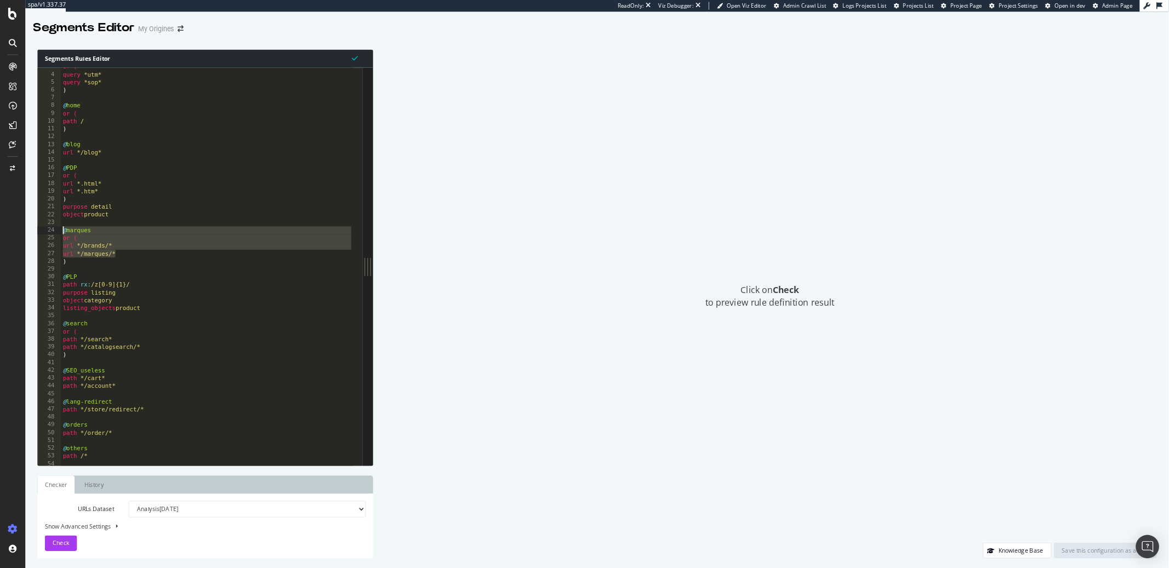
scroll to position [23, 0]
click at [121, 304] on div "or ( query *utm* query *sop* ) @ home or ( path / ) @ blog url */blog* @ PDP or…" at bounding box center [233, 304] width 329 height 466
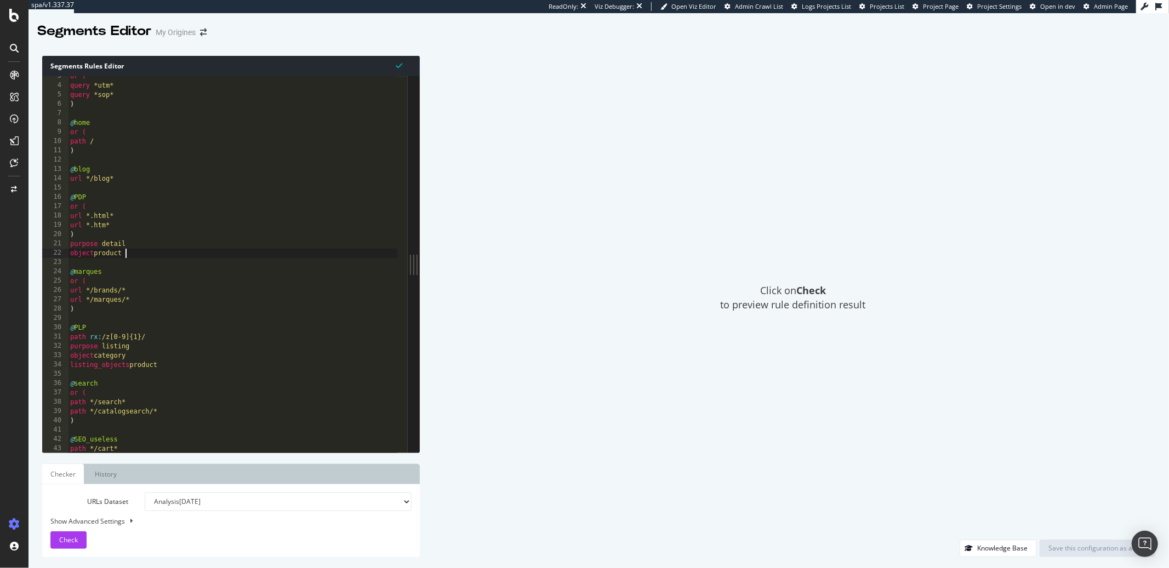
click at [131, 252] on div "or ( query *utm* query *sop* ) @ home or ( path / ) @ blog url */blog* @ PDP or…" at bounding box center [232, 270] width 329 height 396
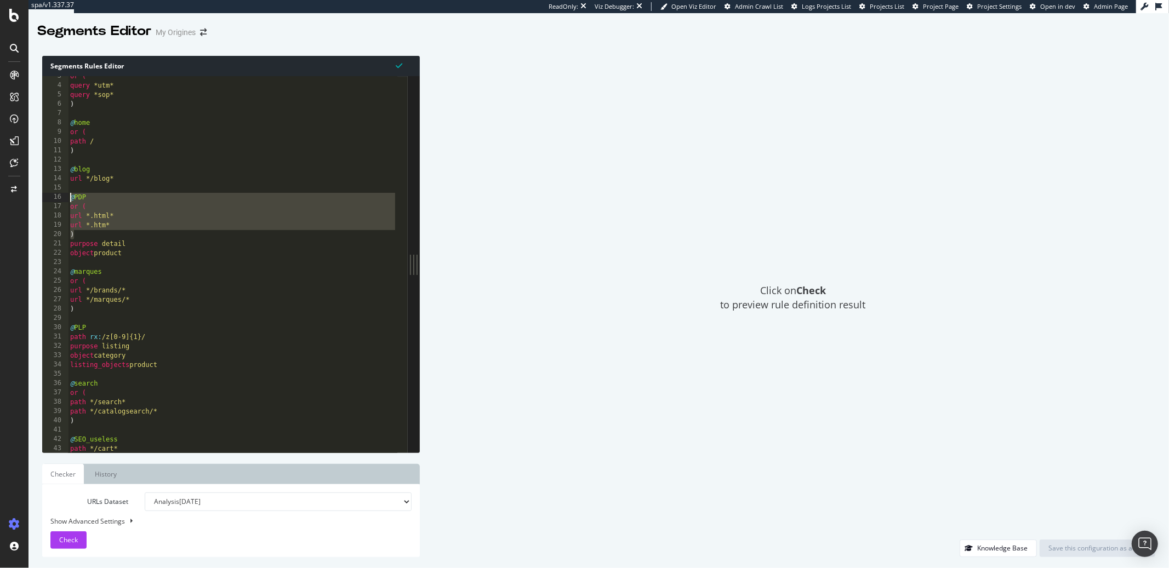
drag, startPoint x: 78, startPoint y: 233, endPoint x: 65, endPoint y: 198, distance: 38.2
click at [65, 198] on div "object product 3 4 5 6 7 8 9 10 11 12 13 14 15 16 17 18 19 20 21 22 23 24 25 26…" at bounding box center [225, 264] width 366 height 377
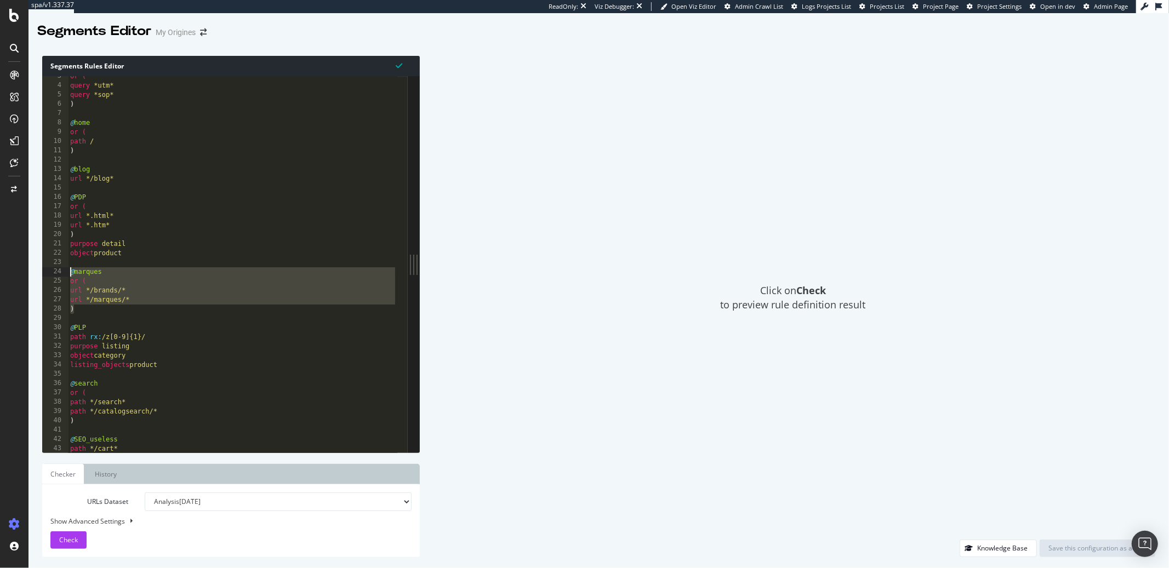
drag, startPoint x: 77, startPoint y: 311, endPoint x: 64, endPoint y: 271, distance: 42.8
click at [64, 271] on div "@PDP or ( 3 4 5 6 7 8 9 10 11 12 13 14 15 16 17 18 19 20 21 22 23 24 25 26 27 2…" at bounding box center [225, 264] width 366 height 377
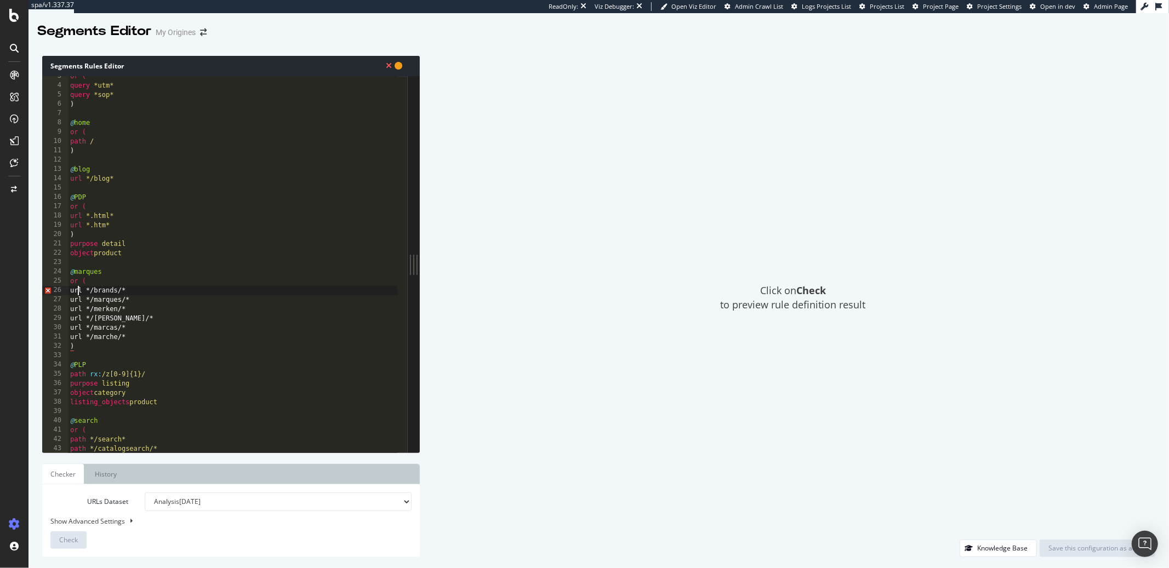
click at [77, 289] on div "or ( query *utm* query *sop* ) @ home or ( path / ) @ blog url */blog* @ PDP or…" at bounding box center [232, 270] width 329 height 396
click at [79, 300] on div "or ( query *utm* query *sop* ) @ home or ( path / ) @ blog url */blog* @ PDP or…" at bounding box center [232, 270] width 329 height 396
click at [76, 311] on div "or ( query *utm* query *sop* ) @ home or ( path / ) @ blog url */blog* @ PDP or…" at bounding box center [232, 270] width 329 height 396
click at [79, 310] on div "or ( query *utm* query *sop* ) @ home or ( path / ) @ blog url */blog* @ PDP or…" at bounding box center [232, 270] width 329 height 396
click at [79, 319] on div "or ( query *utm* query *sop* ) @ home or ( path / ) @ blog url */blog* @ PDP or…" at bounding box center [232, 270] width 329 height 396
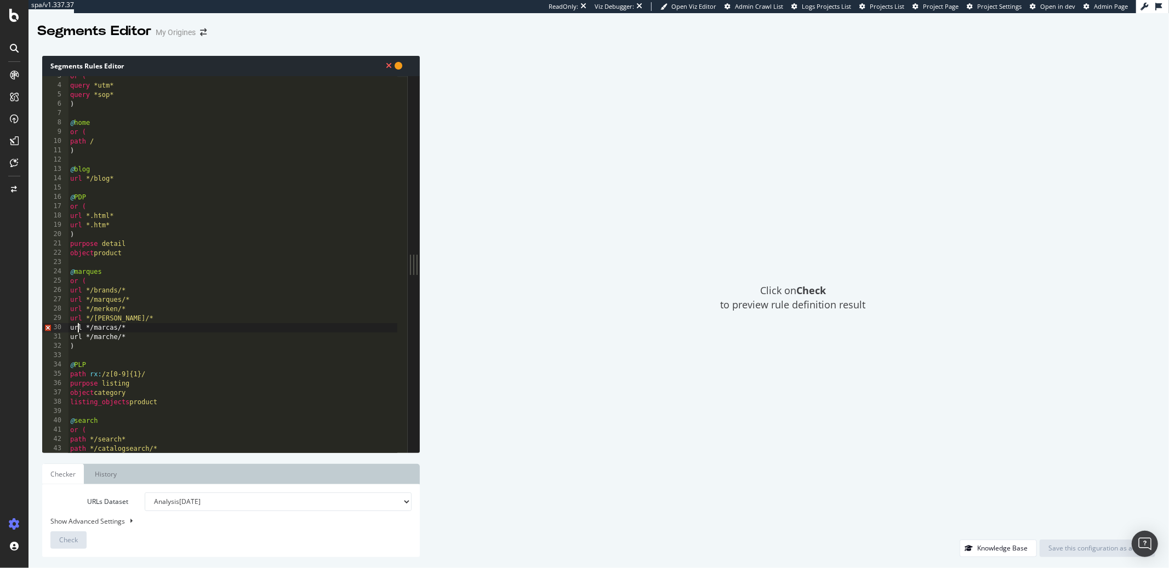
click at [80, 328] on div "or ( query *utm* query *sop* ) @ home or ( path / ) @ blog url */blog* @ PDP or…" at bounding box center [232, 270] width 329 height 396
click at [79, 338] on div "or ( query *utm* query *sop* ) @ home or ( path / ) @ blog url */blog* @ PDP or…" at bounding box center [232, 270] width 329 height 396
click at [82, 537] on button "Check" at bounding box center [68, 541] width 36 height 18
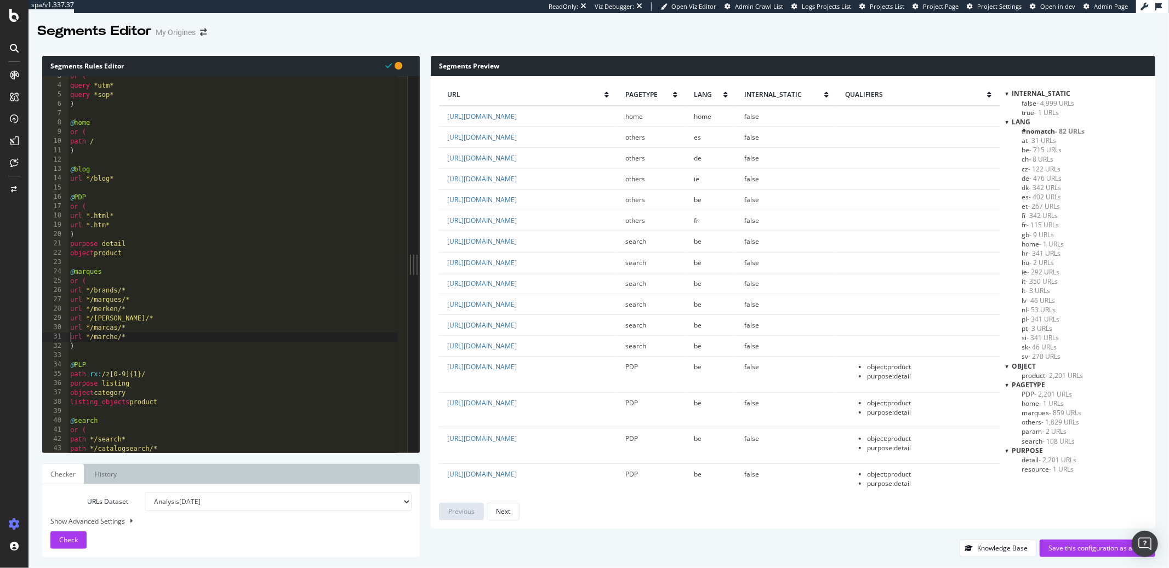
click at [1007, 95] on div at bounding box center [1007, 93] width 3 height 9
click at [1008, 101] on div at bounding box center [1007, 103] width 3 height 9
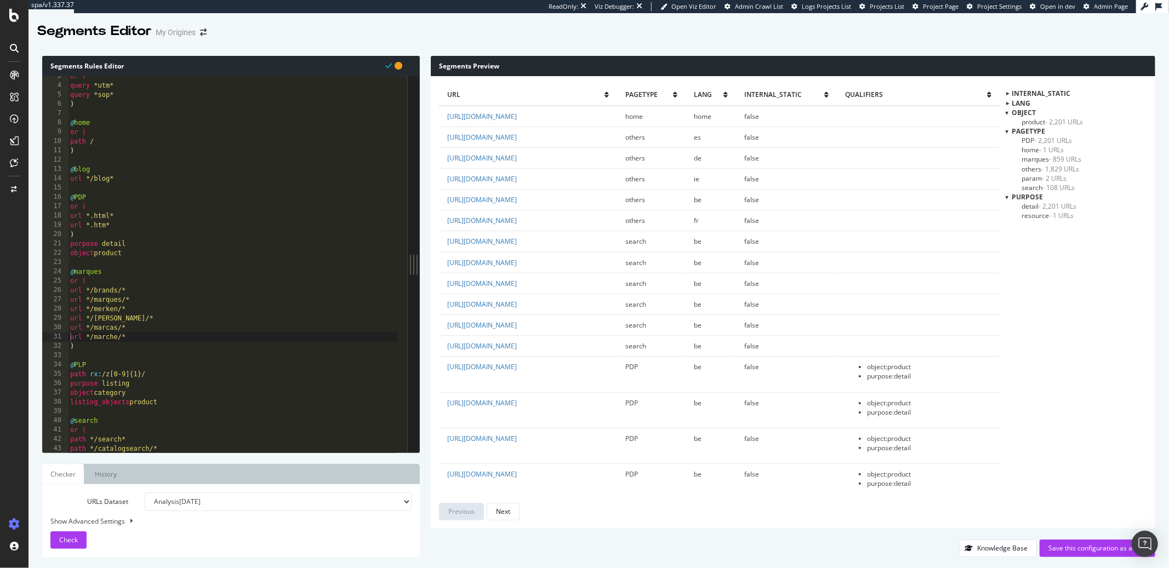
click at [1008, 111] on div at bounding box center [1007, 112] width 3 height 9
click at [1008, 123] on div at bounding box center [1007, 121] width 3 height 9
click at [1008, 132] on div at bounding box center [1007, 131] width 3 height 9
click at [1008, 132] on div at bounding box center [1006, 131] width 9 height 3
click at [1008, 124] on div "pagetype" at bounding box center [1076, 121] width 141 height 9
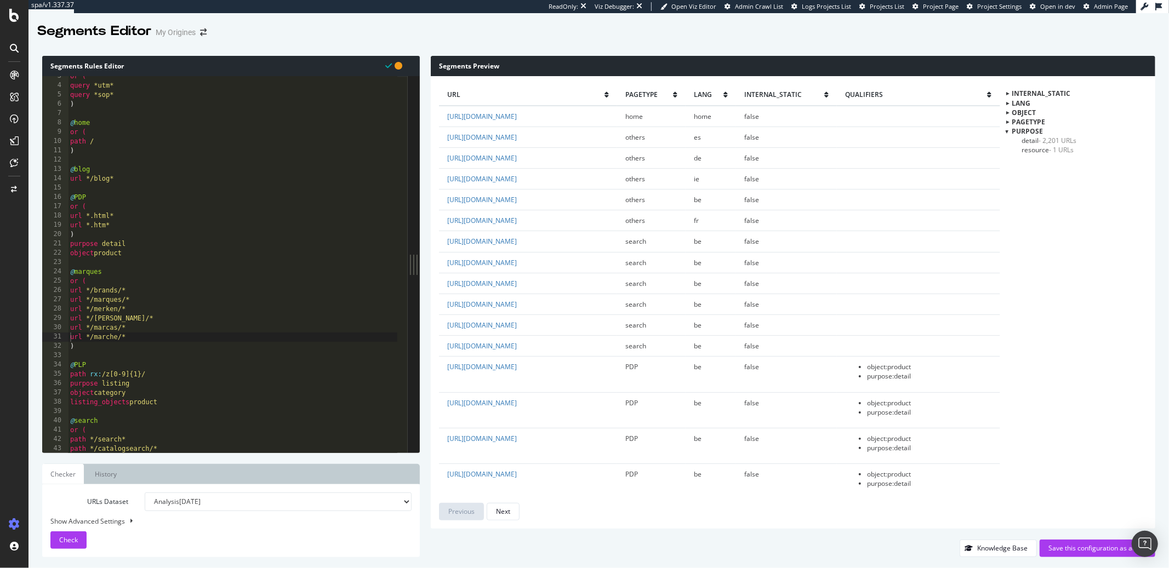
click at [1008, 121] on div at bounding box center [1006, 121] width 9 height 3
click at [1008, 113] on div at bounding box center [1006, 112] width 9 height 3
click at [1009, 104] on div at bounding box center [1006, 102] width 9 height 3
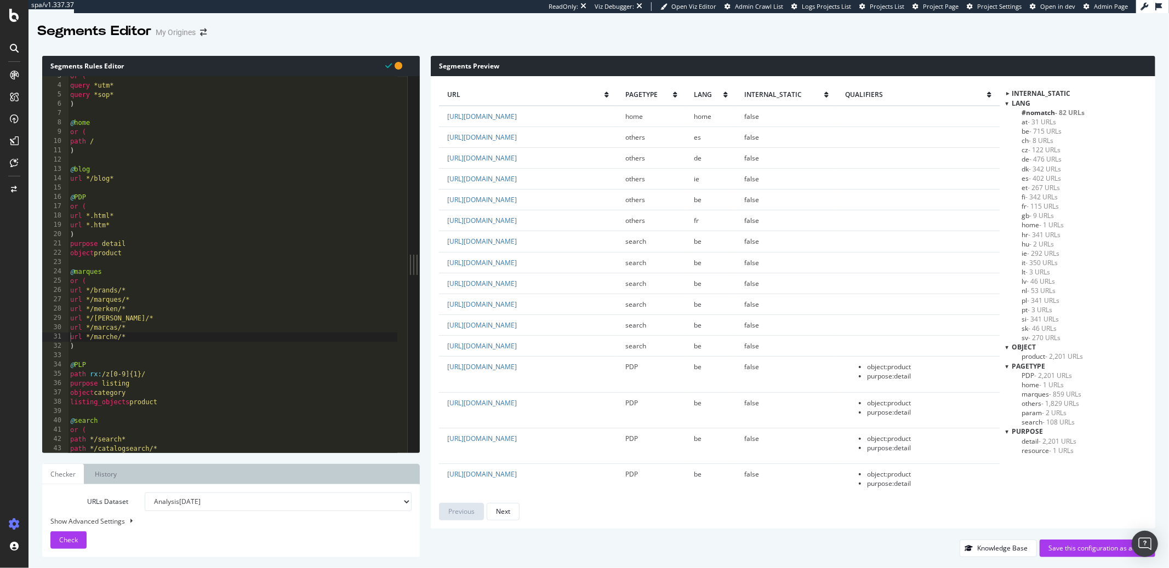
click at [1009, 92] on div at bounding box center [1006, 93] width 9 height 3
click at [254, 255] on div "or ( query *utm* query *sop* ) @ home or ( path / ) @ blog url */blog* @ PDP or…" at bounding box center [232, 270] width 329 height 396
type textarea "path */tagpath/* )"
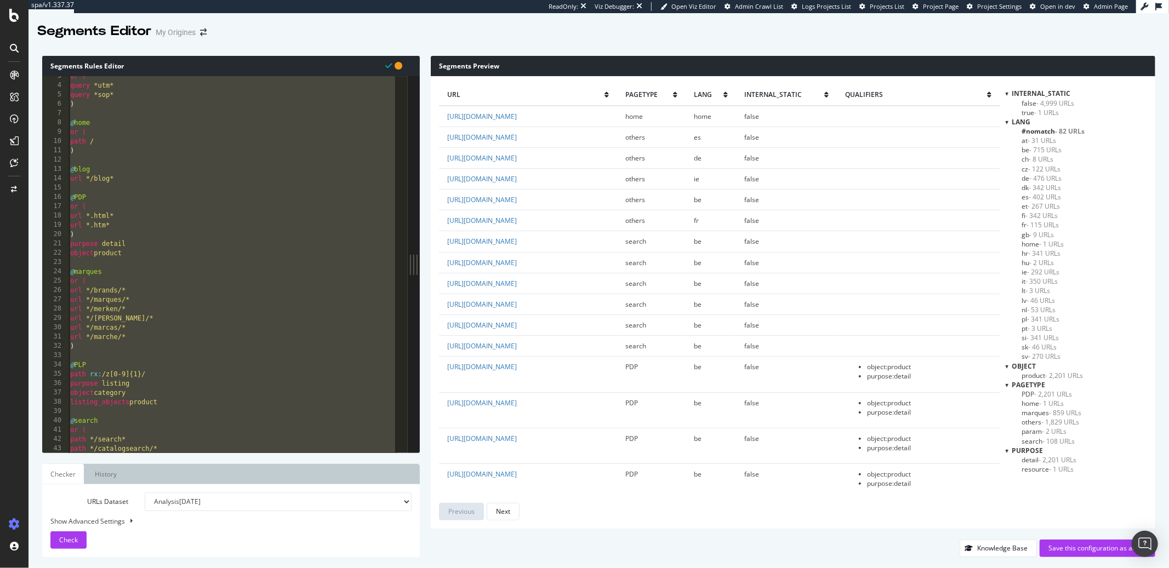
click at [1059, 424] on span "- 1,829 URLs" at bounding box center [1061, 422] width 38 height 9
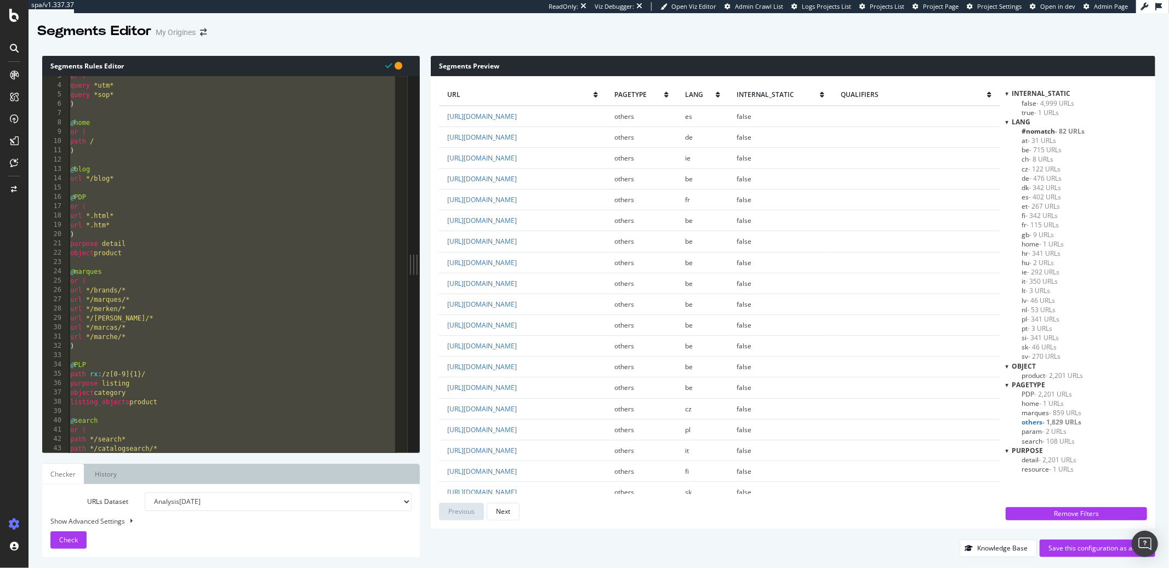
click at [1025, 415] on span "marques - 859 URLs" at bounding box center [1052, 412] width 60 height 9
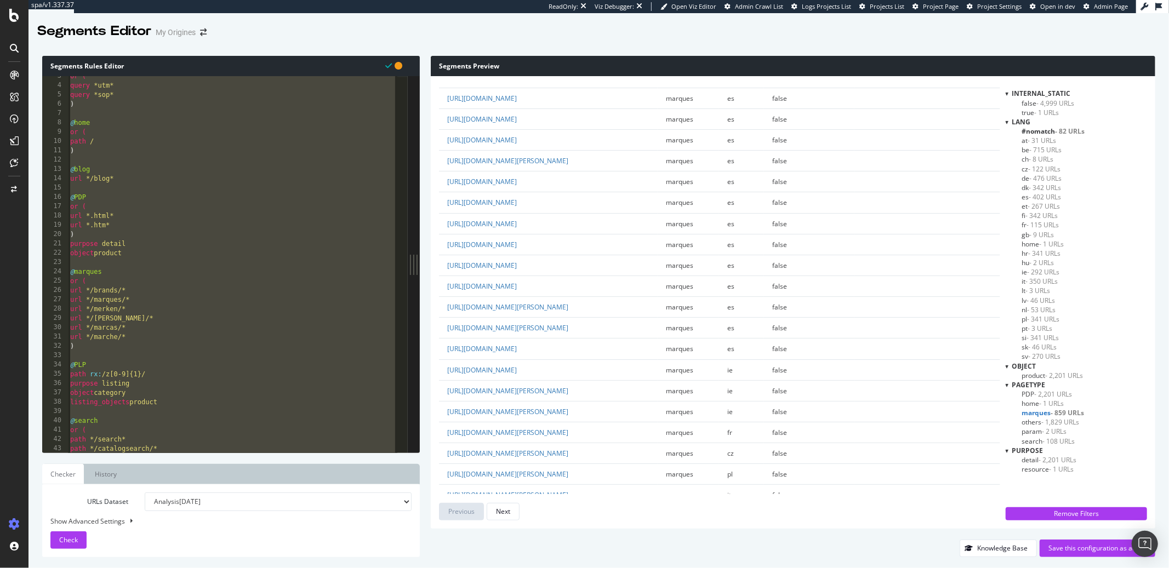
scroll to position [1717, 0]
click at [499, 517] on div "Next" at bounding box center [503, 511] width 14 height 15
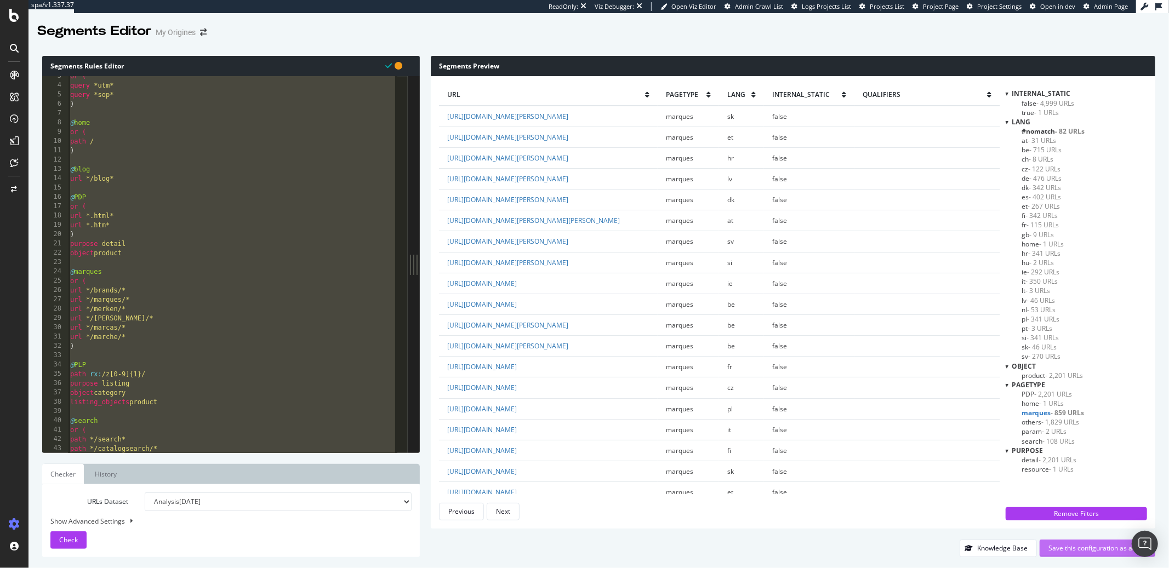
click at [1054, 549] on div "Save this configuration as active" at bounding box center [1097, 548] width 98 height 9
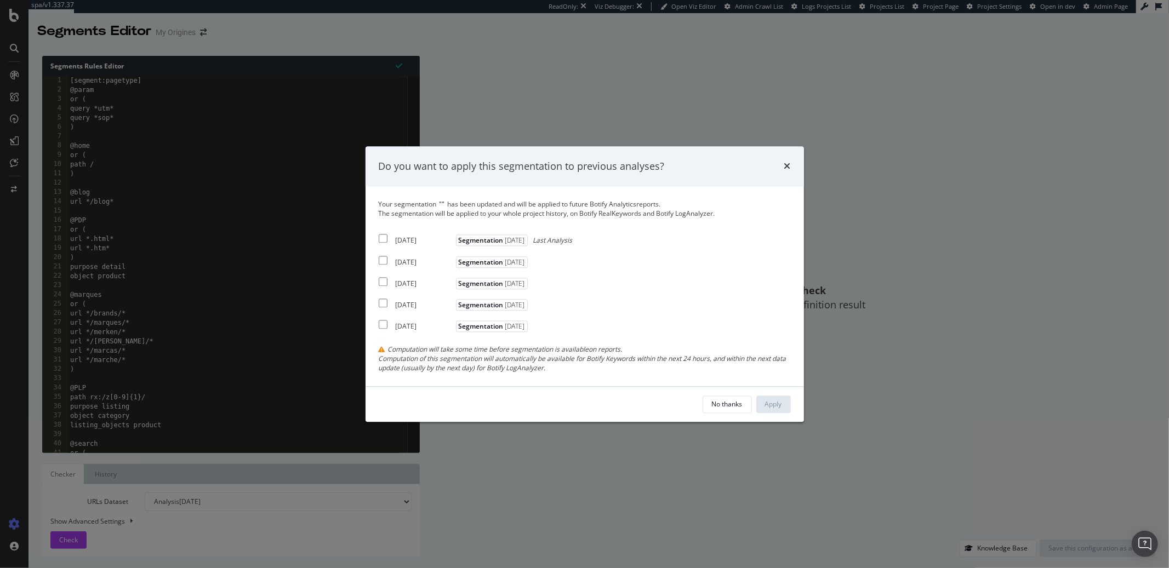
click at [380, 240] on input "modal" at bounding box center [383, 239] width 9 height 9
checkbox input "true"
click at [383, 256] on div "2025 Sep. 16th Segmentation 2025-07-02" at bounding box center [455, 260] width 152 height 13
checkbox input "true"
click at [383, 280] on input "modal" at bounding box center [383, 281] width 9 height 9
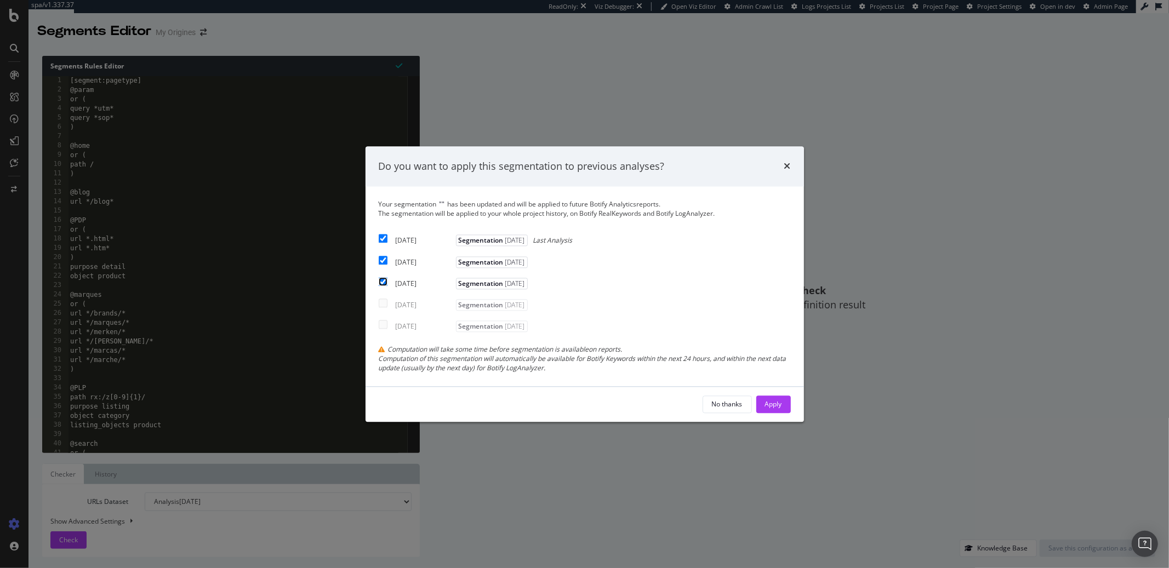
click at [385, 284] on input "modal" at bounding box center [383, 281] width 9 height 9
checkbox input "false"
click at [386, 265] on input "modal" at bounding box center [383, 260] width 9 height 9
checkbox input "false"
click at [382, 242] on input "modal" at bounding box center [383, 239] width 9 height 9
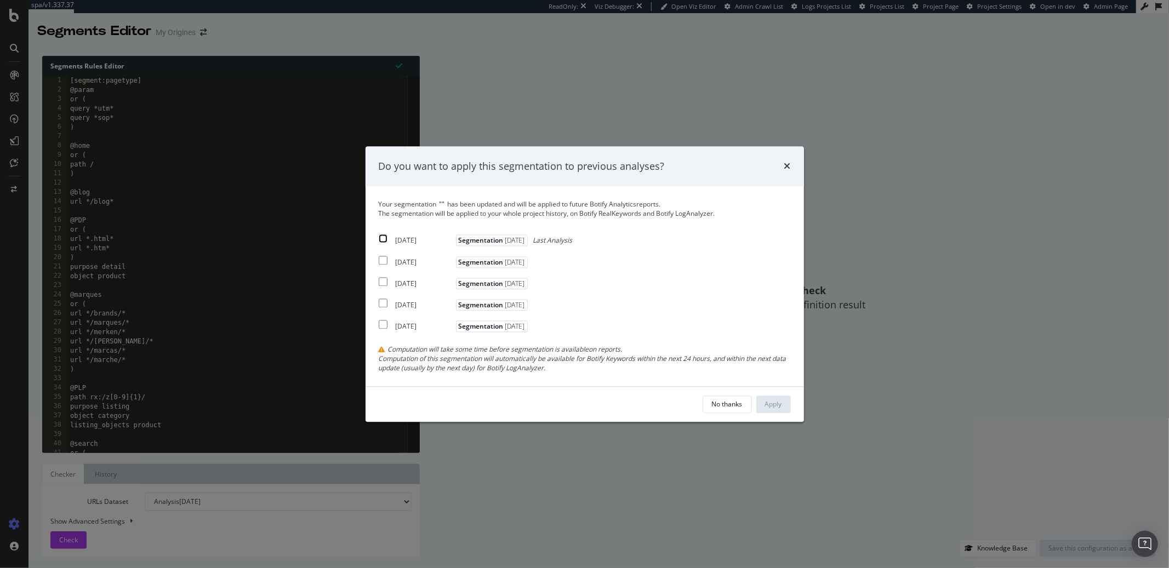
click at [382, 242] on input "modal" at bounding box center [383, 239] width 9 height 9
checkbox input "true"
click at [381, 263] on input "modal" at bounding box center [383, 260] width 9 height 9
checkbox input "true"
click at [763, 402] on button "Apply" at bounding box center [773, 405] width 35 height 18
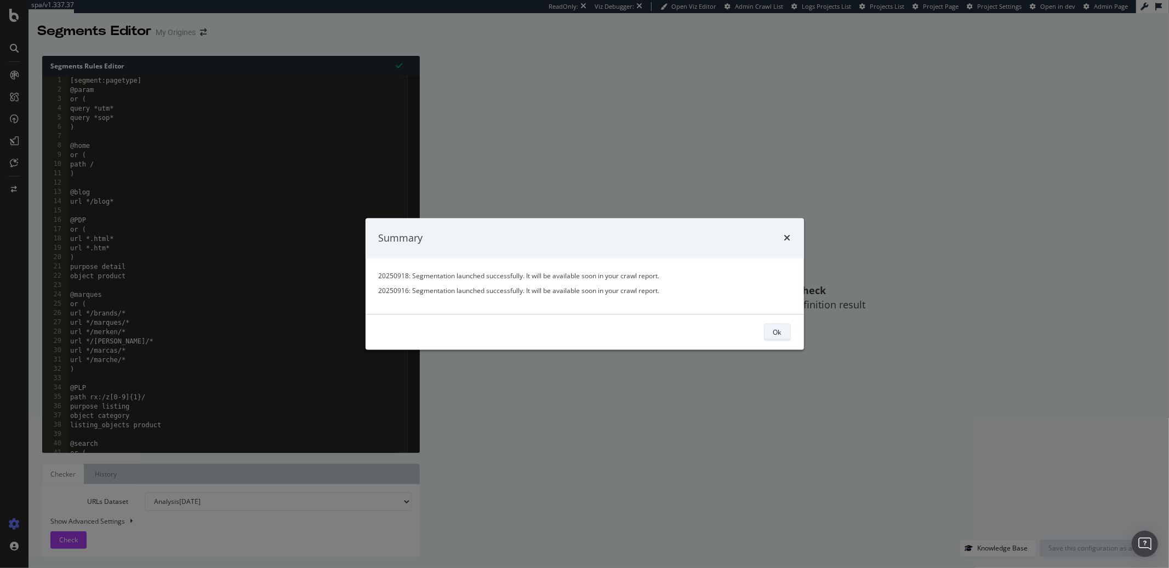
click at [774, 336] on div "Ok" at bounding box center [777, 332] width 8 height 9
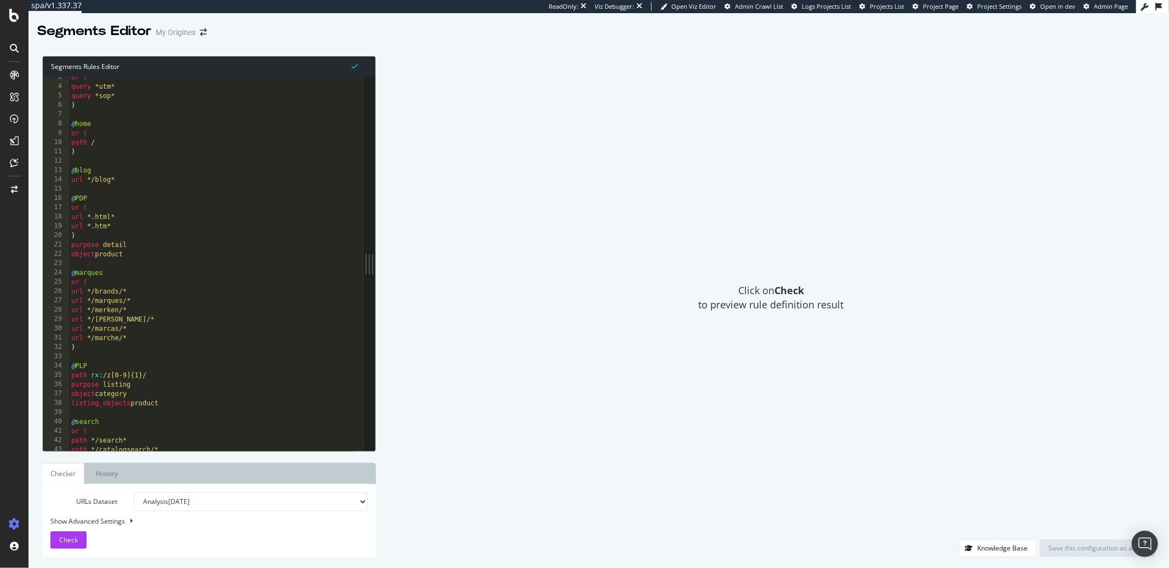
scroll to position [140, 0]
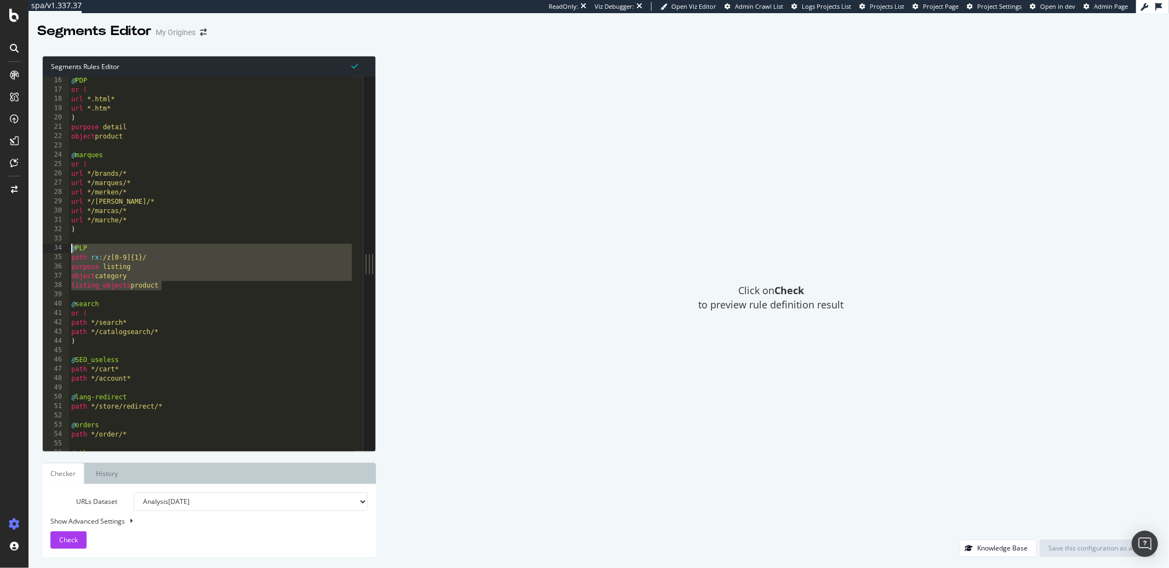
drag, startPoint x: 157, startPoint y: 284, endPoint x: 65, endPoint y: 250, distance: 97.6
click at [65, 250] on div "listing_objects product 16 17 18 19 20 21 22 23 24 25 26 27 28 29 30 31 32 33 3…" at bounding box center [203, 264] width 321 height 374
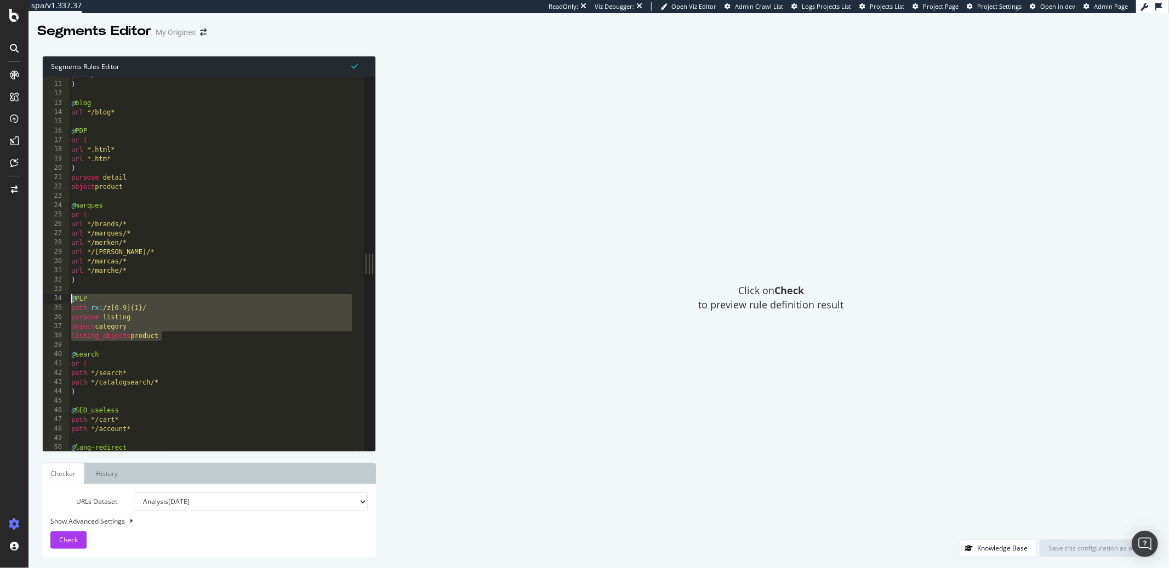
scroll to position [78, 0]
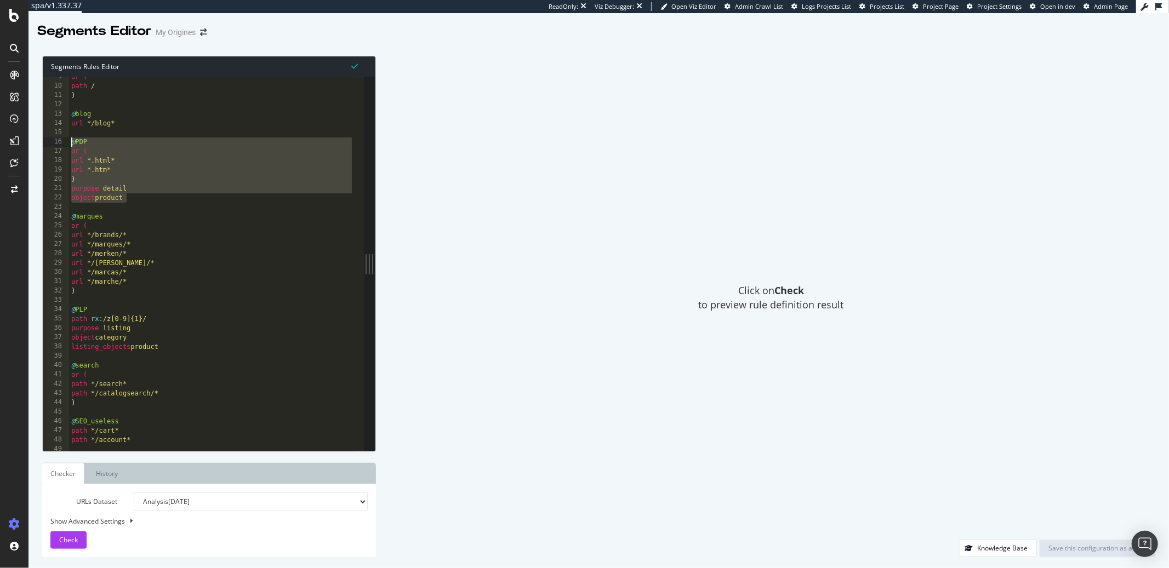
drag, startPoint x: 128, startPoint y: 201, endPoint x: 65, endPoint y: 142, distance: 86.9
click at [65, 142] on div "@PLP path rx:/z[0-9]{1}/ 9 10 11 12 13 14 15 16 17 18 19 20 21 22 23 24 25 26 2…" at bounding box center [203, 264] width 321 height 374
click at [83, 544] on button "Check" at bounding box center [68, 541] width 36 height 18
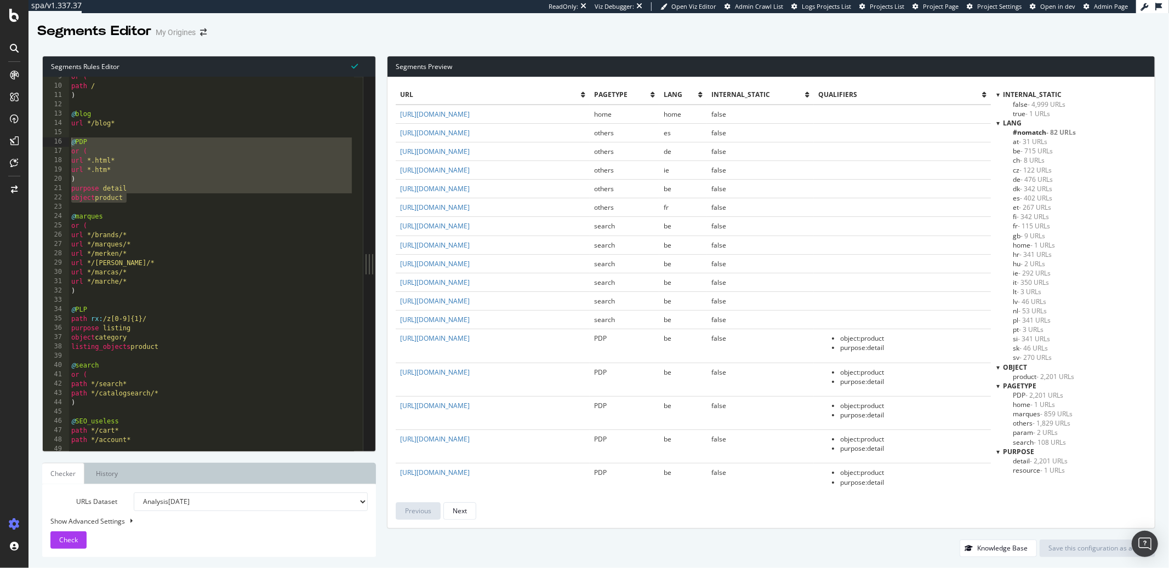
click at [1000, 126] on div at bounding box center [997, 122] width 3 height 9
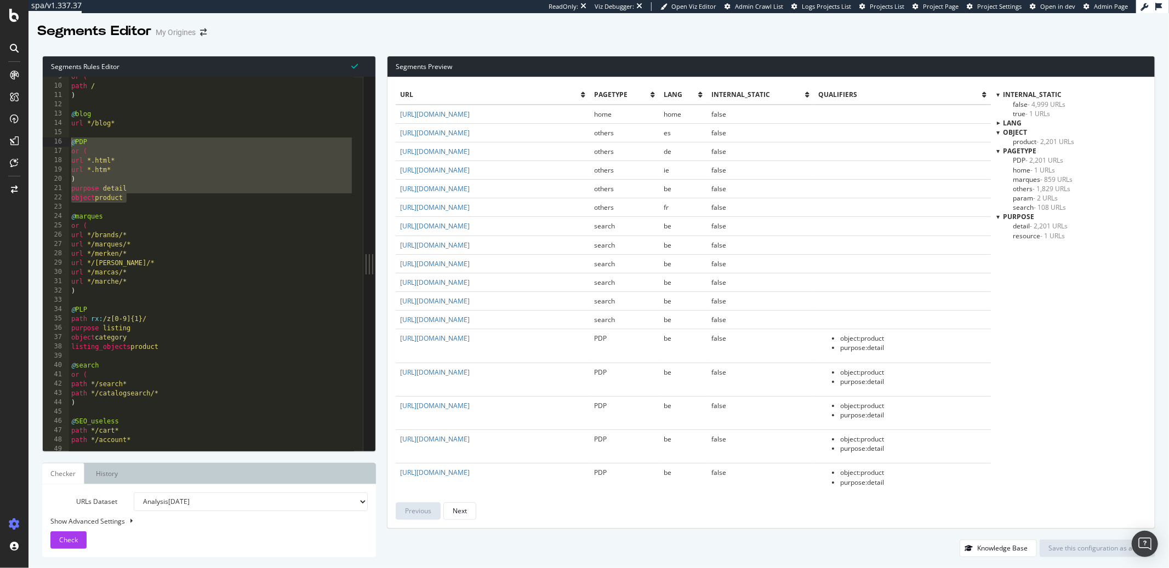
click at [1014, 158] on span "PDP - 2,201 URLs" at bounding box center [1038, 160] width 50 height 9
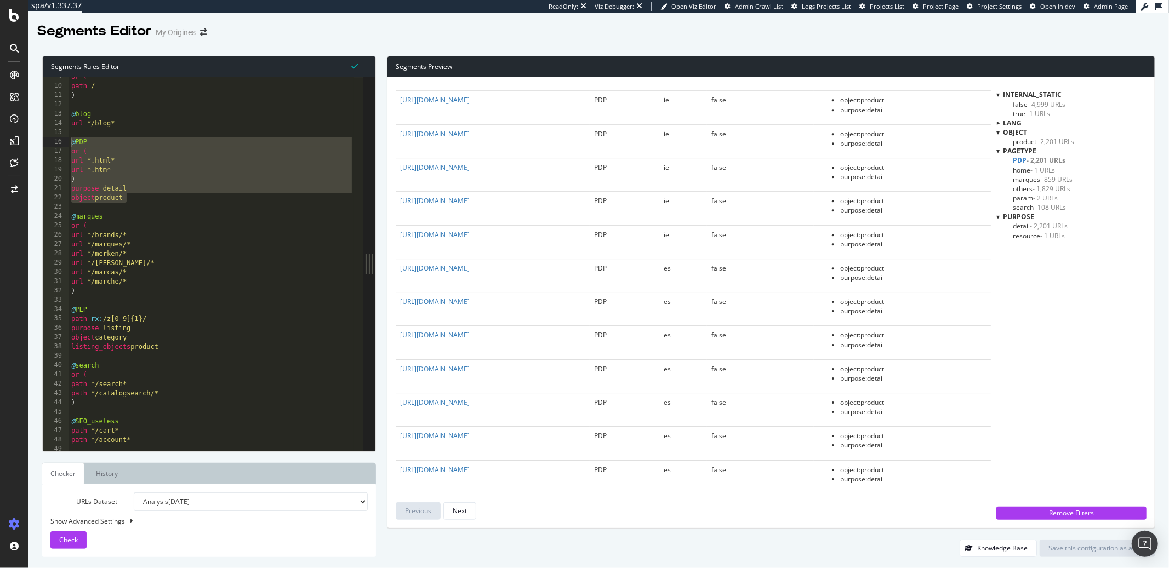
scroll to position [2983, 0]
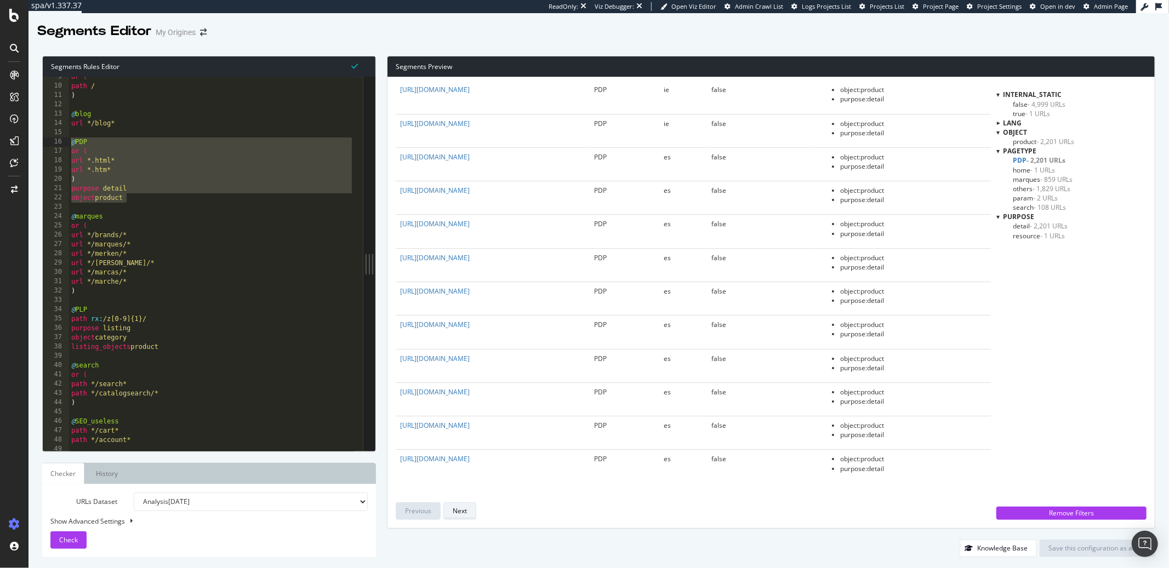
click at [455, 510] on div "Next" at bounding box center [460, 510] width 14 height 9
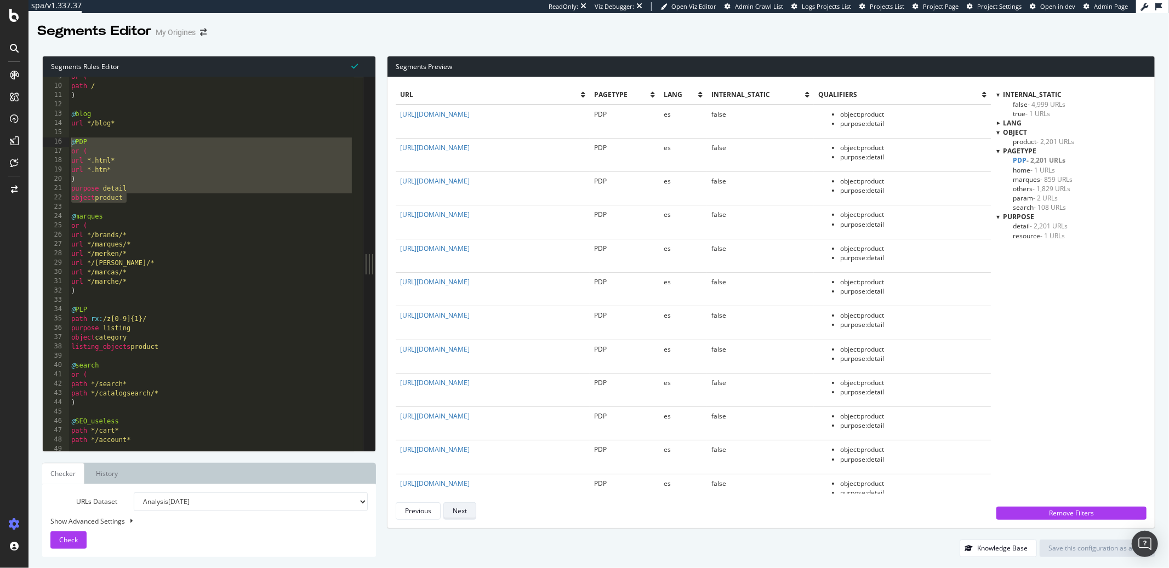
click at [456, 511] on div "Next" at bounding box center [460, 510] width 14 height 9
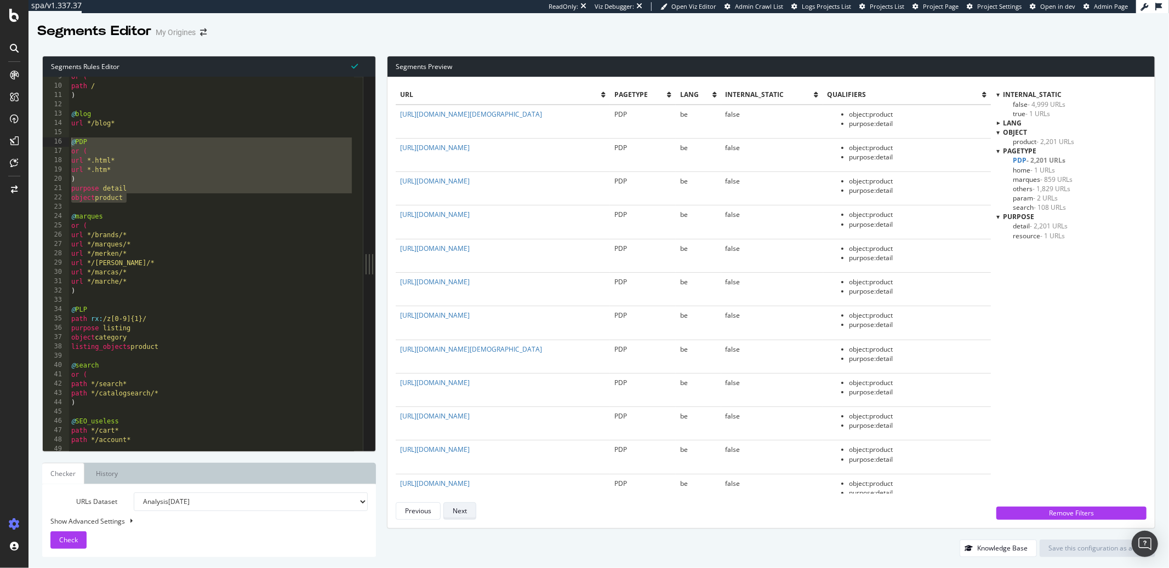
click at [456, 511] on div "Next" at bounding box center [460, 510] width 14 height 9
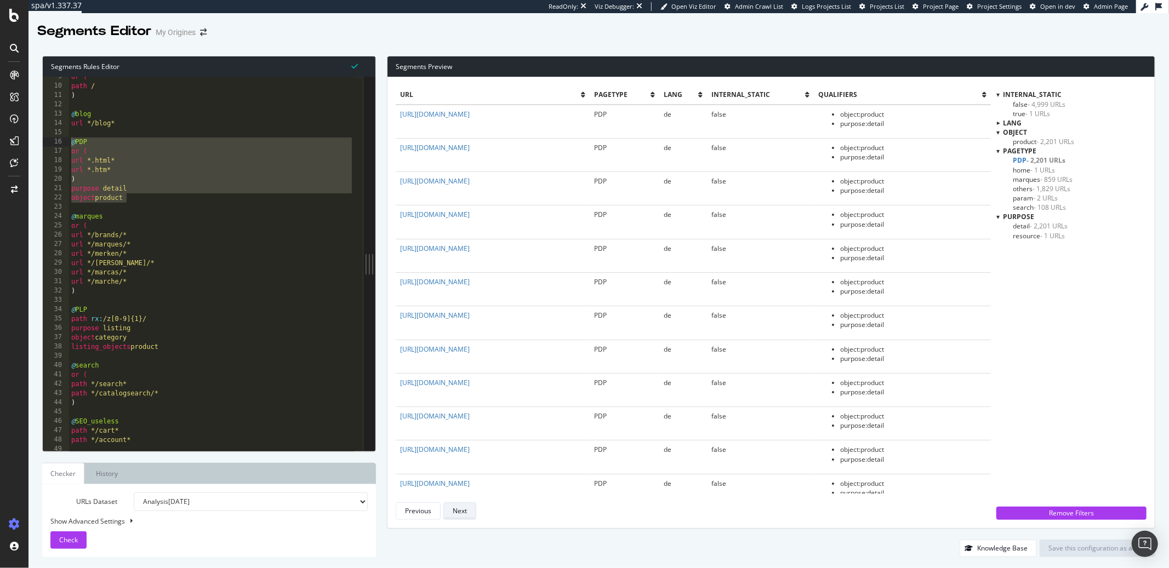
click at [456, 511] on div "Next" at bounding box center [460, 510] width 14 height 9
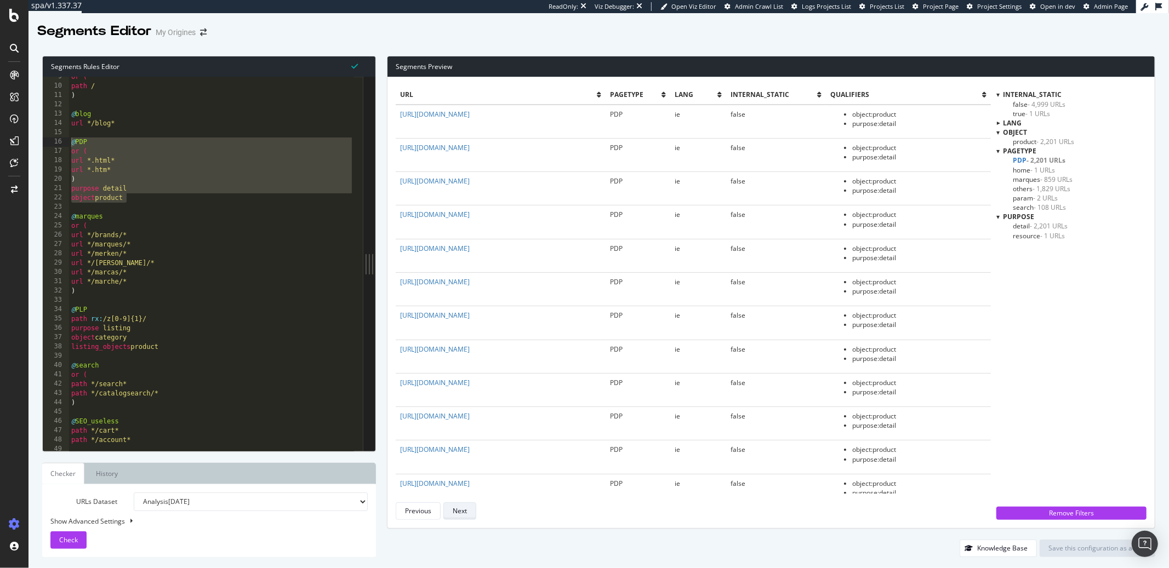
click at [456, 511] on div "Next" at bounding box center [460, 510] width 14 height 9
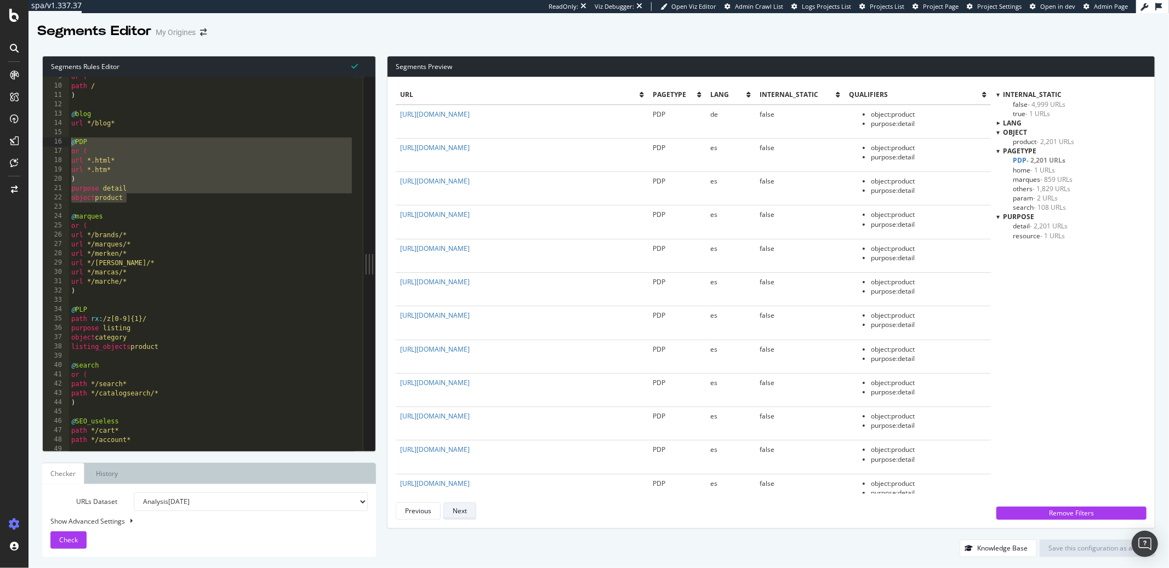
click at [456, 511] on div "Next" at bounding box center [460, 510] width 14 height 9
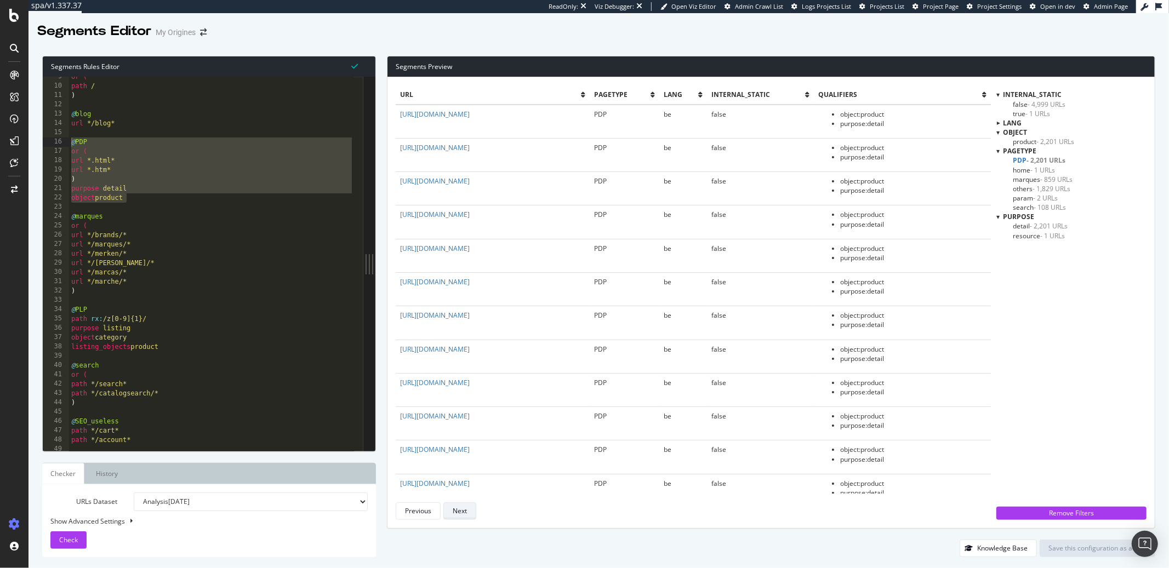
click at [456, 511] on div "Next" at bounding box center [460, 510] width 14 height 9
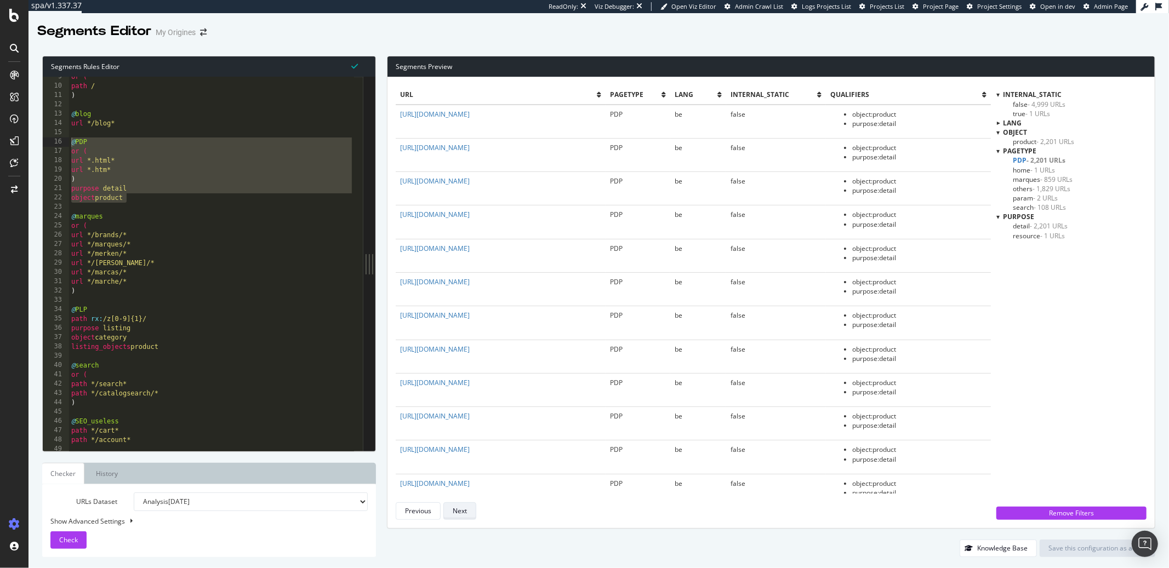
click at [456, 511] on div "Next" at bounding box center [460, 510] width 14 height 9
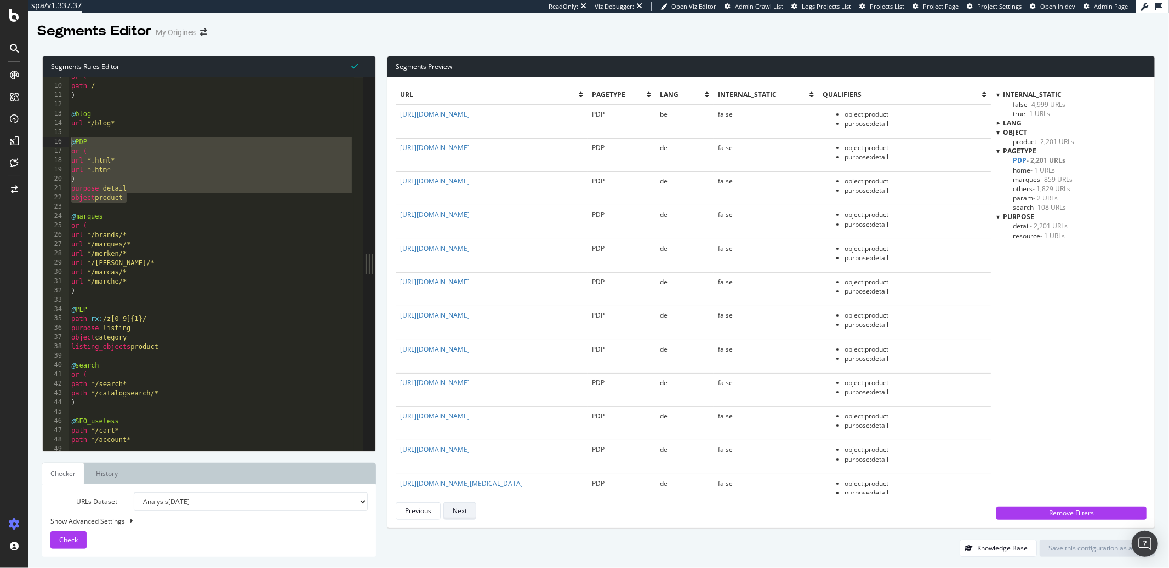
click at [456, 511] on div "Next" at bounding box center [460, 510] width 14 height 9
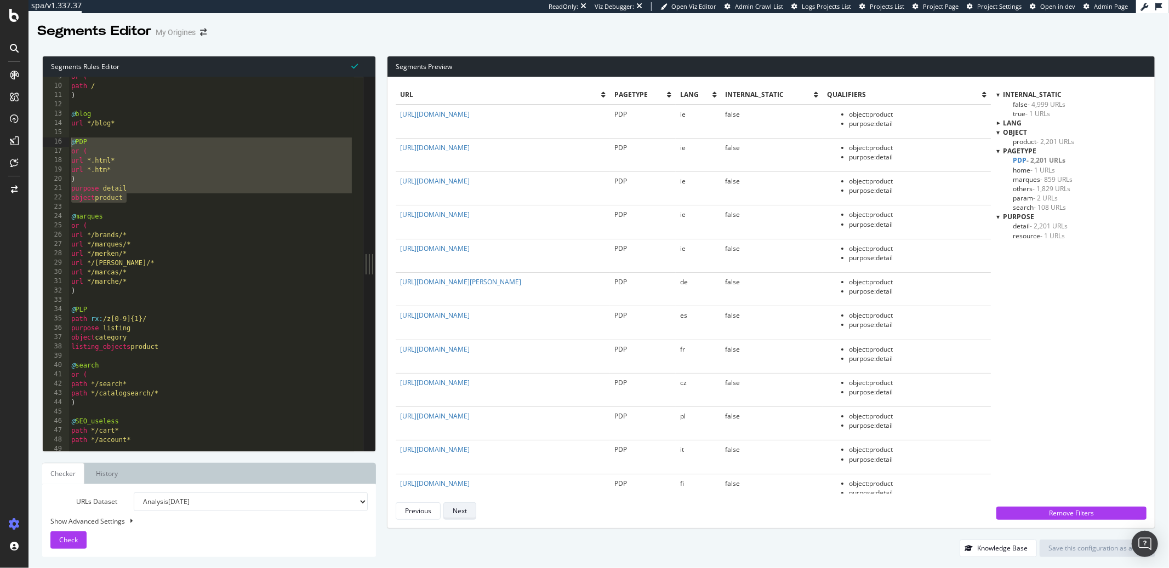
click at [456, 511] on div "Next" at bounding box center [460, 510] width 14 height 9
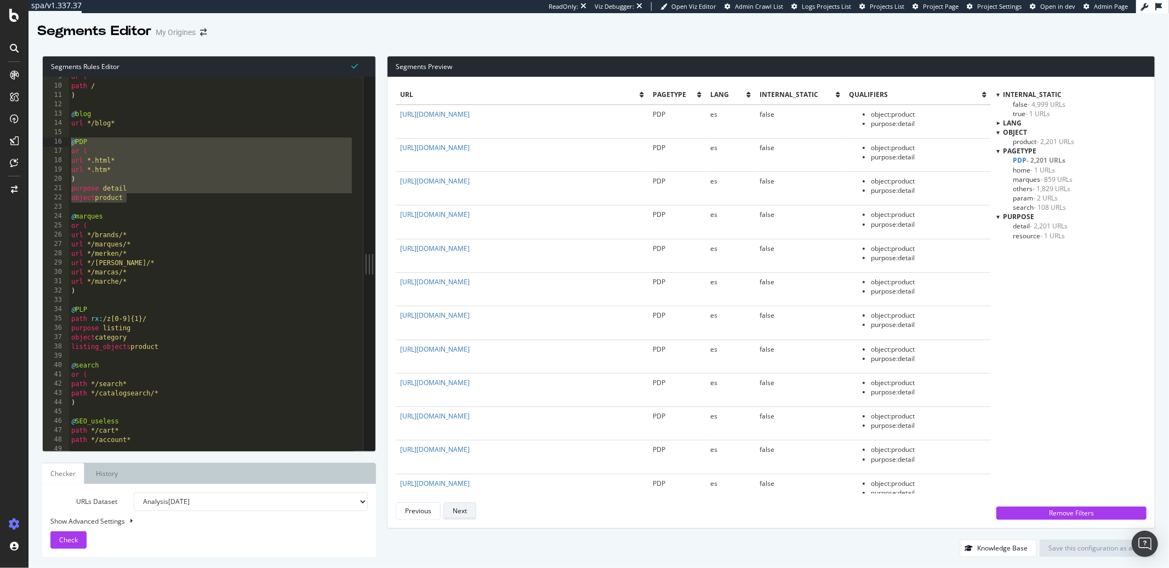
click at [456, 511] on div "Next" at bounding box center [460, 510] width 14 height 9
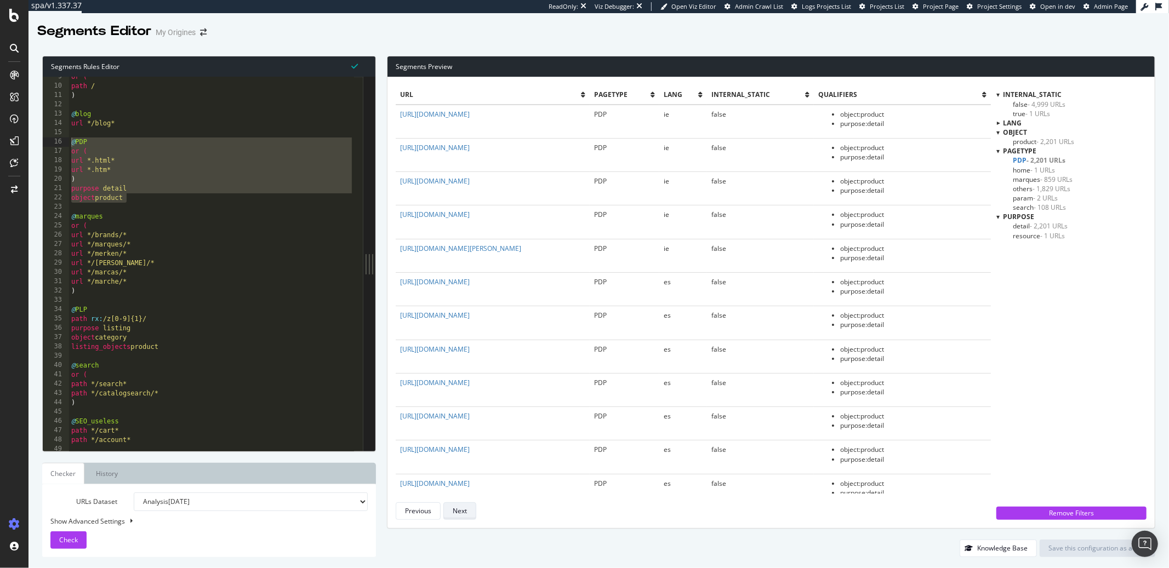
click at [456, 511] on div "Next" at bounding box center [460, 510] width 14 height 9
click at [456, 511] on div "url pagetype lang internal_static qualifiers https://www.my-origines.com/si/ter…" at bounding box center [693, 302] width 595 height 435
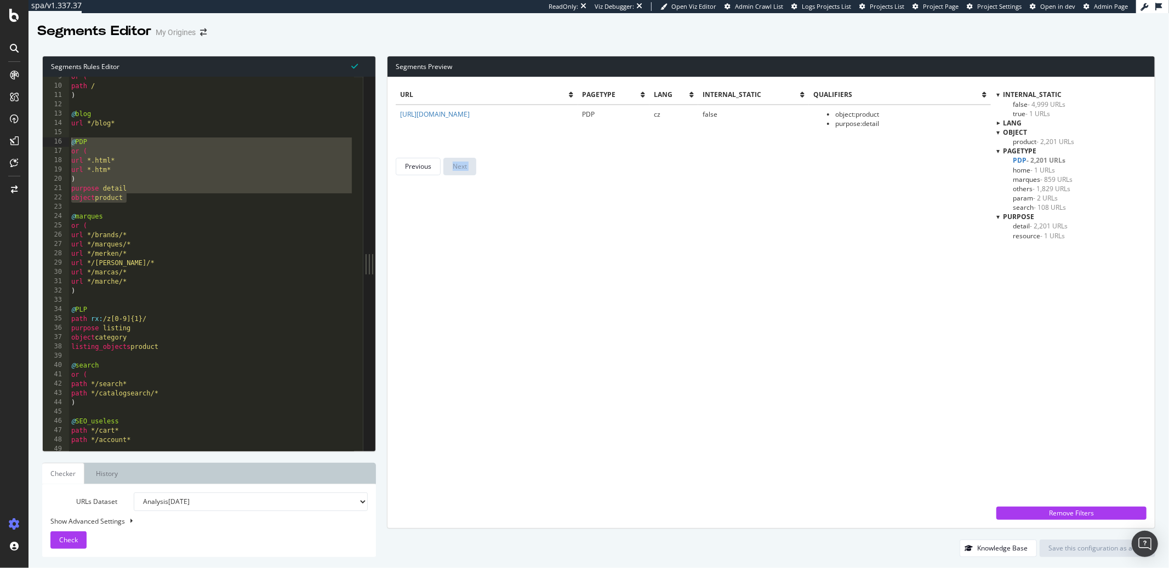
click at [456, 511] on div "url pagetype lang internal_static qualifiers https://www.my-origines.com/cz/the…" at bounding box center [693, 302] width 595 height 435
click at [999, 154] on div at bounding box center [997, 150] width 3 height 9
click at [999, 154] on div "pagetype" at bounding box center [1071, 150] width 150 height 9
click at [999, 152] on div at bounding box center [998, 151] width 9 height 3
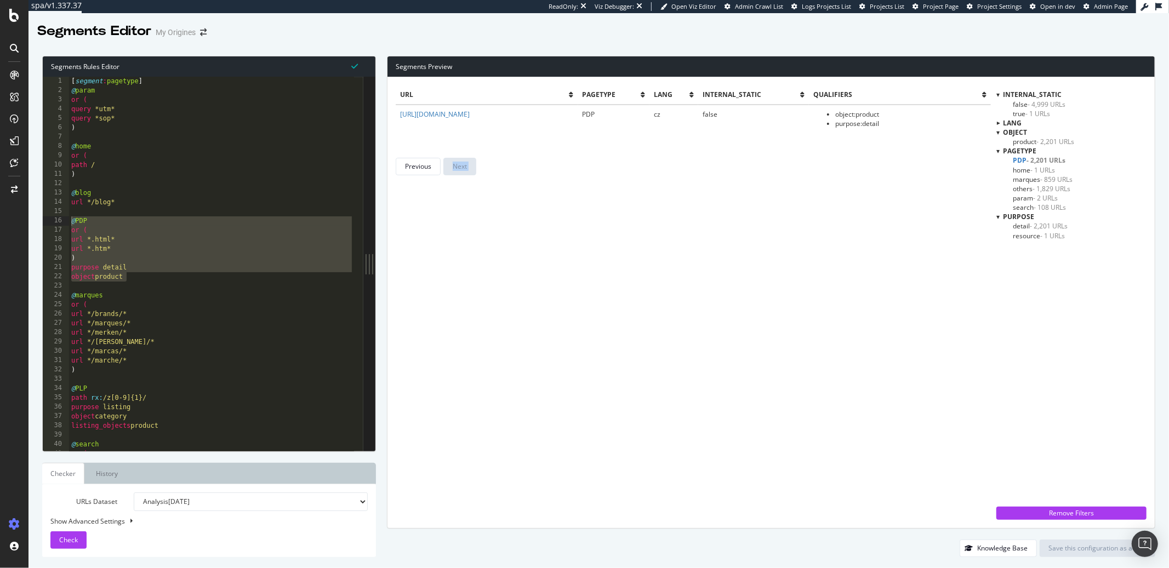
click at [1000, 123] on div at bounding box center [998, 122] width 9 height 3
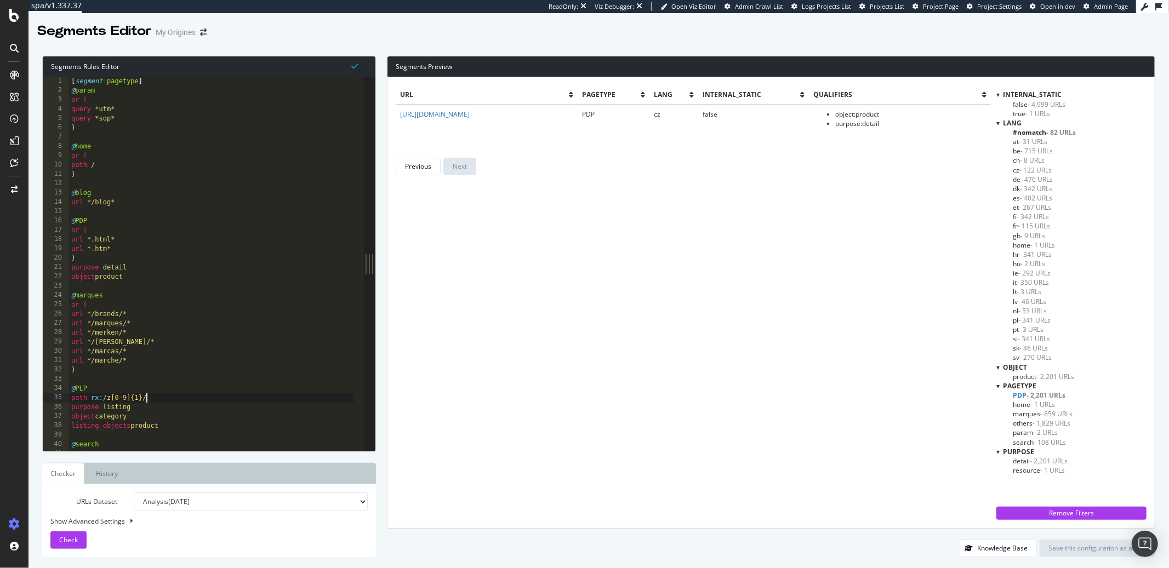
click at [198, 397] on div "[ segment : pagetype ] @ param or ( query *utm* query *sop* ) @ home or ( path …" at bounding box center [211, 274] width 285 height 394
type textarea "path */tagpath/* )"
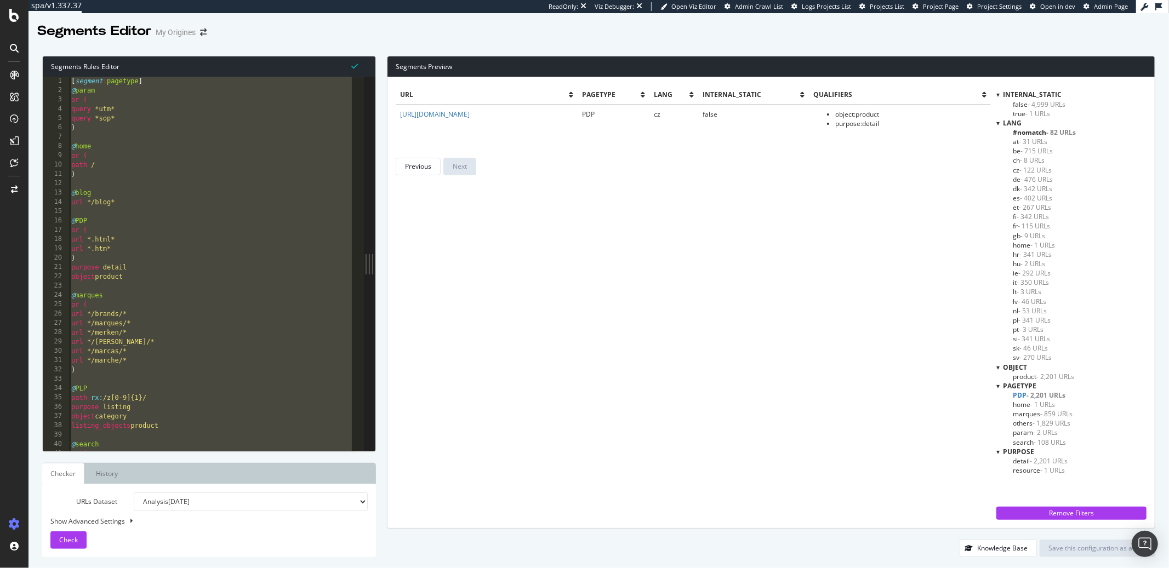
click at [144, 136] on div "[ segment : pagetype ] @ param or ( query *utm* query *sop* ) @ home or ( path …" at bounding box center [211, 274] width 285 height 394
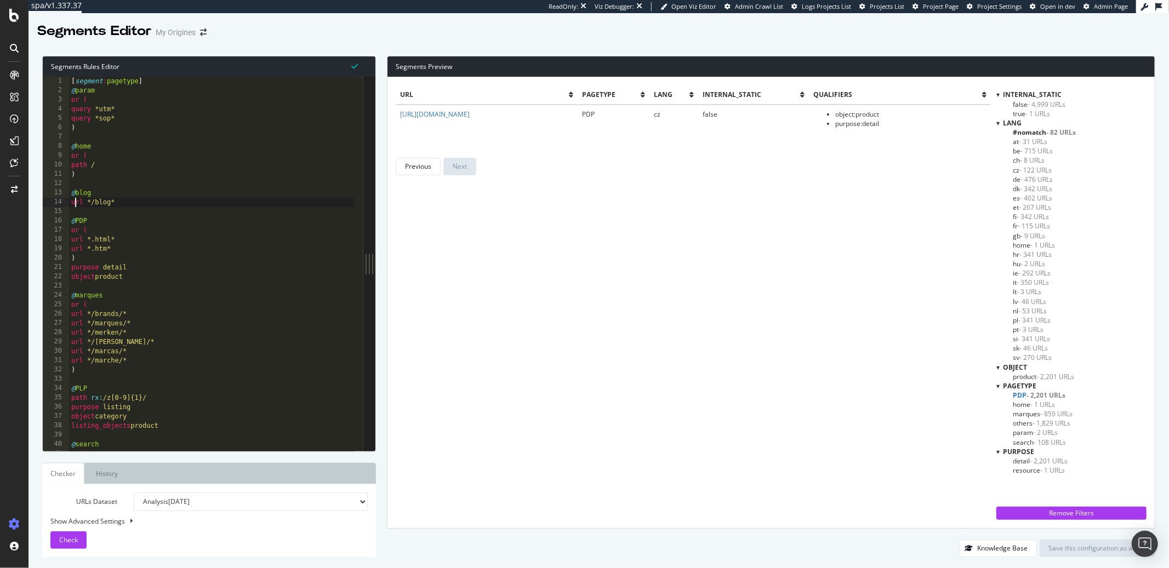
click at [76, 201] on div "[ segment : pagetype ] @ param or ( query *utm* query *sop* ) @ home or ( path …" at bounding box center [211, 274] width 285 height 394
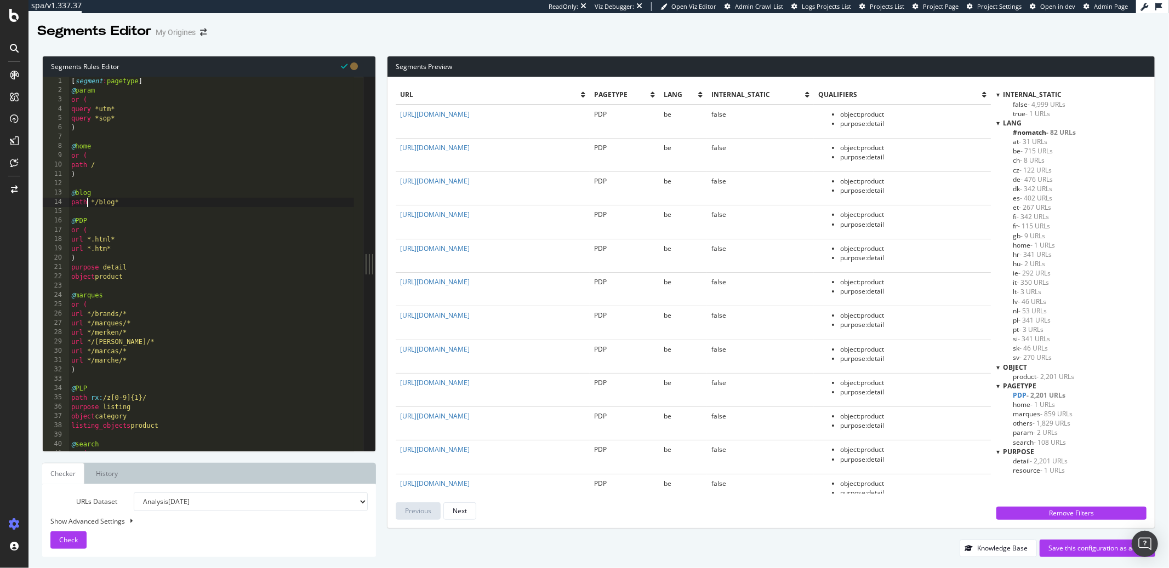
scroll to position [0, 1]
click at [70, 544] on span "Check" at bounding box center [68, 539] width 19 height 9
click at [98, 233] on div "[ segment : pagetype ] @ param or ( query *utm* query *sop* ) @ home or ( path …" at bounding box center [211, 274] width 285 height 394
drag, startPoint x: 125, startPoint y: 204, endPoint x: 69, endPoint y: 199, distance: 56.6
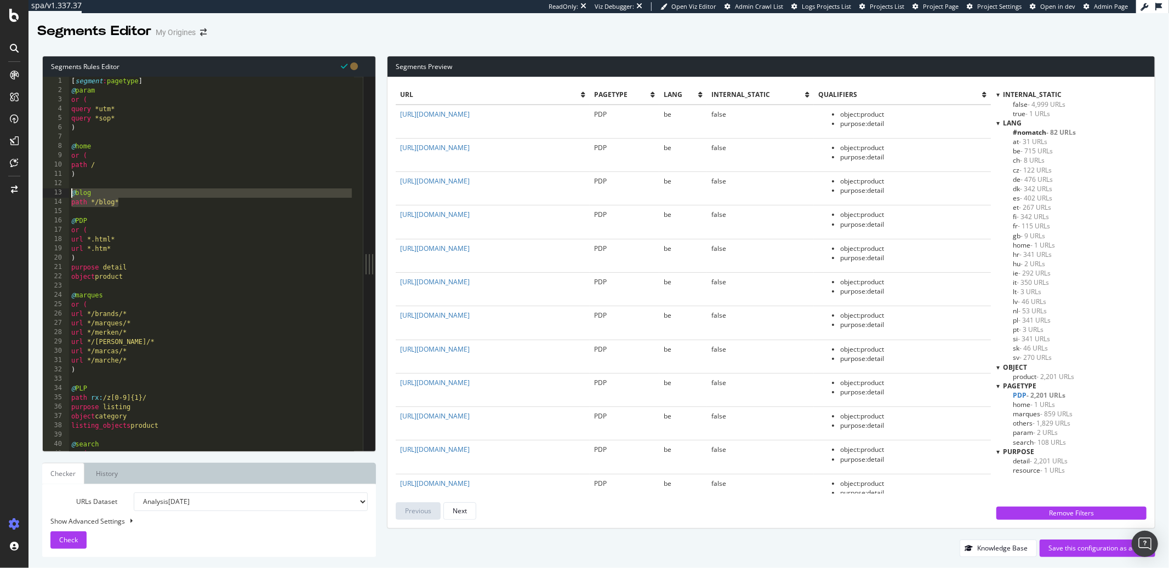
click at [66, 196] on div "or ( 1 2 3 4 5 6 7 8 9 10 11 12 13 14 15 16 17 18 19 20 21 22 23 24 25 26 27 28…" at bounding box center [203, 264] width 321 height 374
click at [76, 202] on div "[ segment : pagetype ] @ param or ( query *utm* query *sop* ) @ home or ( path …" at bounding box center [211, 274] width 285 height 394
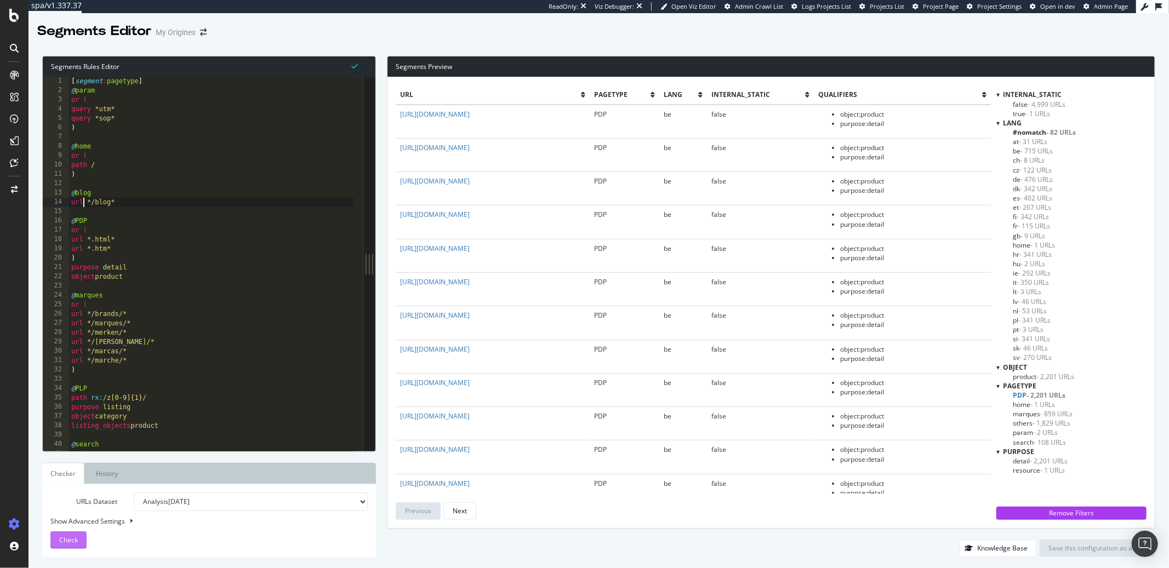
click at [69, 541] on span "Check" at bounding box center [68, 539] width 19 height 9
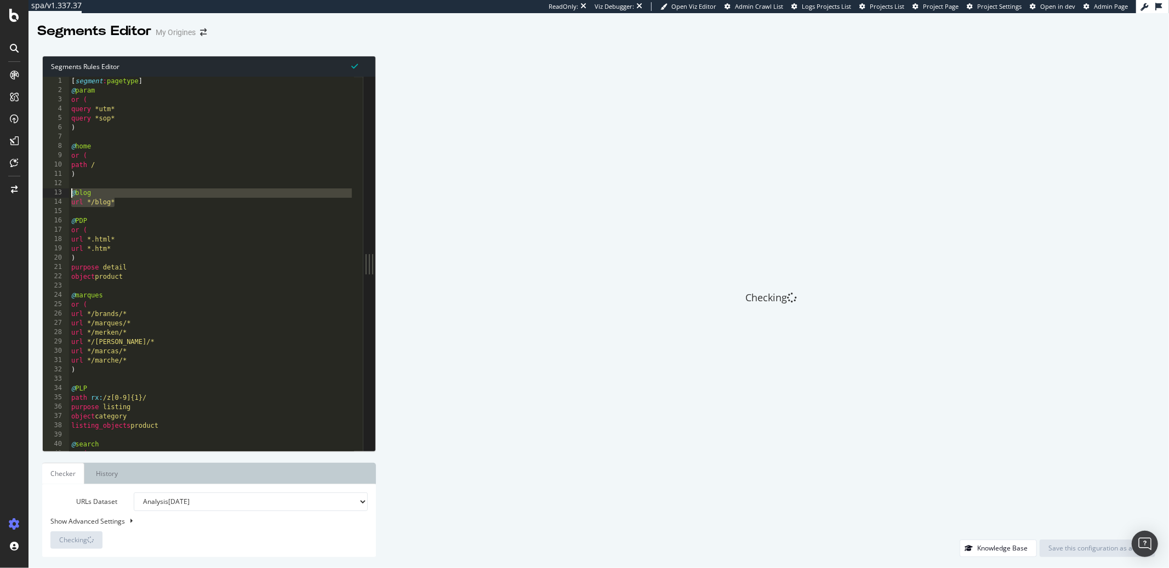
drag, startPoint x: 122, startPoint y: 199, endPoint x: 67, endPoint y: 195, distance: 55.6
click at [67, 195] on div "url */blog* 1 2 3 4 5 6 7 8 9 10 11 12 13 14 15 16 17 18 19 20 21 22 23 24 25 2…" at bounding box center [203, 264] width 321 height 374
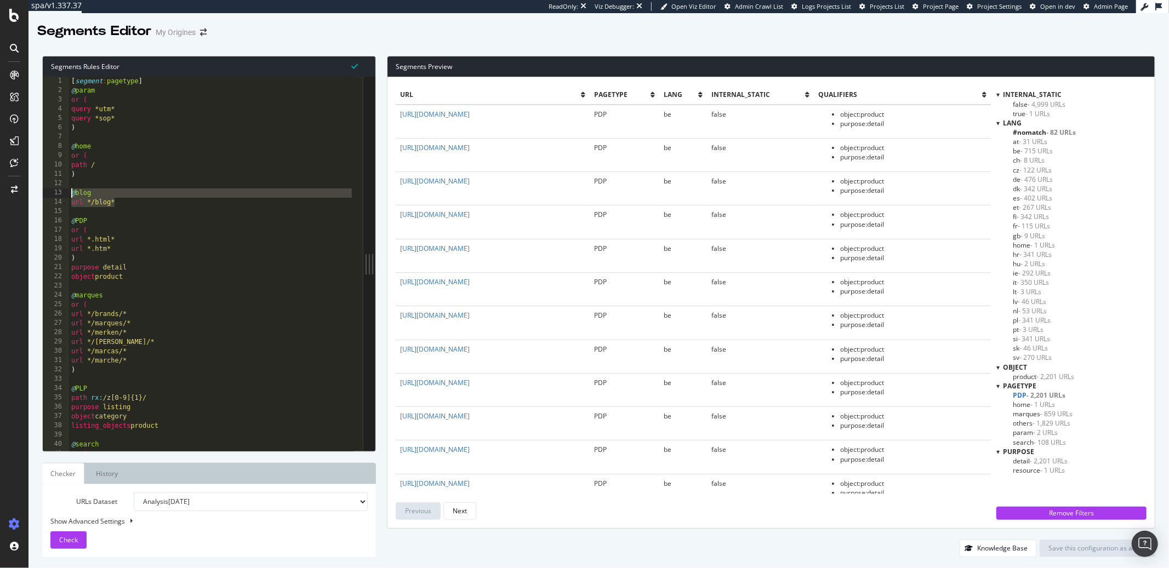
click at [225, 144] on div "[ segment : pagetype ] @ param or ( query *utm* query *sop* ) @ home or ( path …" at bounding box center [211, 274] width 285 height 394
type textarea "path */tagpath/* )"
drag, startPoint x: 111, startPoint y: 185, endPoint x: 112, endPoint y: 190, distance: 5.7
click at [111, 185] on div "[ segment : pagetype ] @ param or ( query *utm* query *sop* ) @ home or ( path …" at bounding box center [211, 274] width 285 height 394
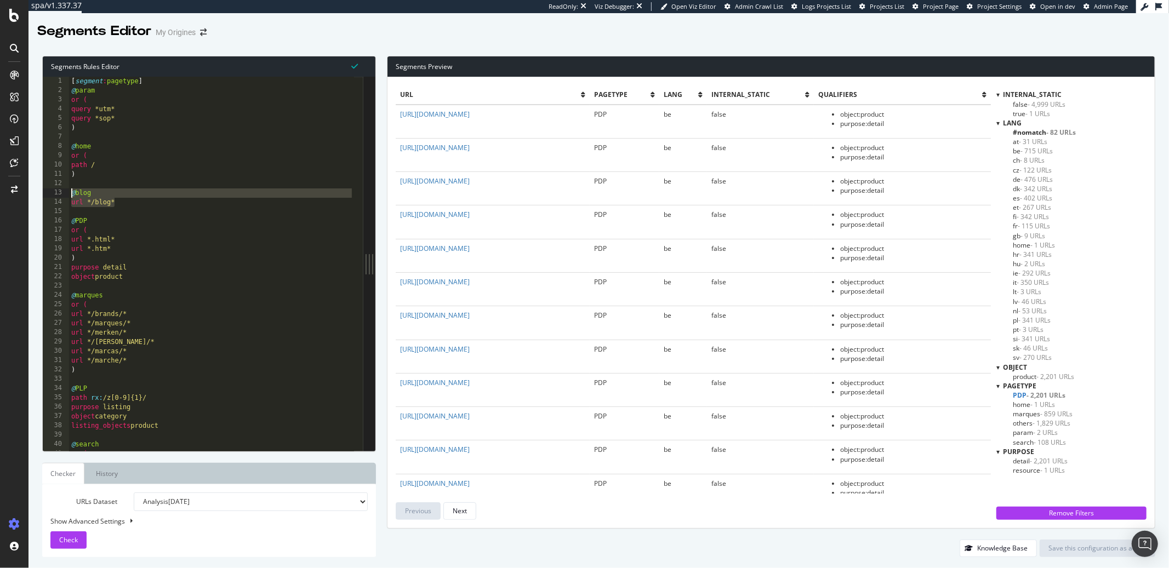
drag, startPoint x: 120, startPoint y: 201, endPoint x: 69, endPoint y: 193, distance: 52.1
click at [69, 193] on div "1 2 3 4 5 6 7 8 9 10 11 12 13 14 15 16 17 18 19 20 21 22 23 24 25 26 27 28 29 3…" at bounding box center [203, 264] width 321 height 374
click at [999, 124] on div at bounding box center [997, 122] width 3 height 9
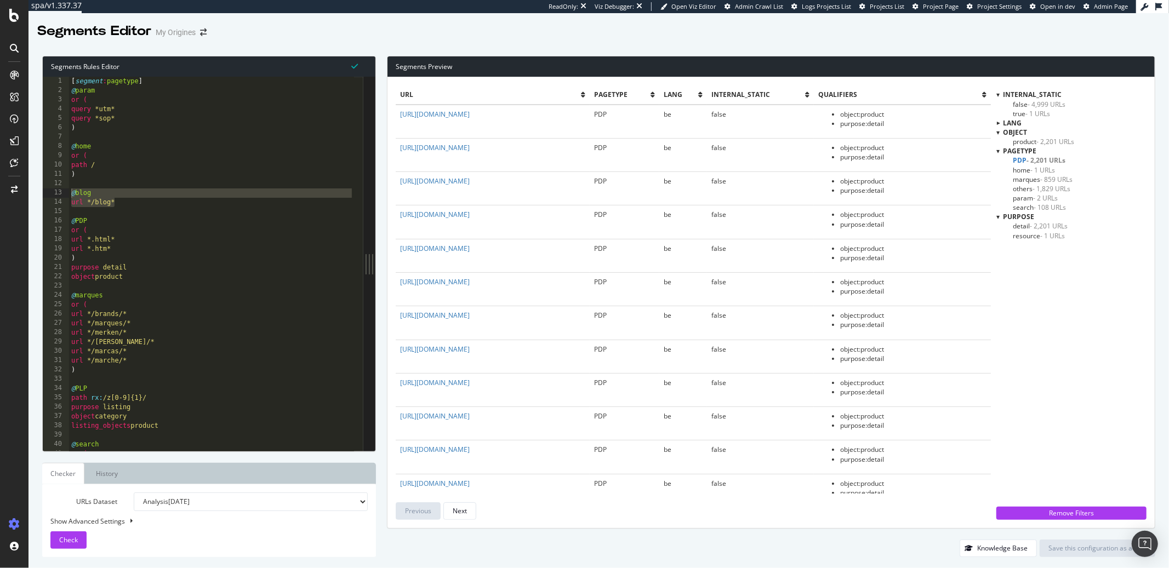
click at [999, 96] on div at bounding box center [997, 94] width 3 height 9
click at [999, 96] on div at bounding box center [998, 94] width 9 height 3
click at [118, 202] on div "[ segment : pagetype ] @ param or ( query *utm* query *sop* ) @ home or ( path …" at bounding box center [211, 274] width 285 height 394
drag, startPoint x: 118, startPoint y: 202, endPoint x: 63, endPoint y: 195, distance: 55.8
click at [63, 195] on div "url */blog* 1 2 3 4 5 6 7 8 9 10 11 12 13 14 15 16 17 18 19 20 21 22 23 24 25 2…" at bounding box center [203, 264] width 321 height 374
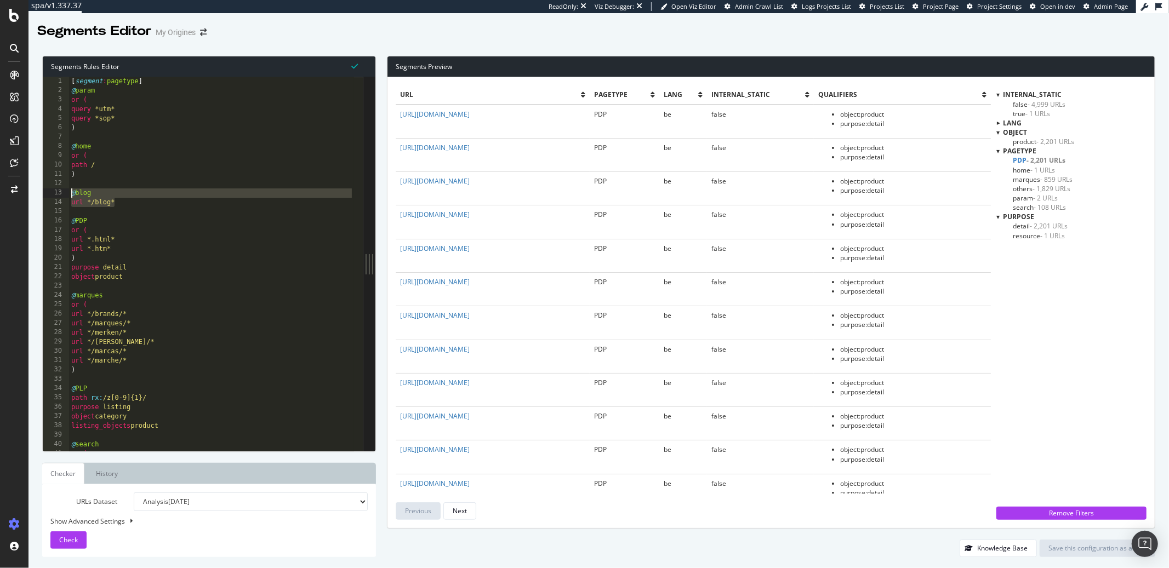
paste textarea "path rx:^/(?:[a-z]{2}(?:/[a-z]{2})?)/blog(?:/.*)?$"
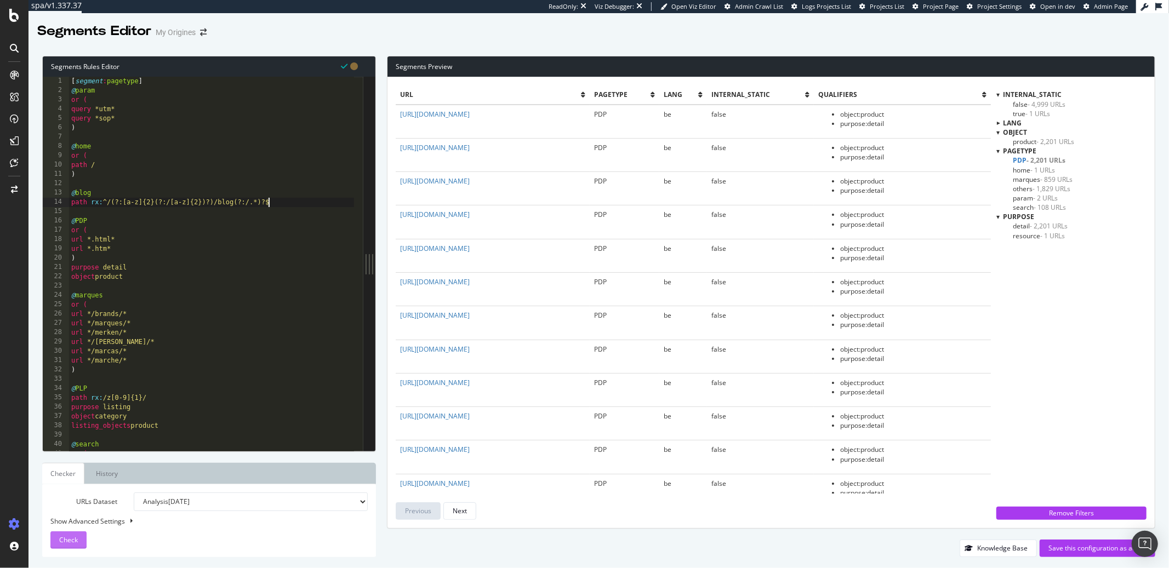
click at [77, 535] on span "Check" at bounding box center [68, 539] width 19 height 9
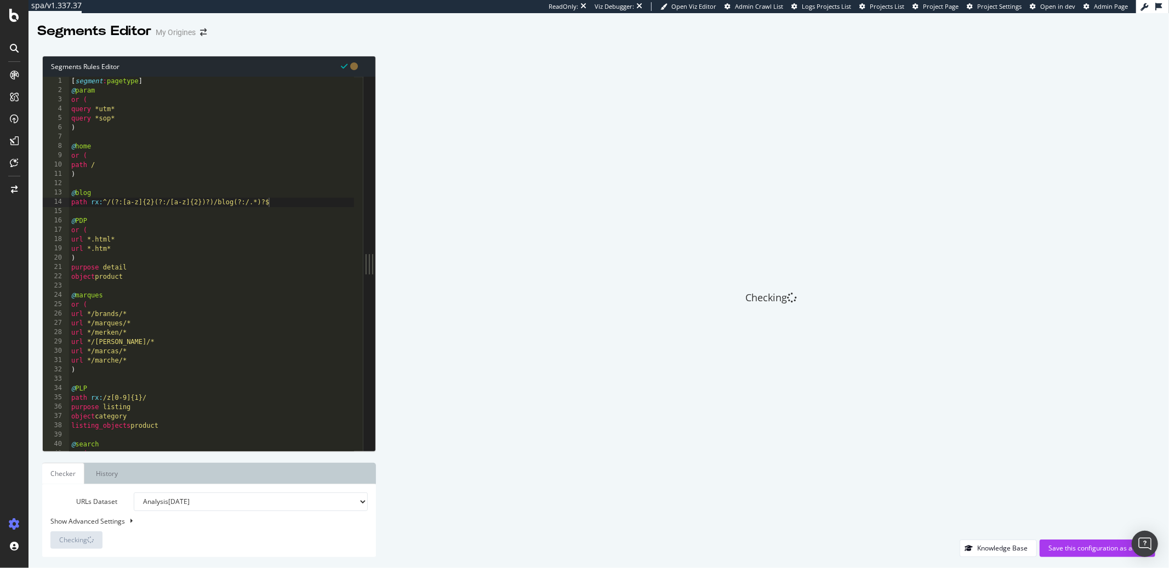
click at [242, 222] on div "[ segment : pagetype ] @ param or ( query *utm* query *sop* ) @ home or ( path …" at bounding box center [211, 274] width 285 height 394
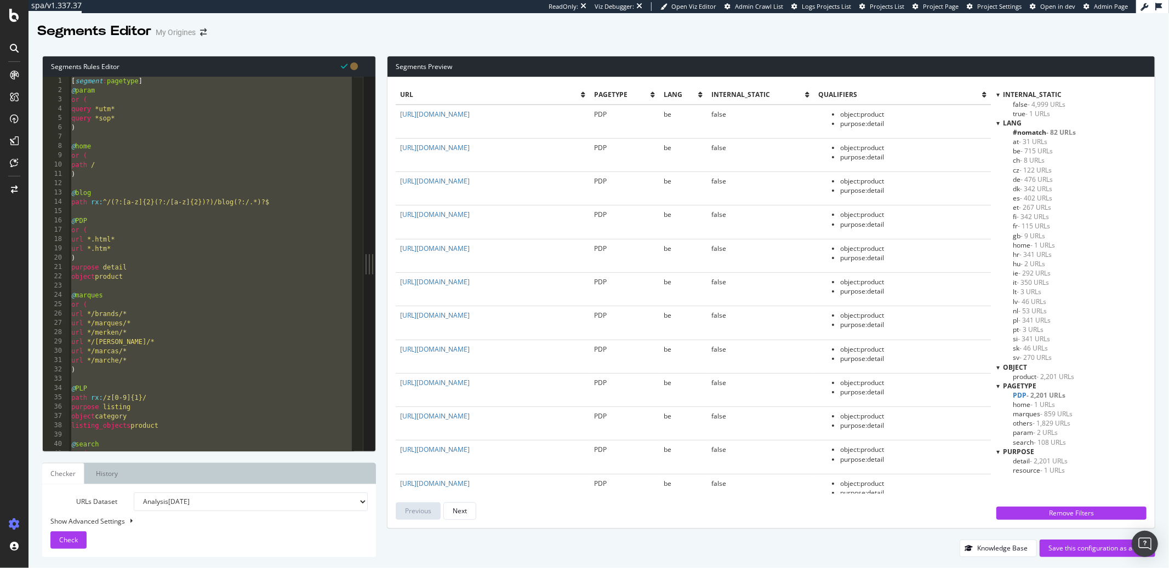
click at [205, 233] on div "[ segment : pagetype ] @ param or ( query *utm* query *sop* ) @ home or ( path …" at bounding box center [211, 274] width 285 height 394
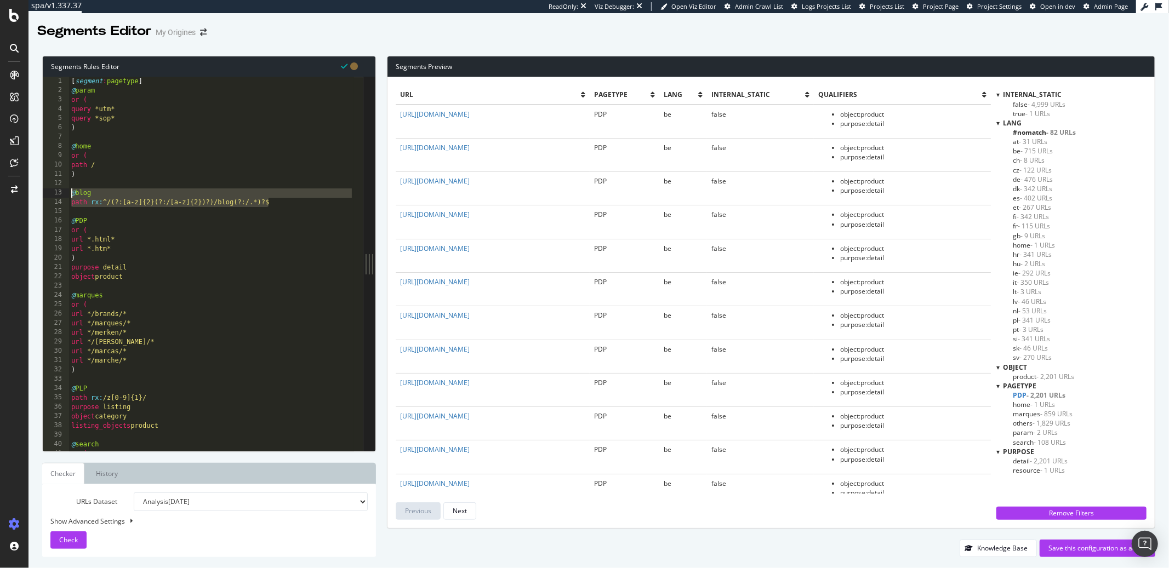
drag, startPoint x: 270, startPoint y: 202, endPoint x: 62, endPoint y: 198, distance: 207.8
click at [62, 198] on div "or ( 1 2 3 4 5 6 7 8 9 10 11 12 13 14 15 16 17 18 19 20 21 22 23 24 25 26 27 28…" at bounding box center [203, 264] width 321 height 374
paste textarea ")"
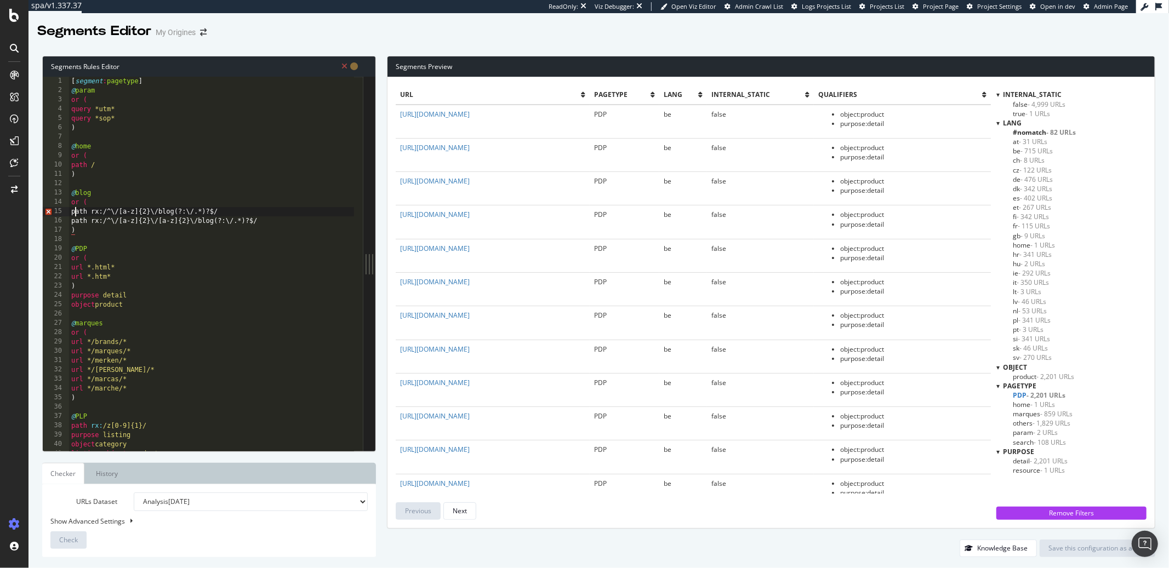
click at [75, 213] on div "[ segment : pagetype ] @ param or ( query *utm* query *sop* ) @ home or ( path …" at bounding box center [211, 274] width 285 height 394
click at [79, 224] on div "[ segment : pagetype ] @ param or ( query *utm* query *sop* ) @ home or ( path …" at bounding box center [211, 274] width 285 height 394
click at [77, 538] on button "Check" at bounding box center [68, 541] width 36 height 18
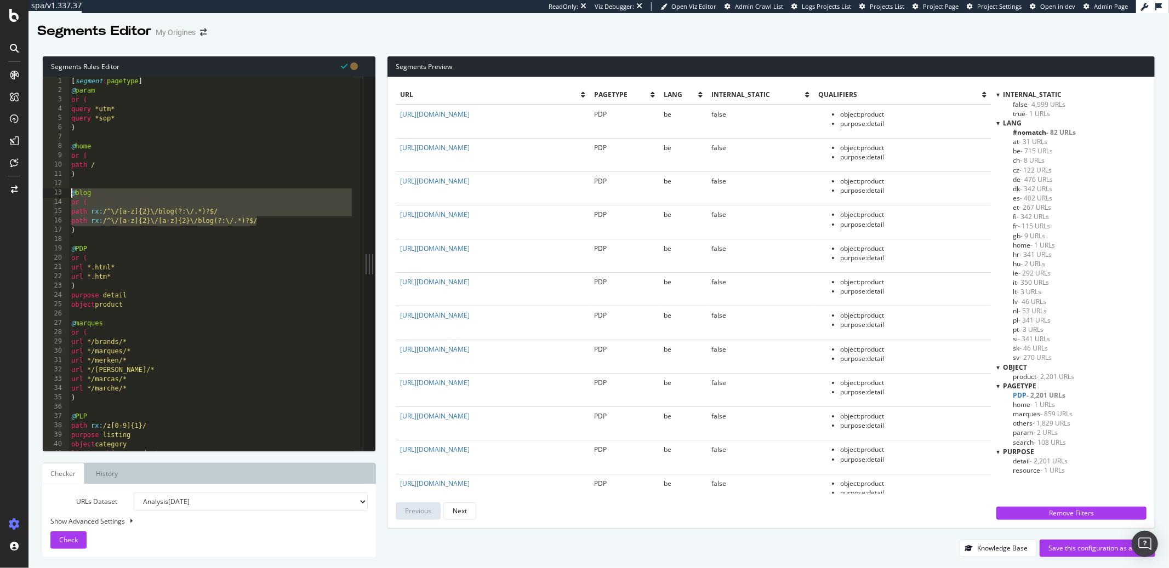
drag, startPoint x: 270, startPoint y: 224, endPoint x: 69, endPoint y: 192, distance: 203.1
click at [69, 192] on div "[ segment : pagetype ] @ param or ( query *utm* query *sop* ) @ home or ( path …" at bounding box center [211, 274] width 285 height 394
type textarea "@blog or ("
click at [77, 230] on div "[ segment : pagetype ] @ param or ( query *utm* query *sop* ) @ home or ( path …" at bounding box center [211, 274] width 285 height 394
drag, startPoint x: 77, startPoint y: 230, endPoint x: 69, endPoint y: 192, distance: 39.4
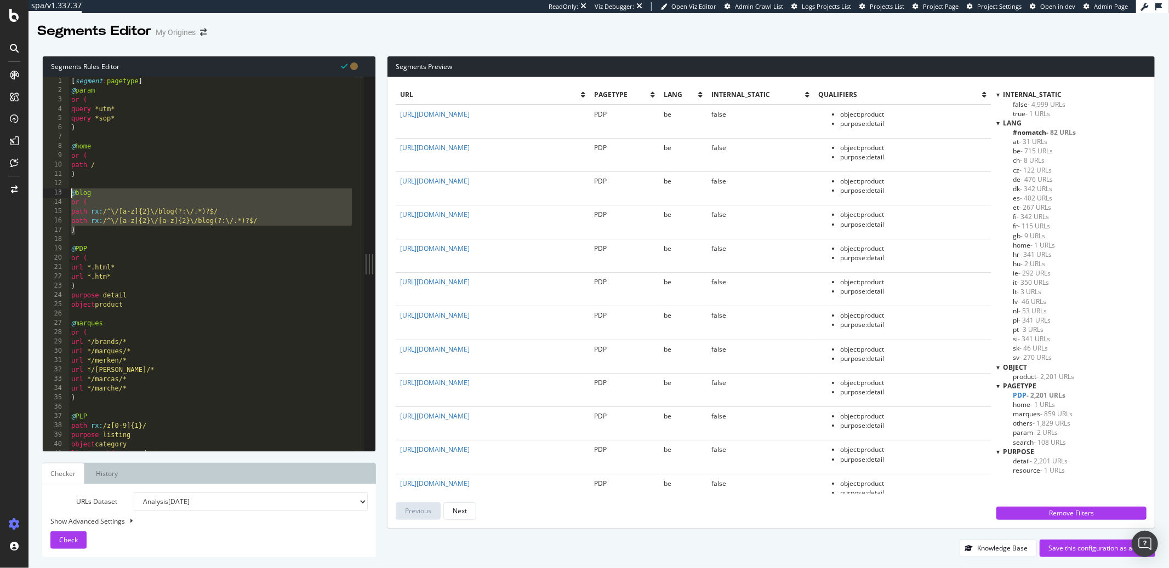
click at [69, 192] on div ") 1 2 3 4 5 6 7 8 9 10 11 12 13 14 15 16 17 18 19 20 21 22 23 24 25 26 27 28 29…" at bounding box center [203, 264] width 321 height 374
click at [76, 235] on div "[ segment : pagetype ] @ param or ( query *utm* query *sop* ) @ home or ( path …" at bounding box center [211, 274] width 285 height 394
drag, startPoint x: 76, startPoint y: 235, endPoint x: 67, endPoint y: 193, distance: 42.5
click at [67, 193] on div ") 1 2 3 4 5 6 7 8 9 10 11 12 13 14 15 16 17 18 19 20 21 22 23 24 25 26 27 28 29…" at bounding box center [203, 264] width 321 height 374
type textarea "@blog or ("
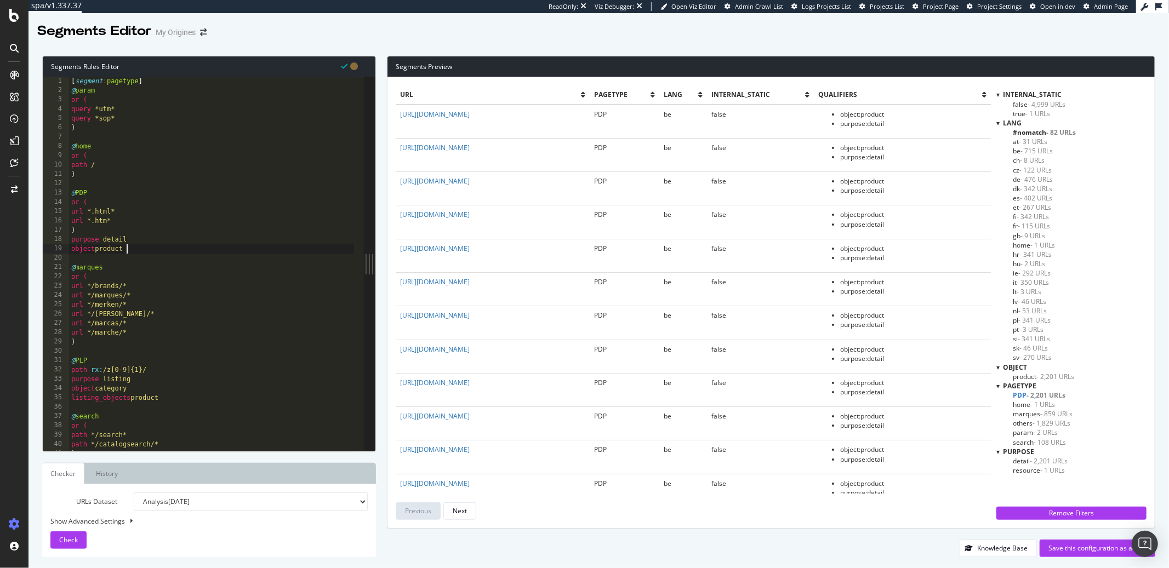
click at [133, 253] on div "[ segment : pagetype ] @ param or ( query *utm* query *sop* ) @ home or ( path …" at bounding box center [211, 274] width 285 height 394
type textarea "object product"
paste textarea ")"
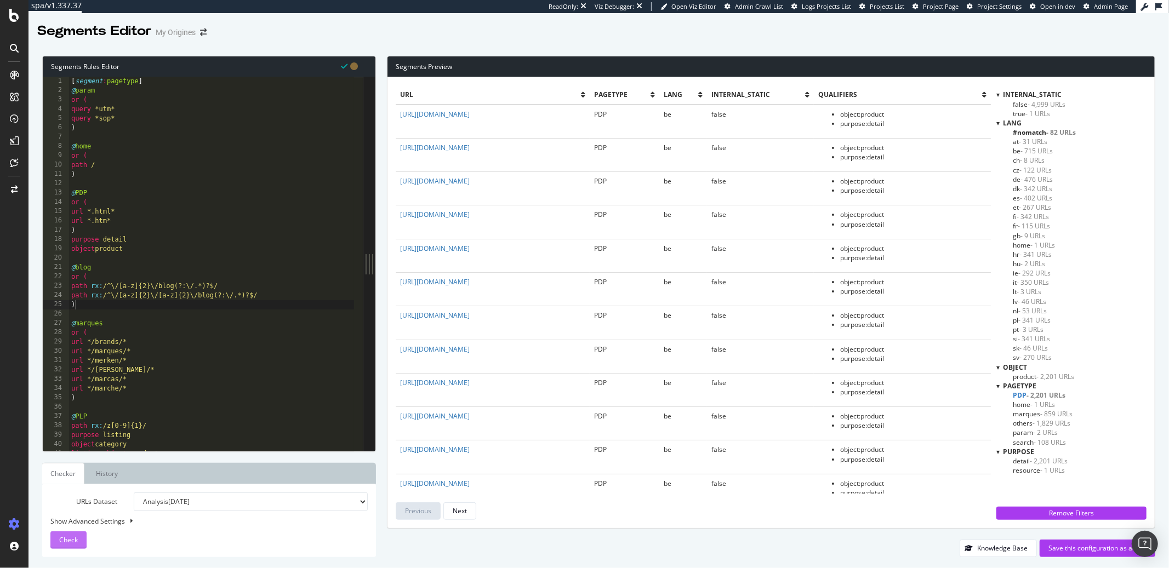
click at [62, 543] on span "Check" at bounding box center [68, 539] width 19 height 9
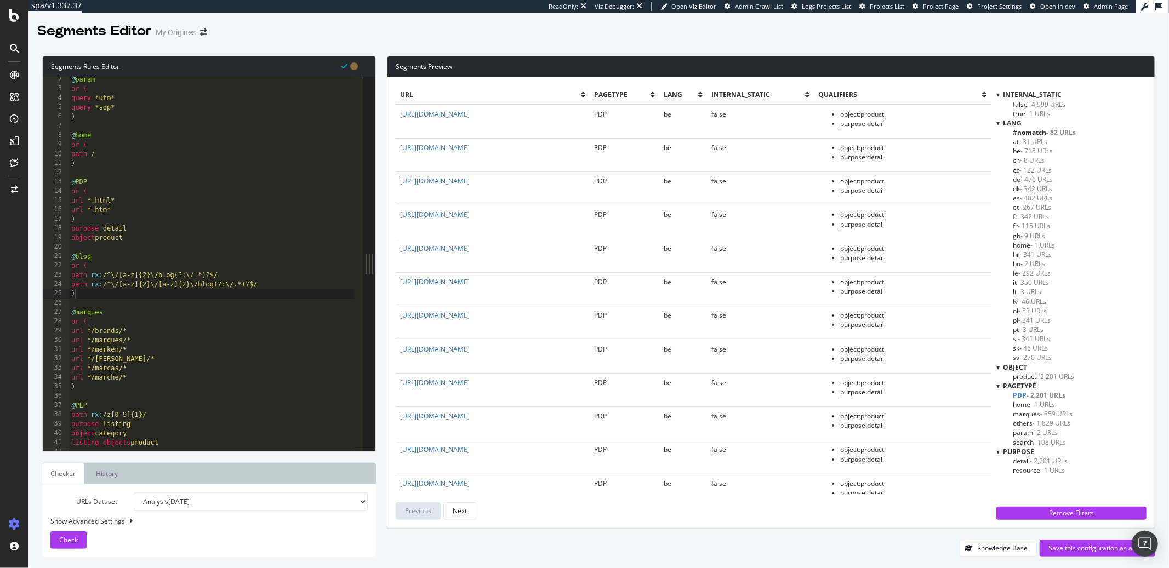
scroll to position [11, 0]
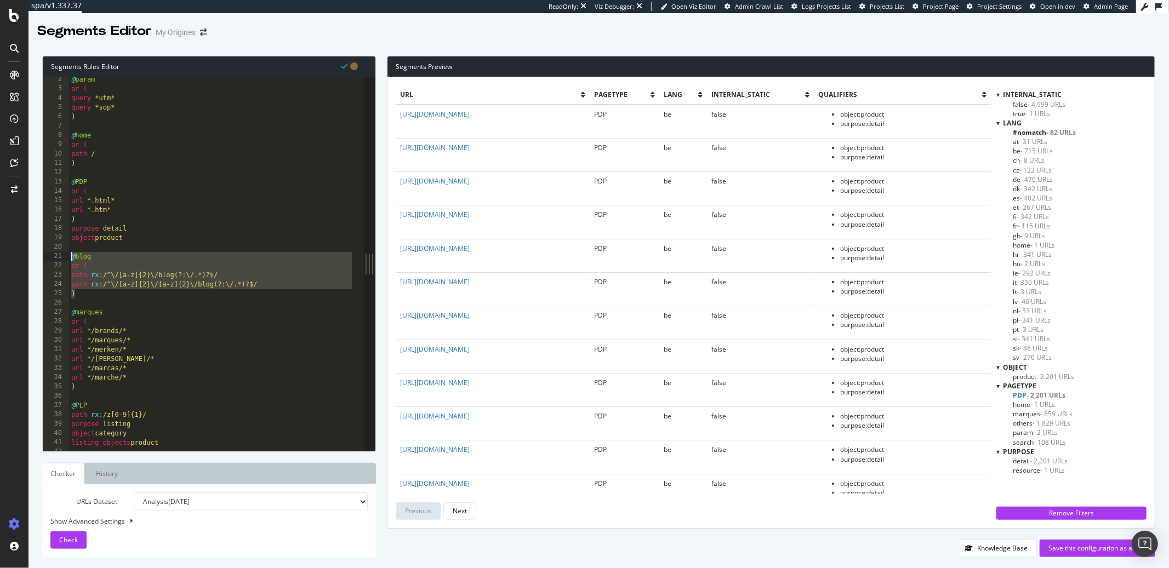
drag, startPoint x: 78, startPoint y: 295, endPoint x: 61, endPoint y: 256, distance: 42.7
click at [61, 256] on div ") 2 3 4 5 6 7 8 9 10 11 12 13 14 15 16 17 18 19 20 21 22 23 24 25 26 27 28 29 3…" at bounding box center [203, 264] width 321 height 374
type textarea "@blog or ("
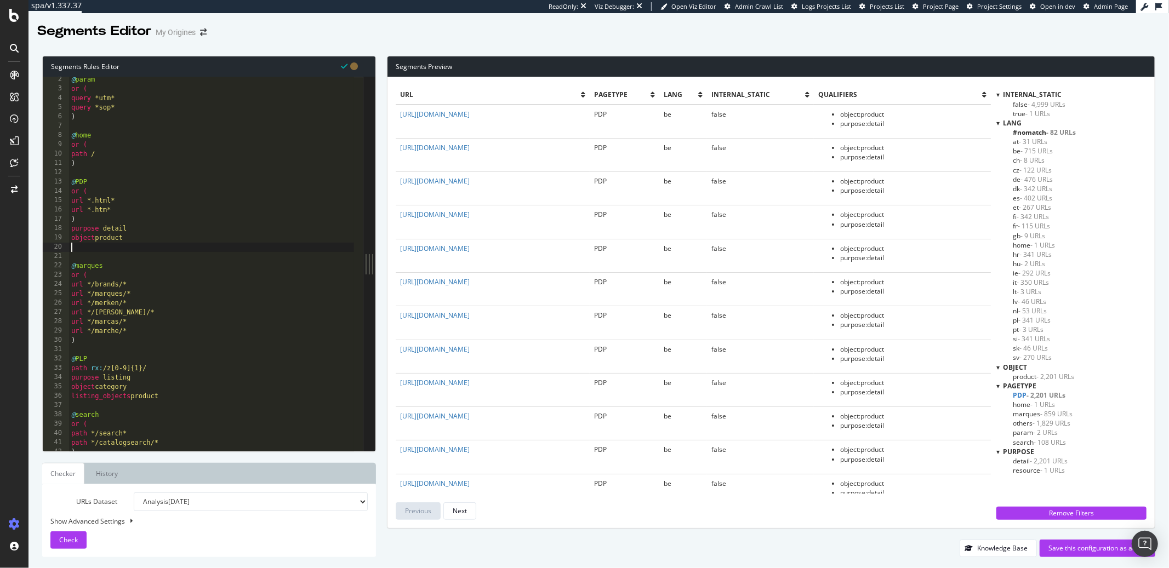
type textarea "object product"
click at [81, 180] on div "[ segment : pagetype ] @ param or ( query *utm* query *sop* ) @ home or ( path …" at bounding box center [211, 274] width 285 height 394
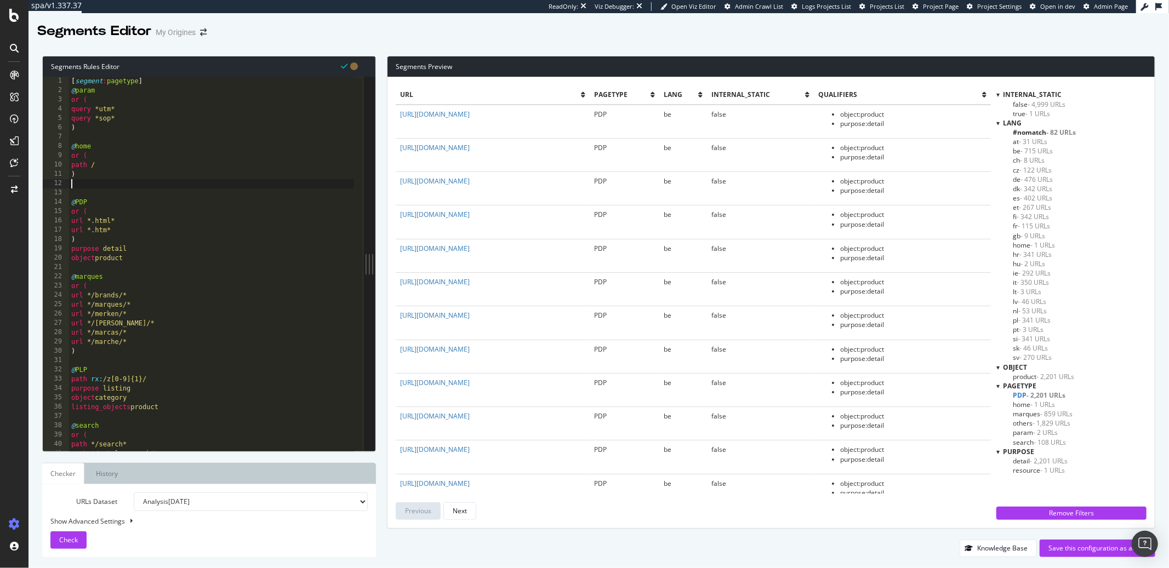
paste textarea ")"
type textarea ")"
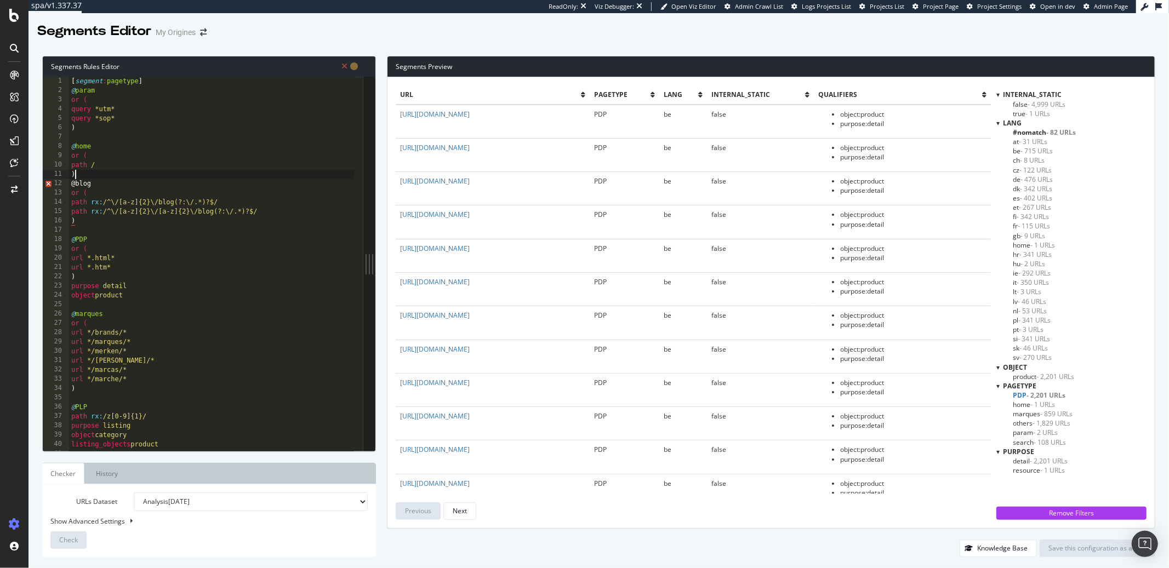
click at [78, 176] on div "[ segment : pagetype ] @ param or ( query *utm* query *sop* ) @ home or ( path …" at bounding box center [211, 274] width 285 height 394
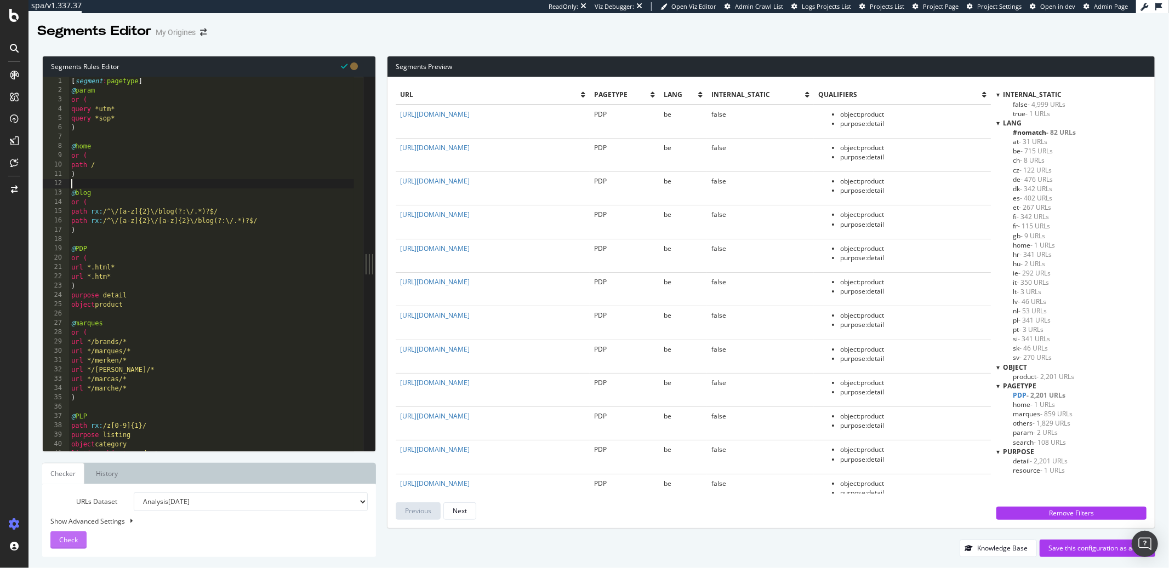
click at [80, 535] on button "Check" at bounding box center [68, 541] width 36 height 18
click at [217, 347] on div "[ segment : pagetype ] @ param or ( query *utm* query *sop* ) @ home or ( path …" at bounding box center [211, 274] width 285 height 394
click at [237, 335] on div "[ segment : pagetype ] @ param or ( query *utm* query *sop* ) @ home or ( path …" at bounding box center [211, 274] width 285 height 394
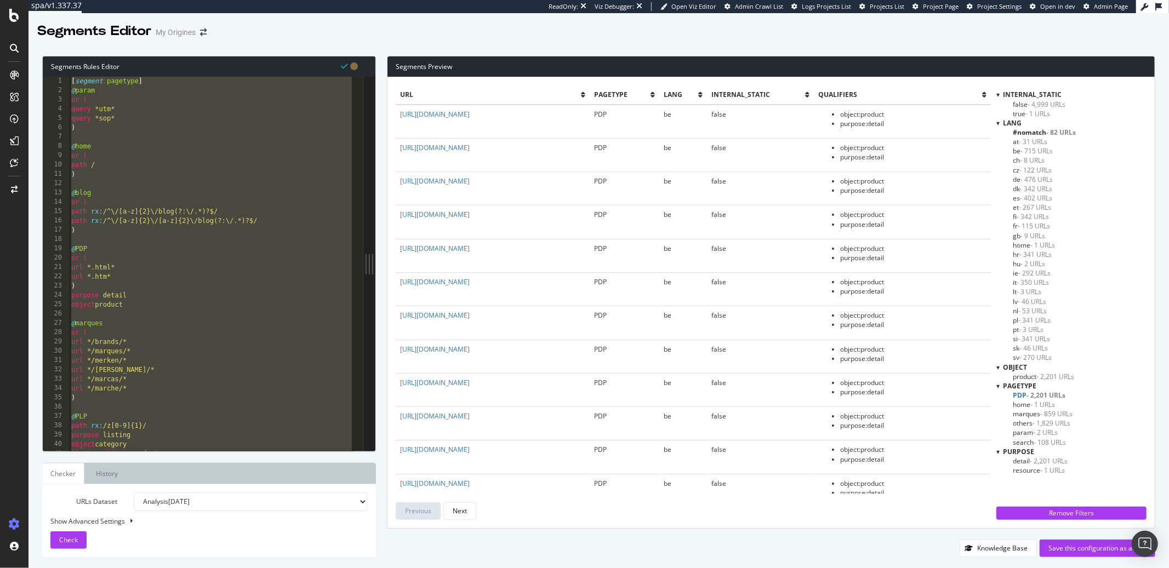
click at [1000, 365] on div at bounding box center [997, 367] width 3 height 9
click at [1000, 366] on div at bounding box center [998, 367] width 9 height 3
click at [1017, 377] on span "product - 2,201 URLs" at bounding box center [1043, 376] width 61 height 9
click at [1019, 396] on span "PDP - 2,201 URLs" at bounding box center [1039, 395] width 53 height 9
click at [1020, 380] on span "product - 2,201 URLs" at bounding box center [1045, 376] width 65 height 9
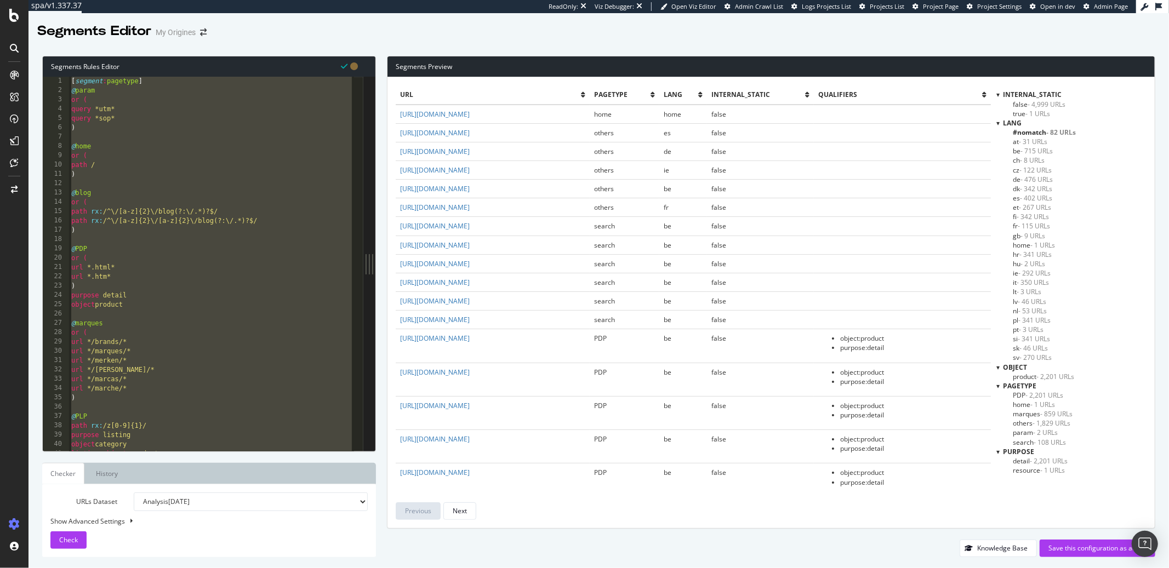
click at [1020, 379] on span "product - 2,201 URLs" at bounding box center [1043, 376] width 61 height 9
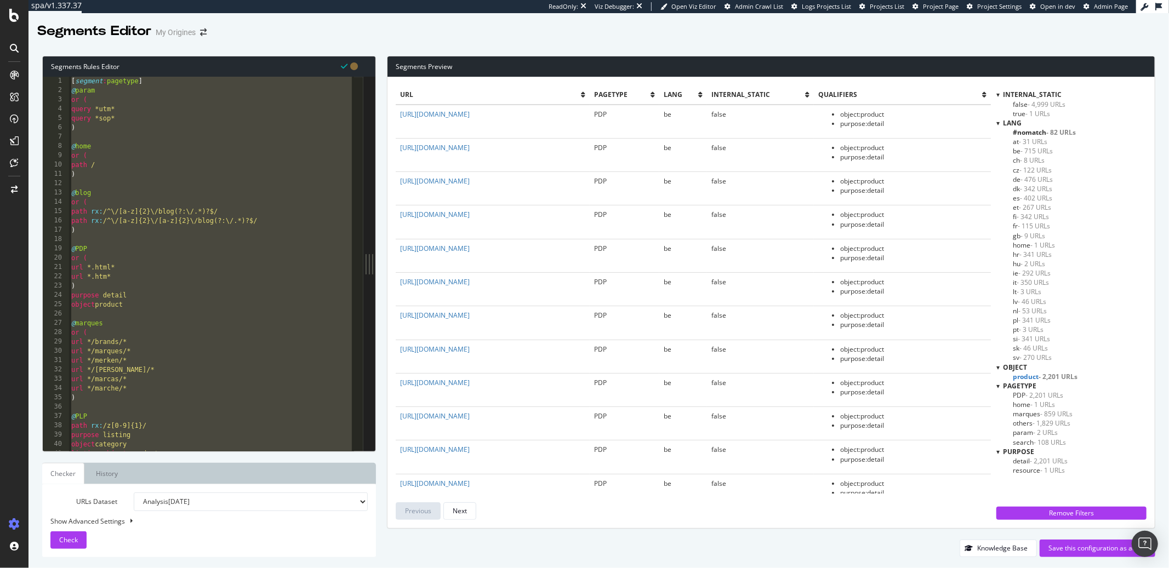
click at [168, 271] on div "[ segment : pagetype ] @ param or ( query *utm* query *sop* ) @ home or ( path …" at bounding box center [211, 274] width 285 height 394
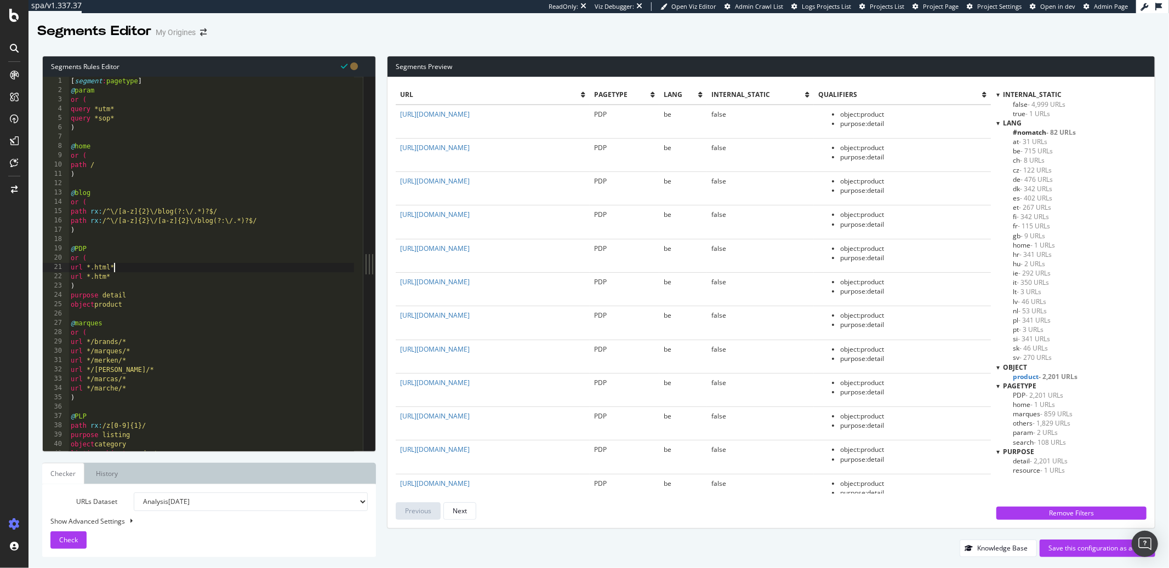
click at [186, 284] on div "[ segment : pagetype ] @ param or ( query *utm* query *sop* ) @ home or ( path …" at bounding box center [212, 274] width 286 height 394
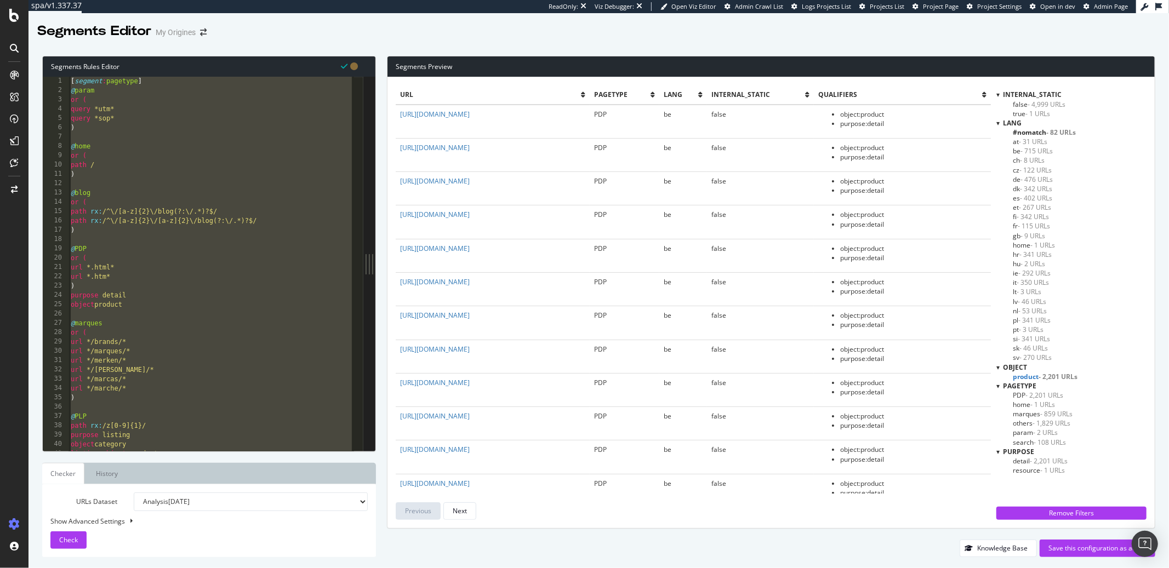
click at [179, 303] on div "[ segment : pagetype ] @ param or ( query *utm* query *sop* ) @ home or ( path …" at bounding box center [212, 274] width 286 height 394
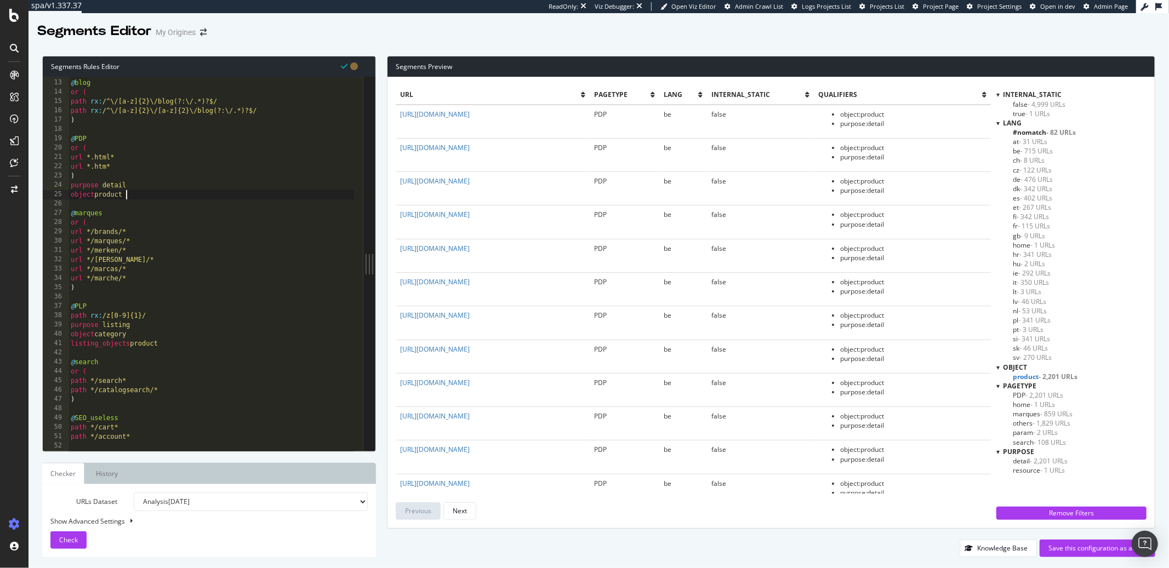
scroll to position [93, 0]
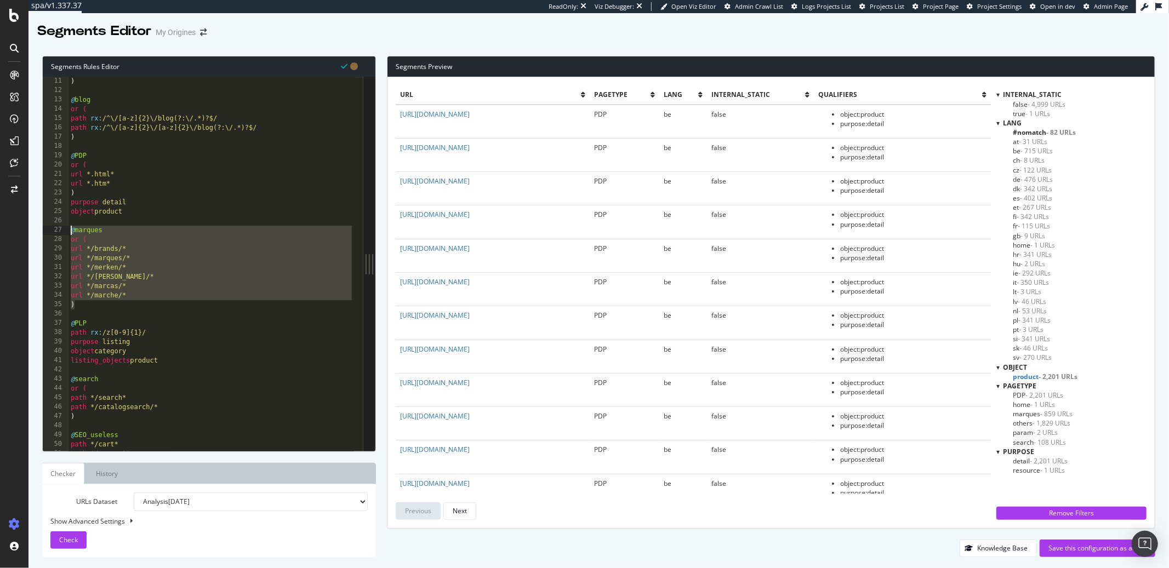
drag, startPoint x: 77, startPoint y: 307, endPoint x: 67, endPoint y: 231, distance: 76.8
click at [67, 231] on div "object product 10 11 12 13 14 15 16 17 18 19 20 21 22 23 24 25 26 27 28 29 30 3…" at bounding box center [203, 264] width 321 height 374
type textarea "@marques or ("
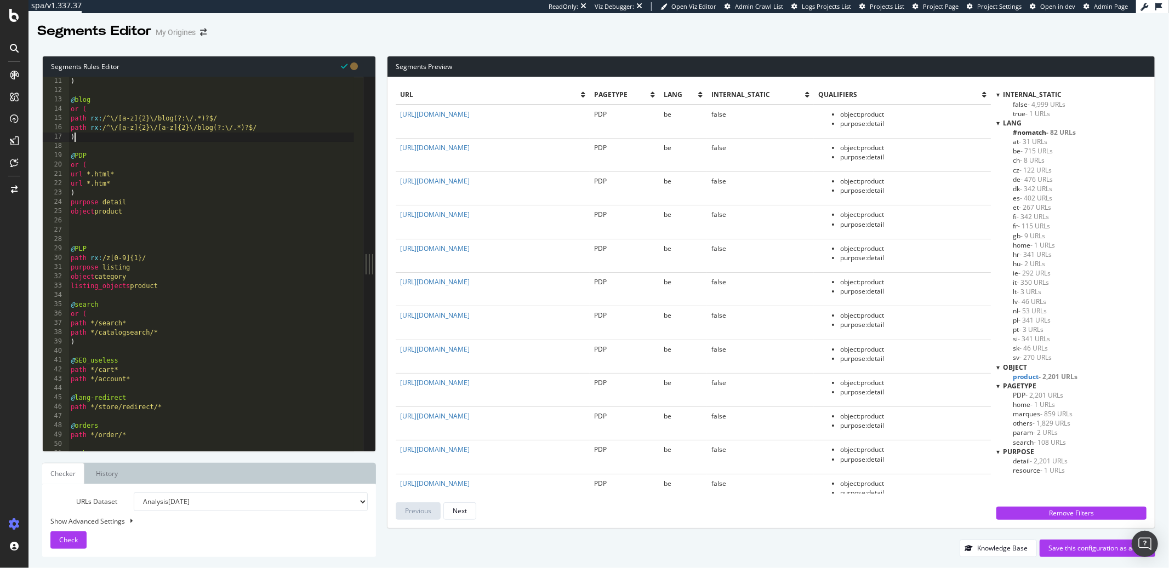
click at [81, 141] on div "path / ) @ blog or ( path rx : /^\/[a-z]{2}\/blog(?:\/.*)?$/ path rx : /^\/[a-z…" at bounding box center [212, 264] width 286 height 394
type textarea ")"
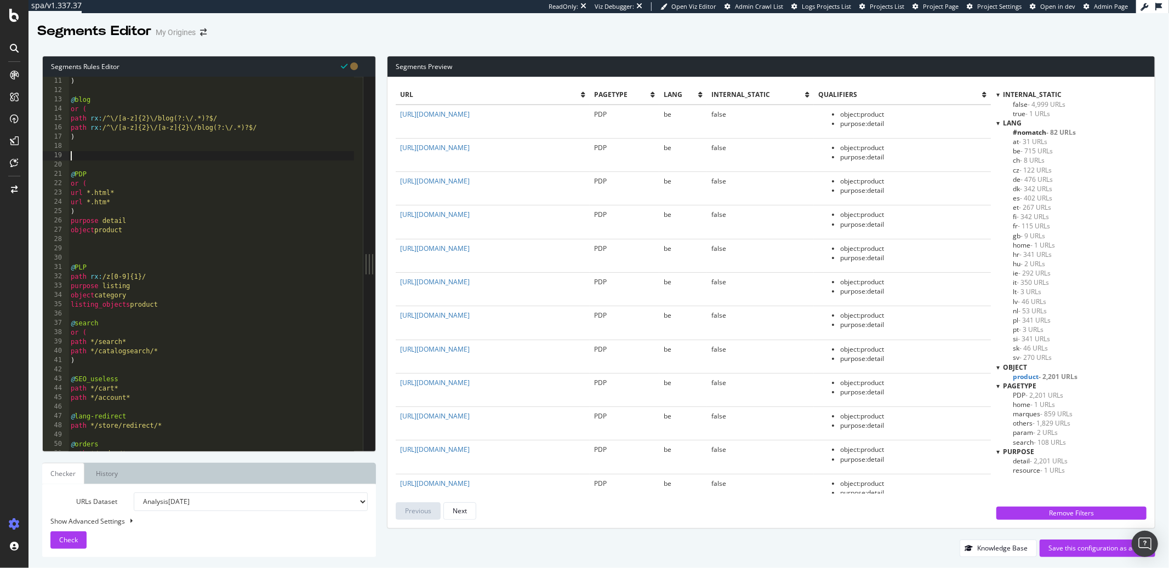
paste textarea ")"
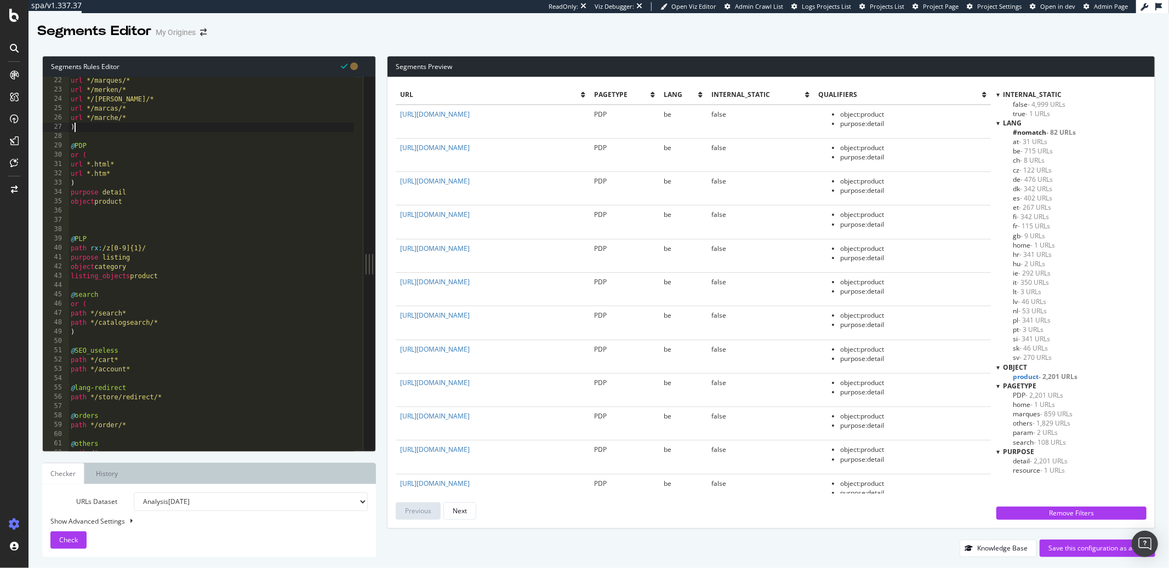
scroll to position [136, 0]
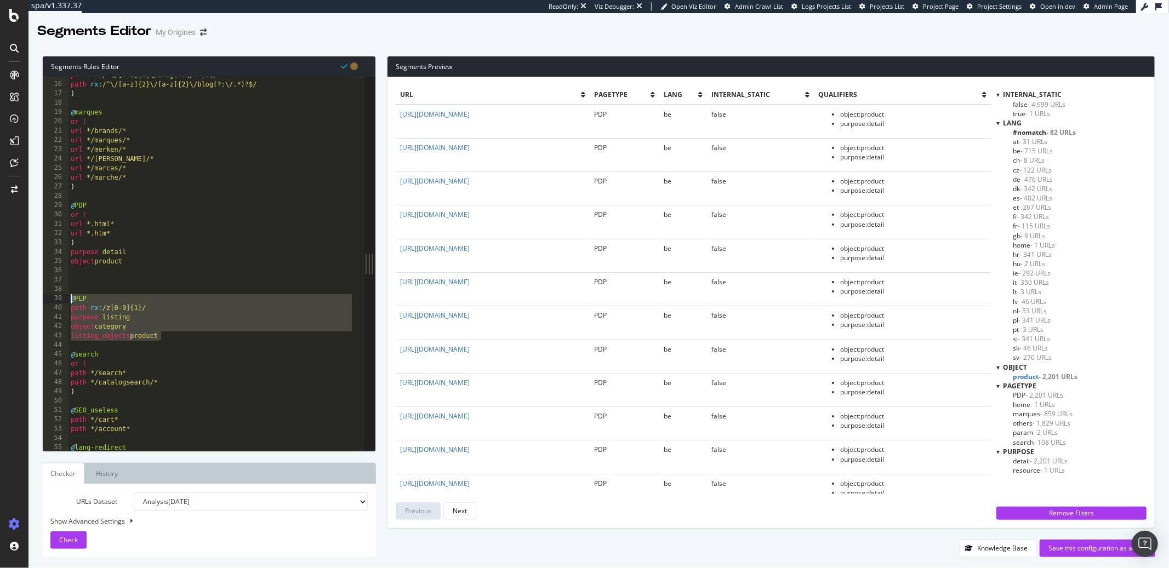
drag, startPoint x: 175, startPoint y: 338, endPoint x: 85, endPoint y: 288, distance: 103.3
click at [61, 299] on div ") 15 16 17 18 19 20 21 22 23 24 25 26 27 28 29 30 31 32 33 34 35 36 37 38 39 40…" at bounding box center [203, 264] width 321 height 374
type textarea "@PLP path rx:/z[0-9]{1}/"
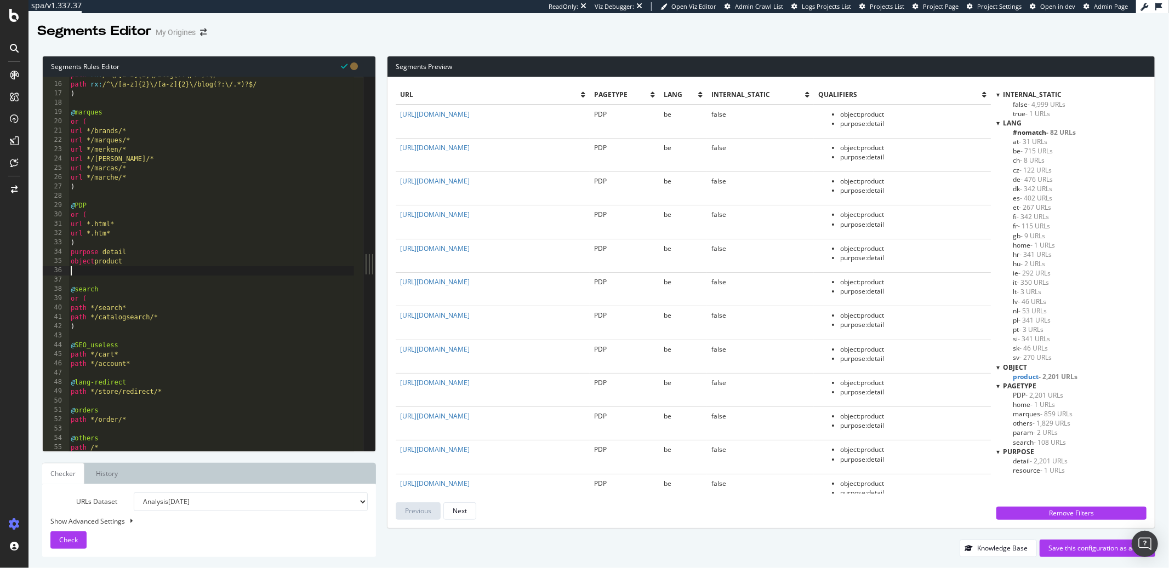
type textarea "object product"
click at [79, 193] on div "path rx : /^\/[a-z]{2}\/blog(?:\/.*)?$/ path rx : /^\/[a-z]{2}\/[a-z]{2}\/blog(…" at bounding box center [212, 268] width 286 height 394
paste textarea "listing_objects product"
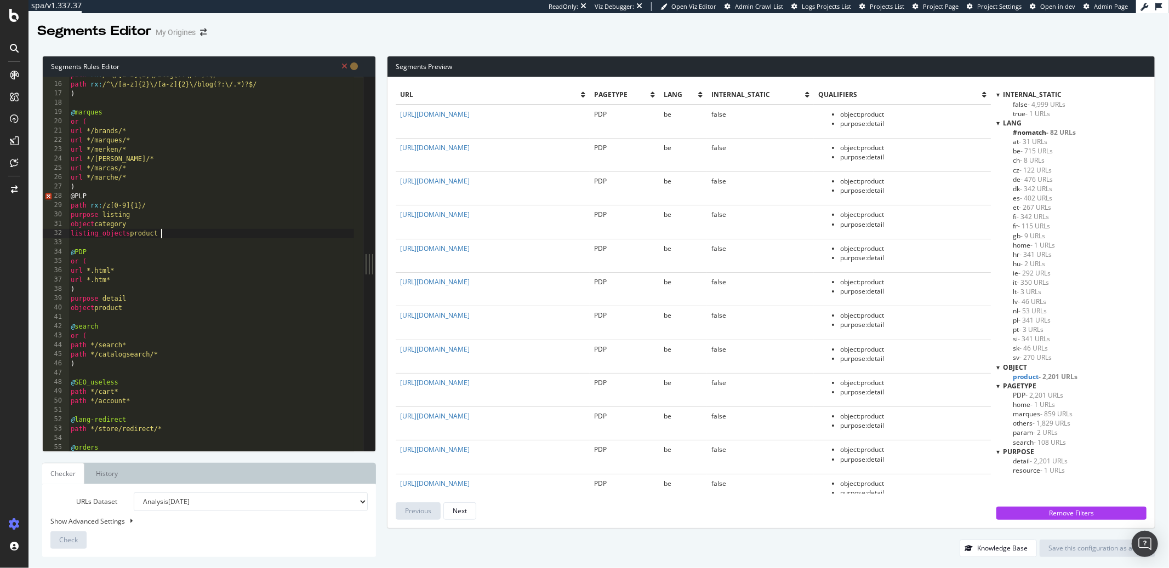
click at [76, 184] on div "path rx : /^\/[a-z]{2}\/blog(?:\/.*)?$/ path rx : /^\/[a-z]{2}\/[a-z]{2}\/blog(…" at bounding box center [212, 268] width 286 height 394
type textarea ")"
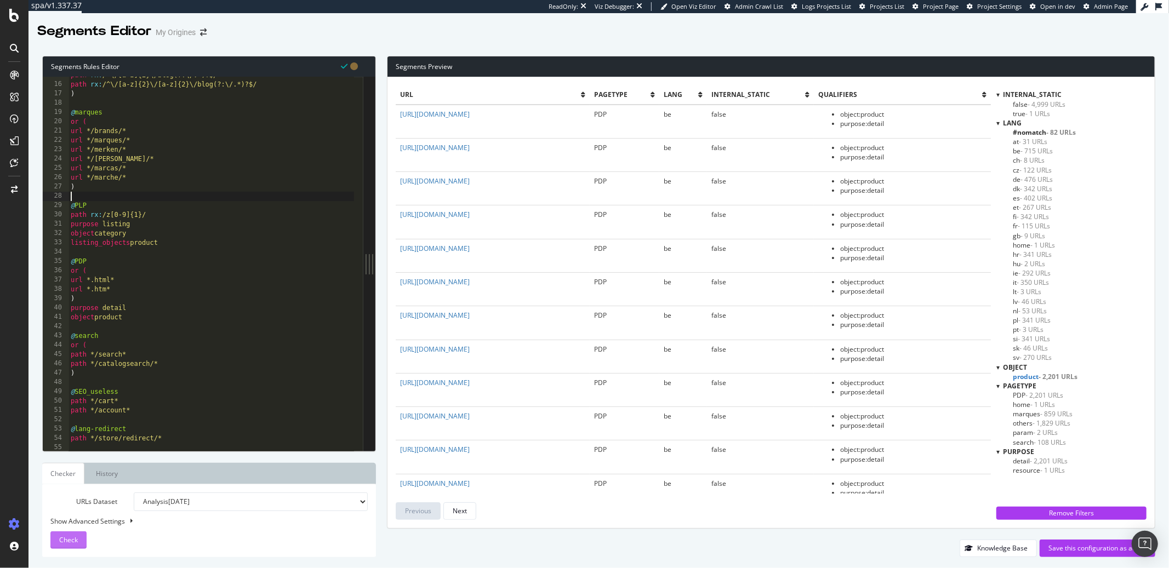
click at [66, 540] on span "Check" at bounding box center [68, 539] width 19 height 9
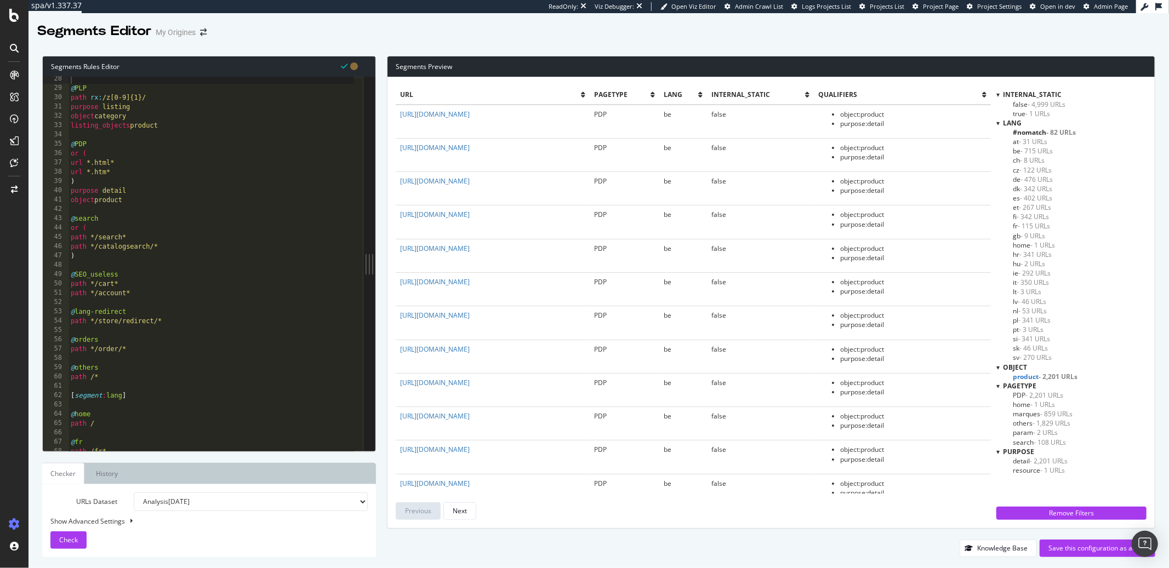
scroll to position [253, 0]
click at [144, 347] on div "@ PLP path rx : /z[0-9]{1}/ purpose listing object category listing_objects pro…" at bounding box center [212, 272] width 286 height 394
click at [102, 379] on div "@ PLP path rx : /z[0-9]{1}/ purpose listing object category listing_objects pro…" at bounding box center [212, 272] width 286 height 394
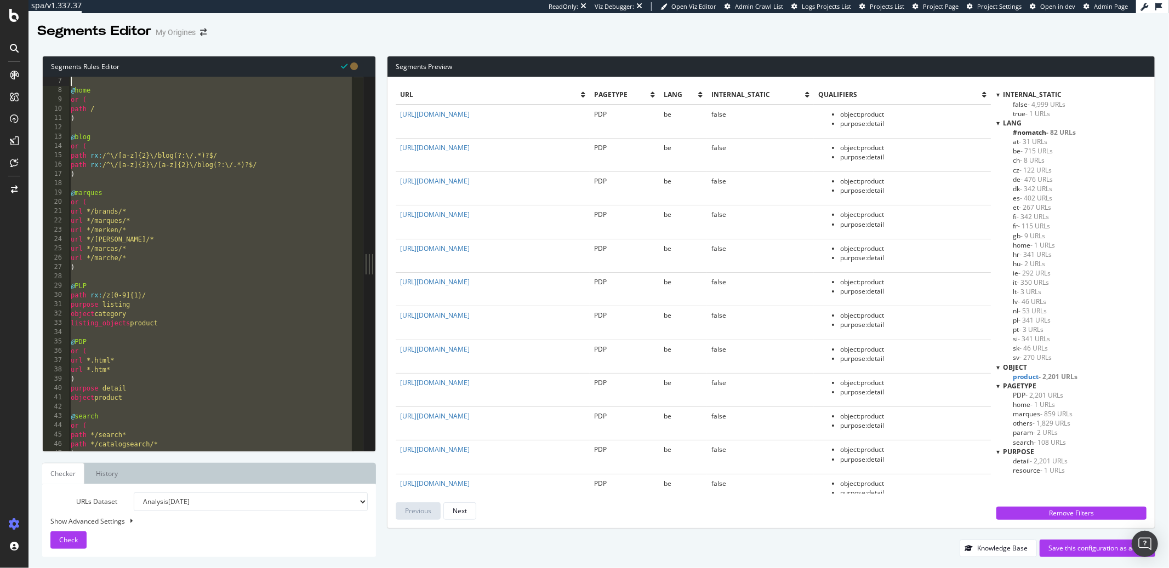
scroll to position [0, 0]
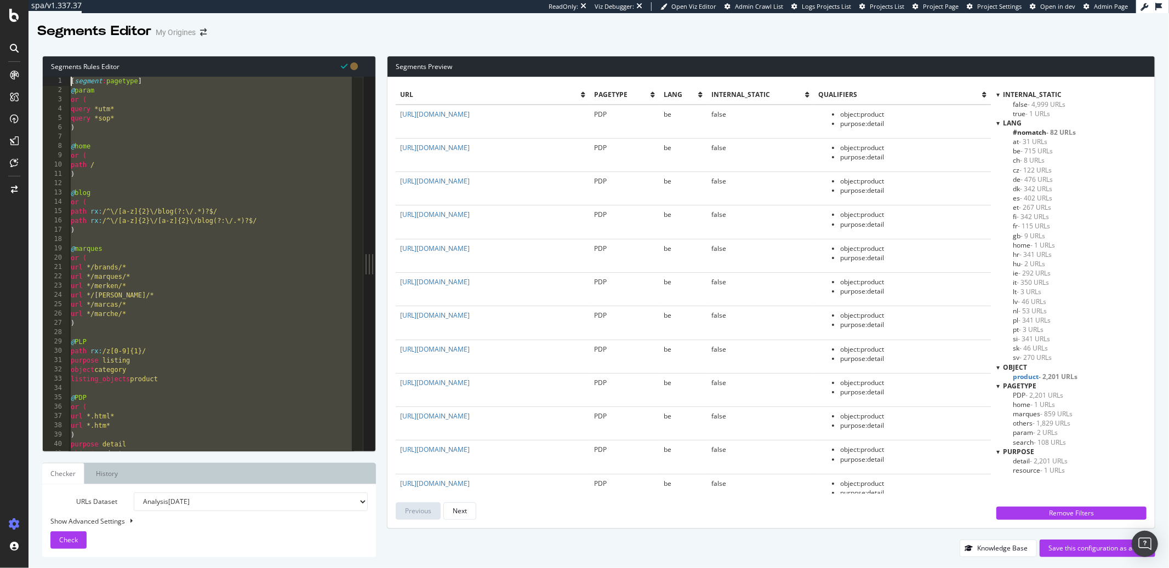
drag, startPoint x: 102, startPoint y: 379, endPoint x: 41, endPoint y: -21, distance: 404.8
click at [41, 0] on html "spa/v1.337.37 ReadOnly: Viz Debugger: Open Viz Editor Admin Crawl List Logs Pro…" at bounding box center [584, 284] width 1169 height 568
type textarea "[segment:pagetype] @param"
paste textarea "Cursor at row 1"
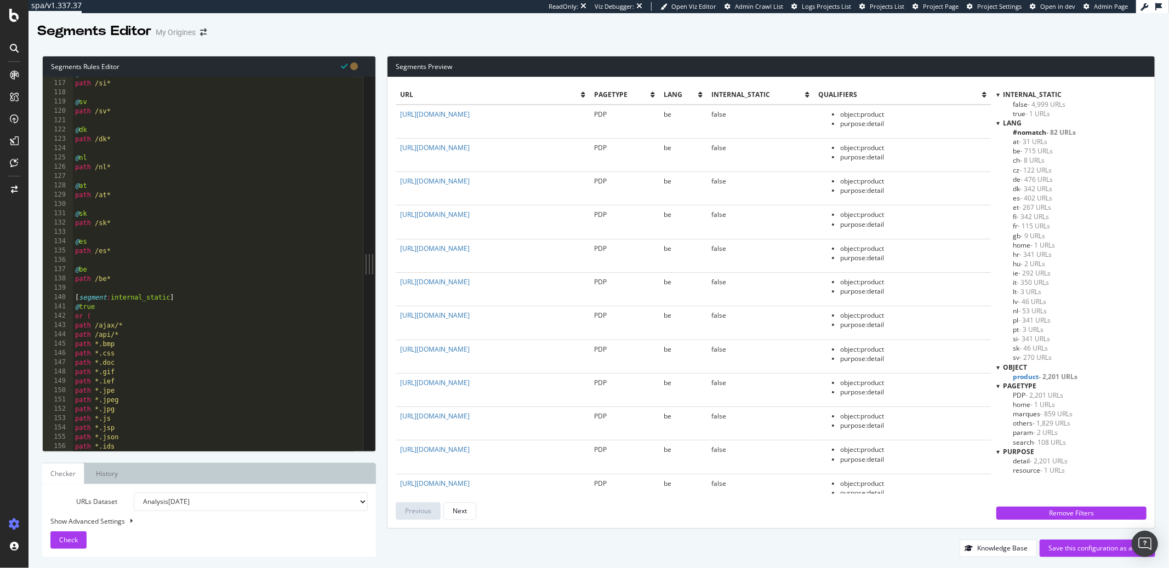
scroll to position [1358, 0]
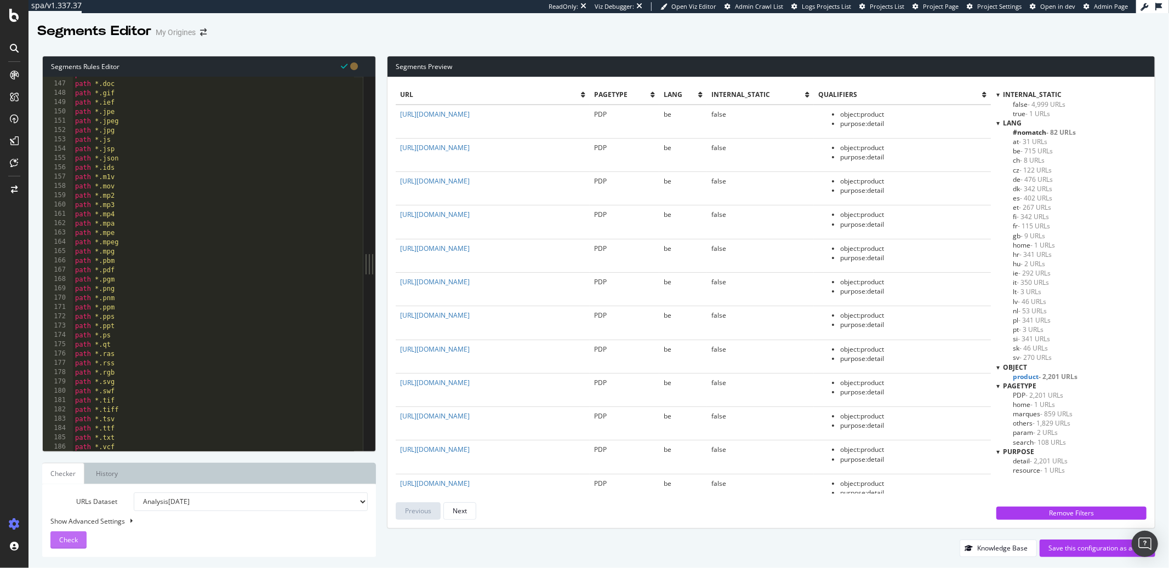
click at [67, 543] on span "Check" at bounding box center [68, 539] width 19 height 9
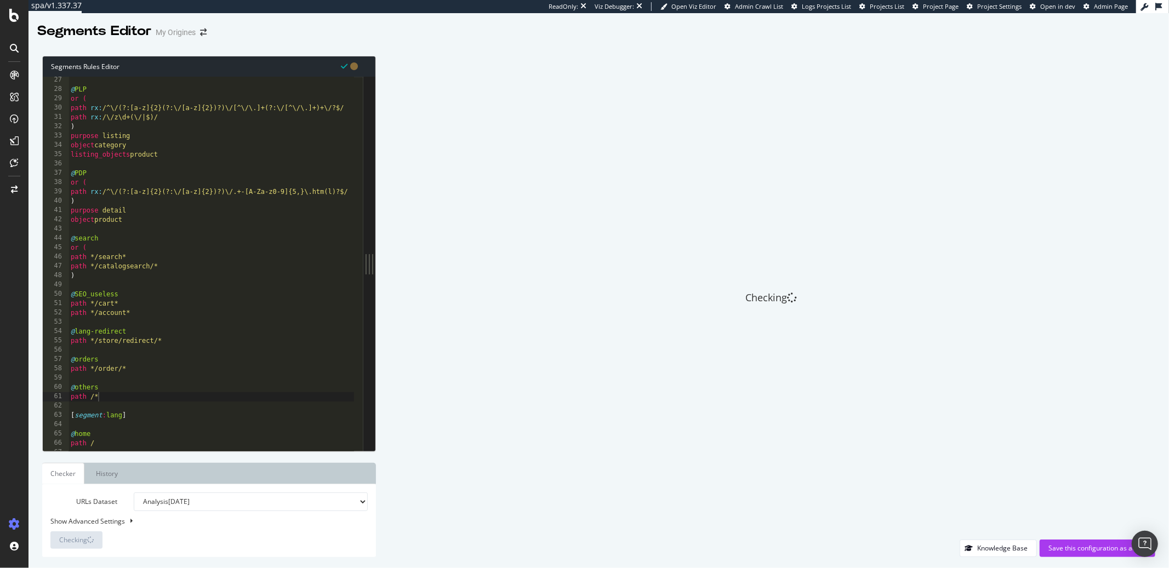
scroll to position [0, 0]
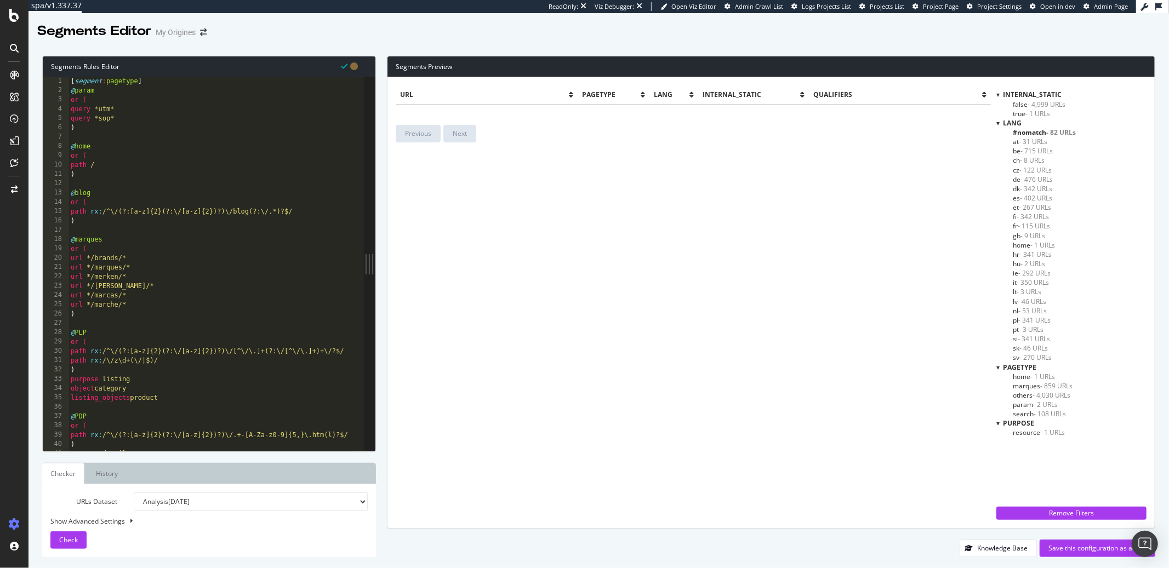
click at [1099, 270] on div "ie - 292 URLs" at bounding box center [1080, 273] width 134 height 9
click at [141, 250] on div "[ segment : pagetype ] @ param or ( query *utm* query *sop* ) @ home or ( path …" at bounding box center [212, 274] width 286 height 394
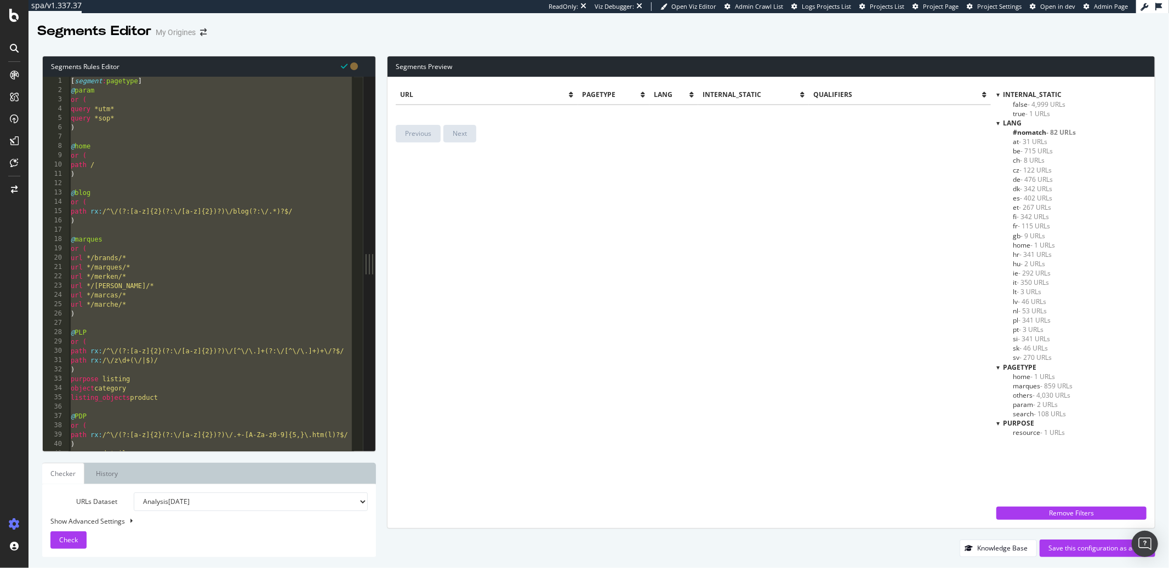
click at [168, 238] on div "[ segment : pagetype ] @ param or ( query *utm* query *sop* ) @ home or ( path …" at bounding box center [212, 274] width 286 height 394
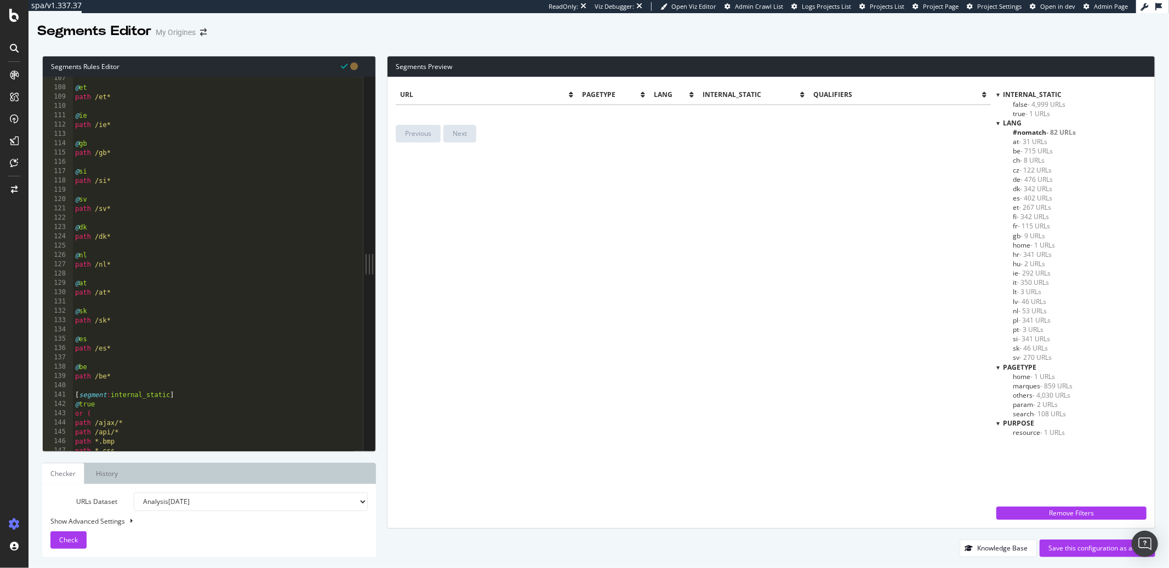
scroll to position [1229, 0]
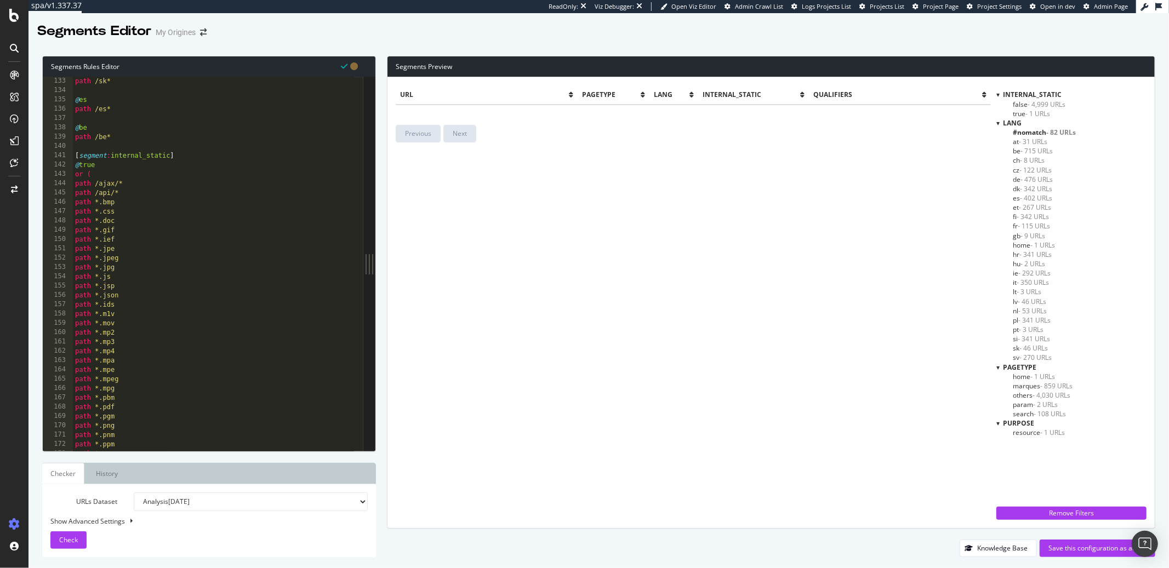
click at [214, 267] on div "@ sk path /sk* @ es path /es* @ be path /be* [ segment : internal_static ] @ tr…" at bounding box center [214, 264] width 282 height 394
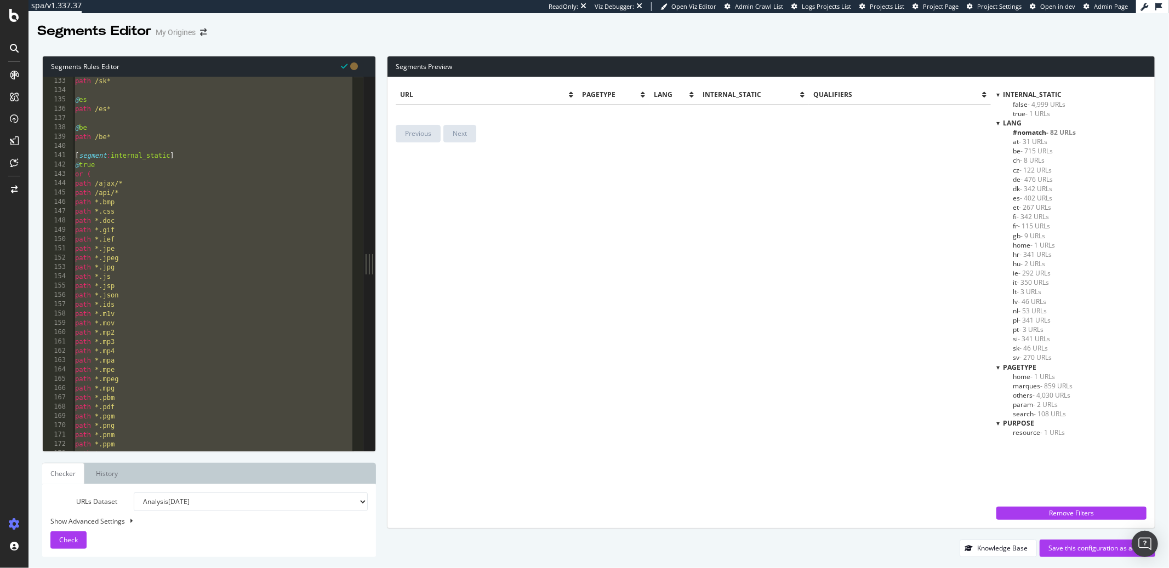
paste textarea "Cursor at row 200"
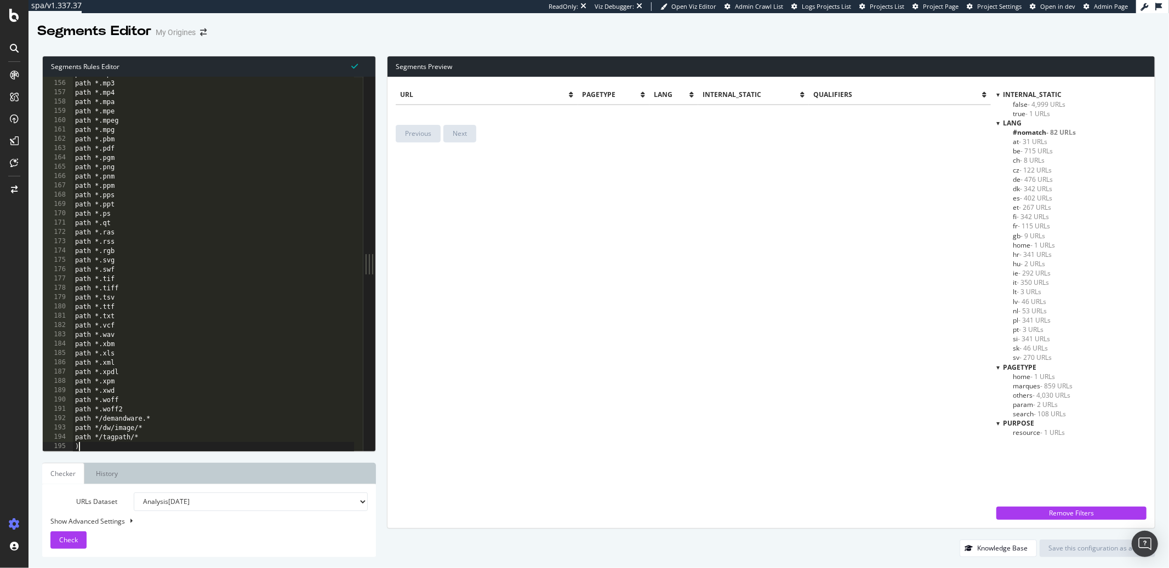
scroll to position [1442, 0]
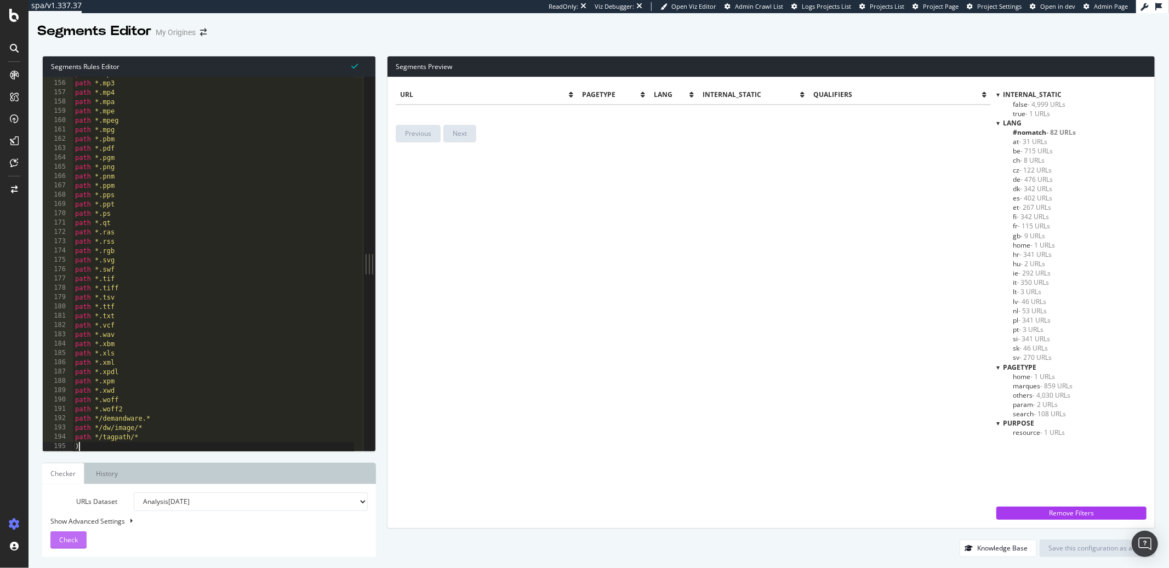
click at [79, 539] on button "Check" at bounding box center [68, 541] width 36 height 18
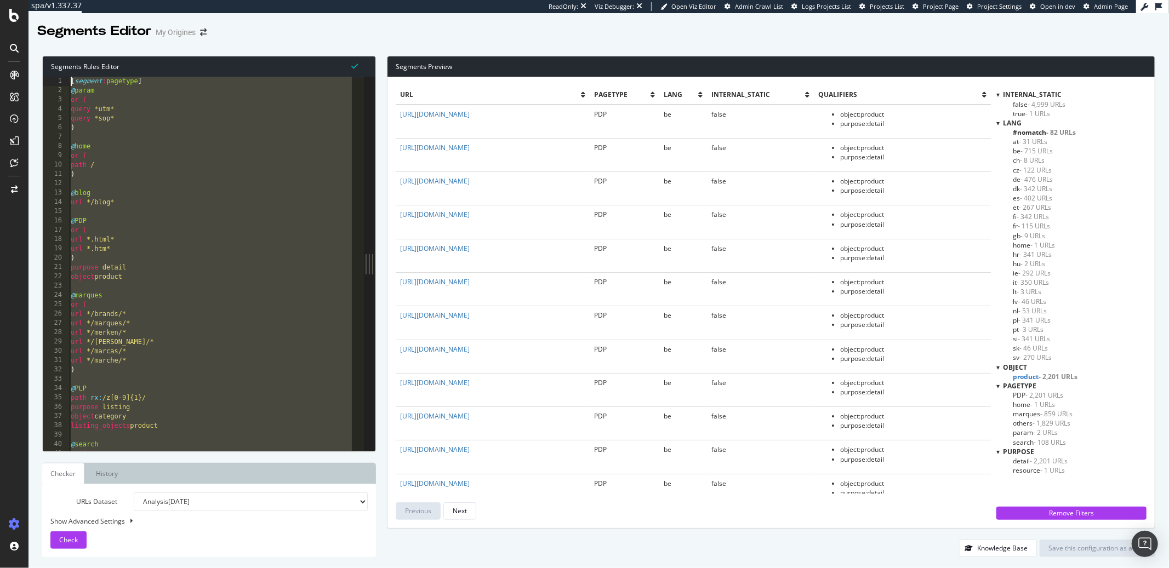
scroll to position [0, 0]
drag, startPoint x: 102, startPoint y: 324, endPoint x: -69, endPoint y: -69, distance: 428.3
click at [0, 0] on html "spa/v1.337.37 ReadOnly: Viz Debugger: Open Viz Editor Admin Crawl List Logs Pro…" at bounding box center [584, 284] width 1169 height 568
paste textarea "path /*"
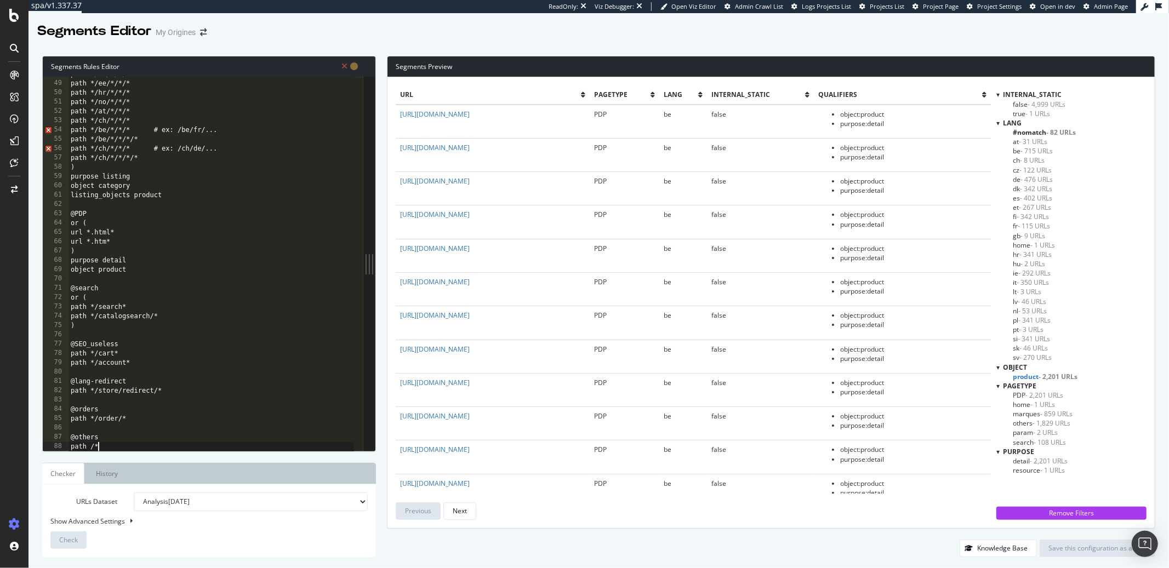
scroll to position [445, 0]
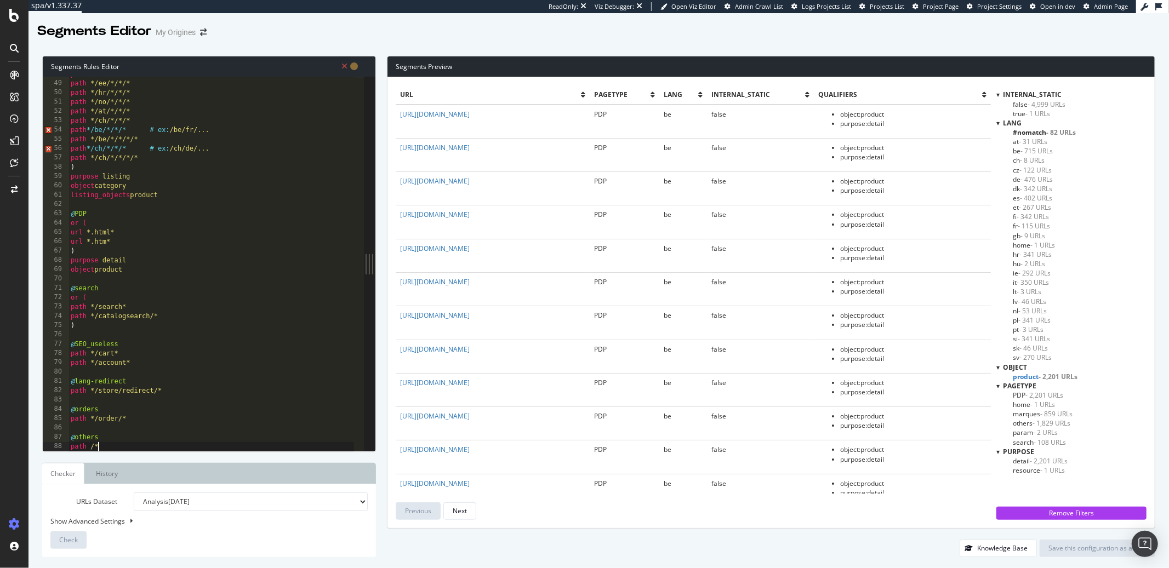
type textarea "@others path /*"
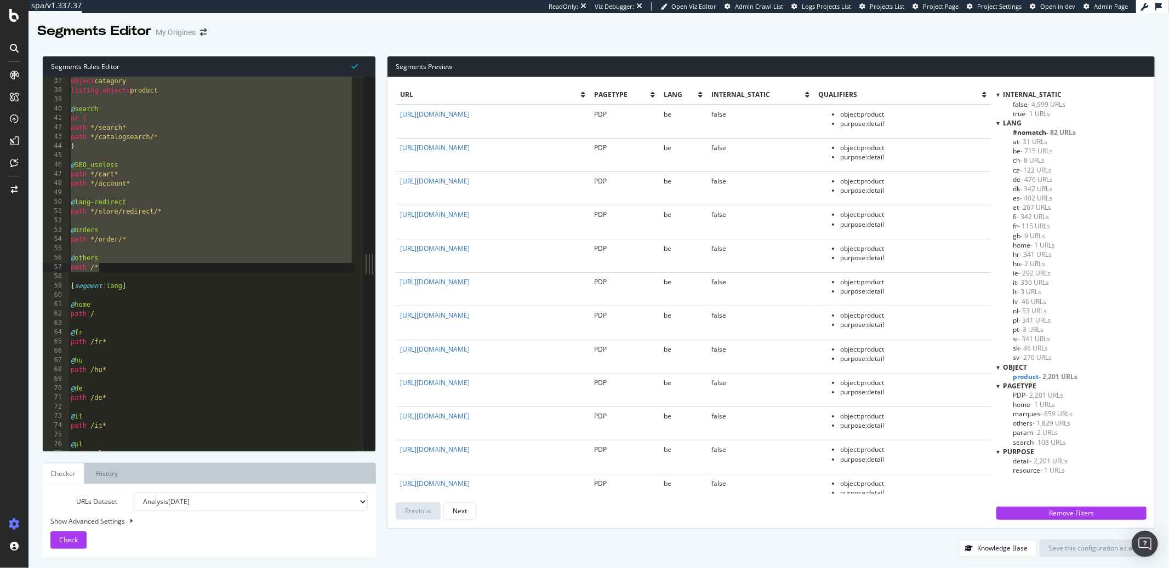
scroll to position [322, 0]
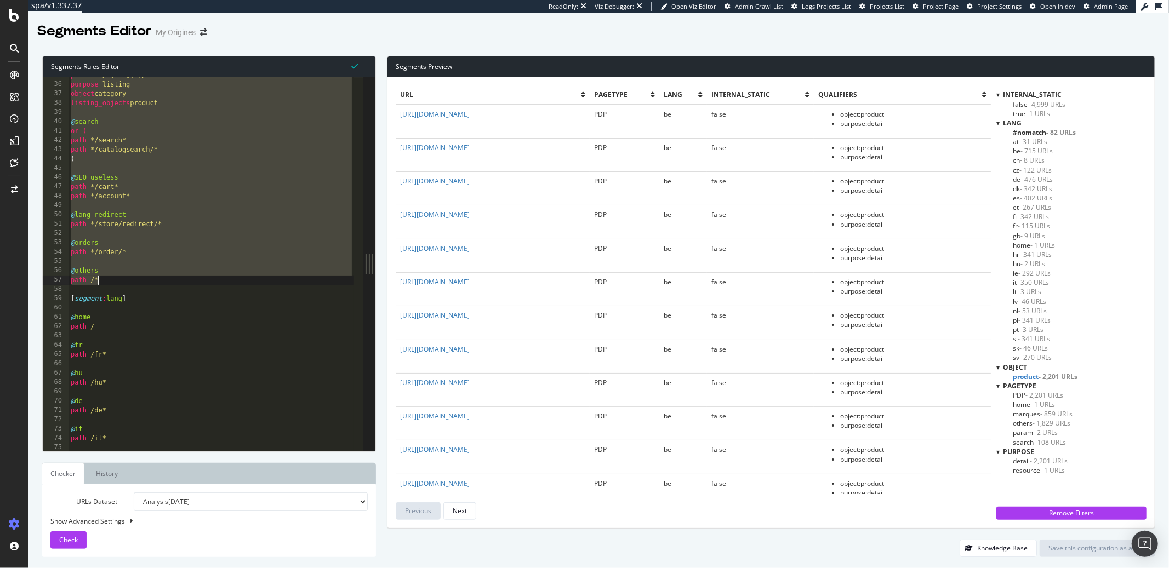
paste textarea "Cursor at row 57"
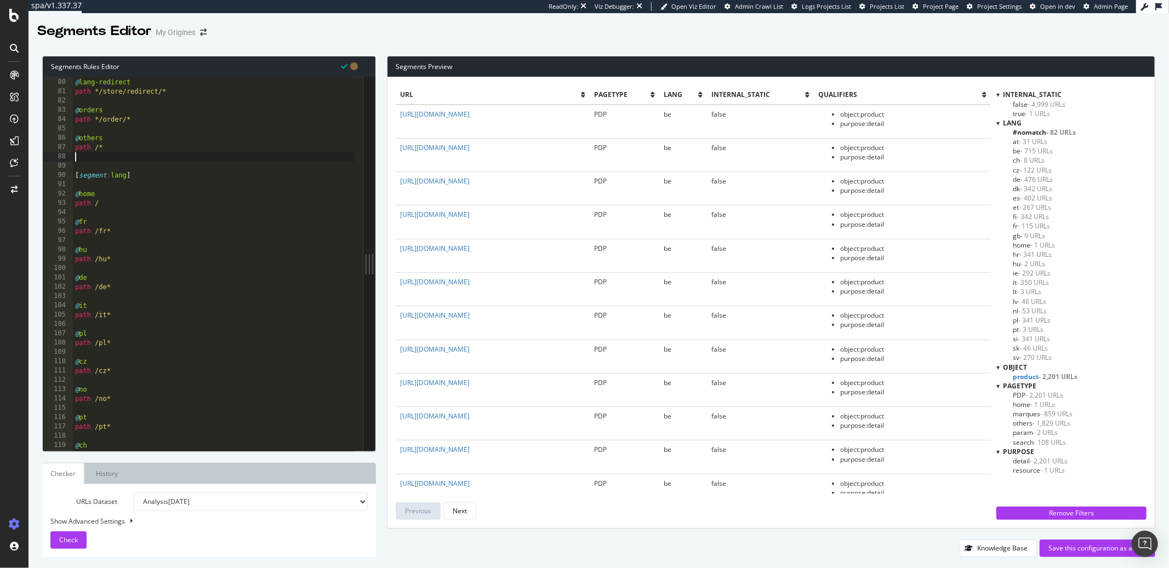
scroll to position [803, 0]
type textarea "path /*"
click at [70, 538] on span "Check" at bounding box center [68, 539] width 19 height 9
click at [122, 195] on div "path /* [ segment : lang ] @ home path / @ fr path /fr* @ hu path /hu* @ de pat…" at bounding box center [214, 274] width 282 height 394
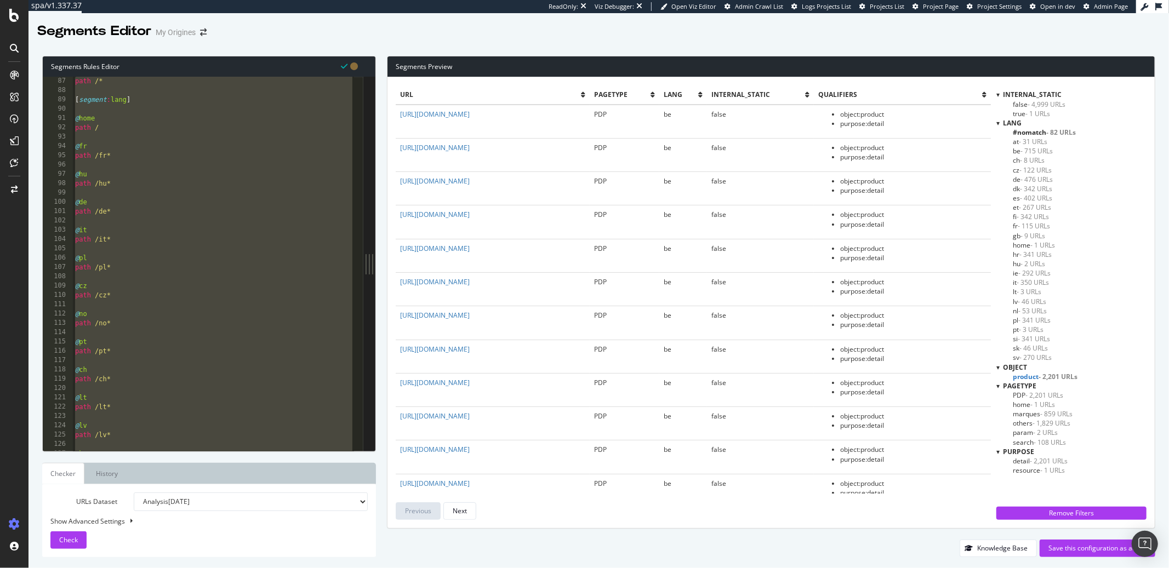
click at [1025, 425] on span "others - 1,829 URLs" at bounding box center [1042, 423] width 58 height 9
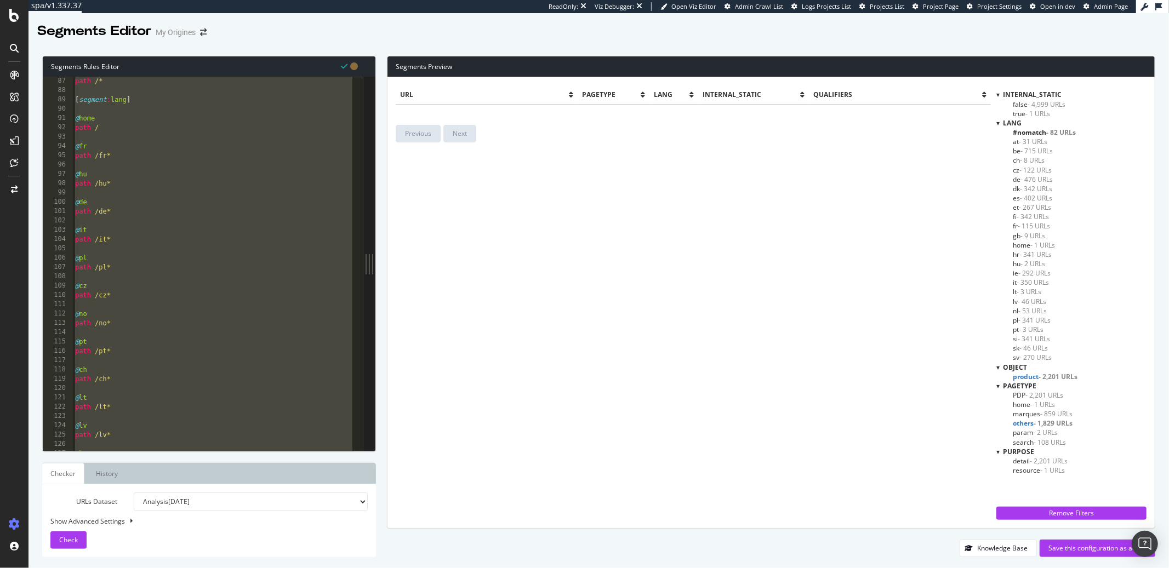
click at [1024, 429] on span "param - 2 URLs" at bounding box center [1035, 432] width 45 height 9
click at [1024, 425] on span "others - 1,829 URLs" at bounding box center [1042, 423] width 58 height 9
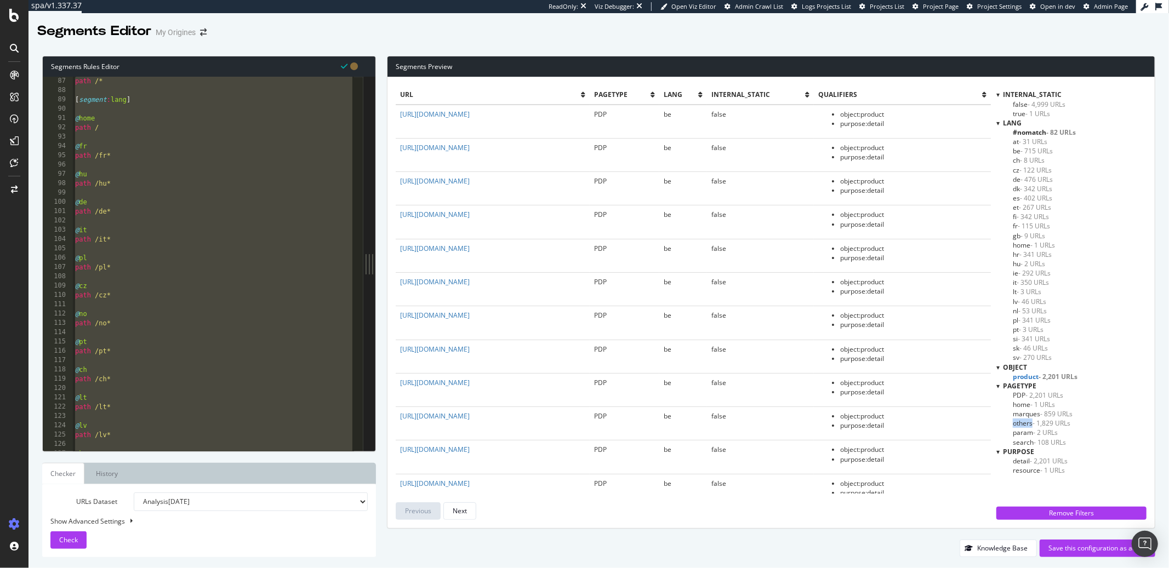
click at [1024, 425] on span "others - 1,829 URLs" at bounding box center [1042, 423] width 58 height 9
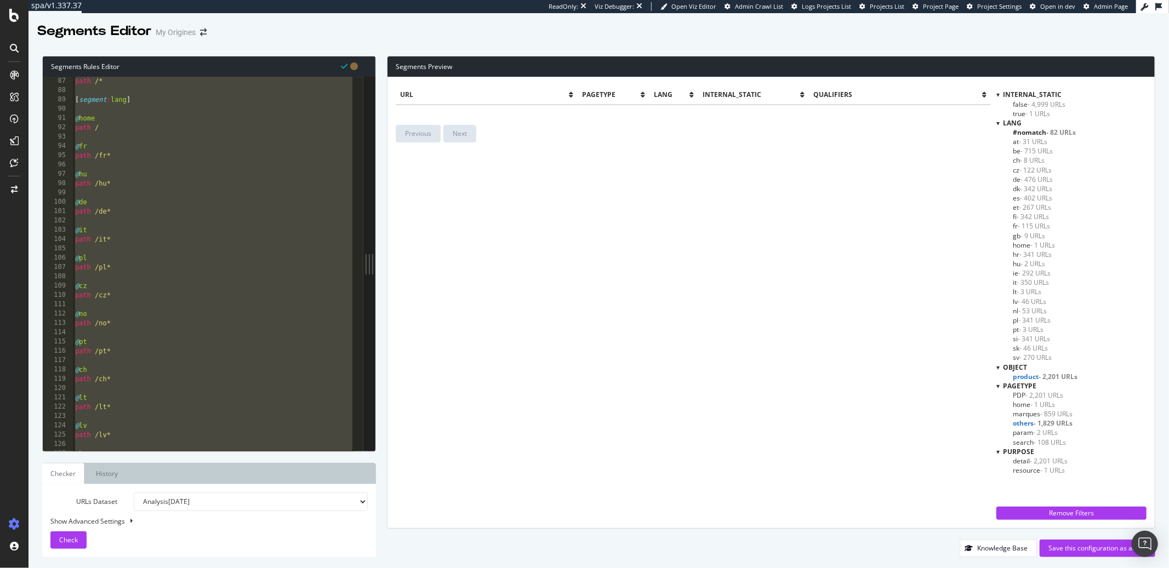
click at [1016, 226] on span "fr - 115 URLs" at bounding box center [1031, 225] width 37 height 9
click at [1016, 226] on span "fr - 115 URLs" at bounding box center [1032, 225] width 39 height 9
click at [1016, 218] on span "fi - 342 URLs" at bounding box center [1031, 216] width 36 height 9
click at [1018, 226] on span "- 115 URLs" at bounding box center [1034, 225] width 32 height 9
click at [1019, 236] on span "gb - 9 URLs" at bounding box center [1029, 235] width 32 height 9
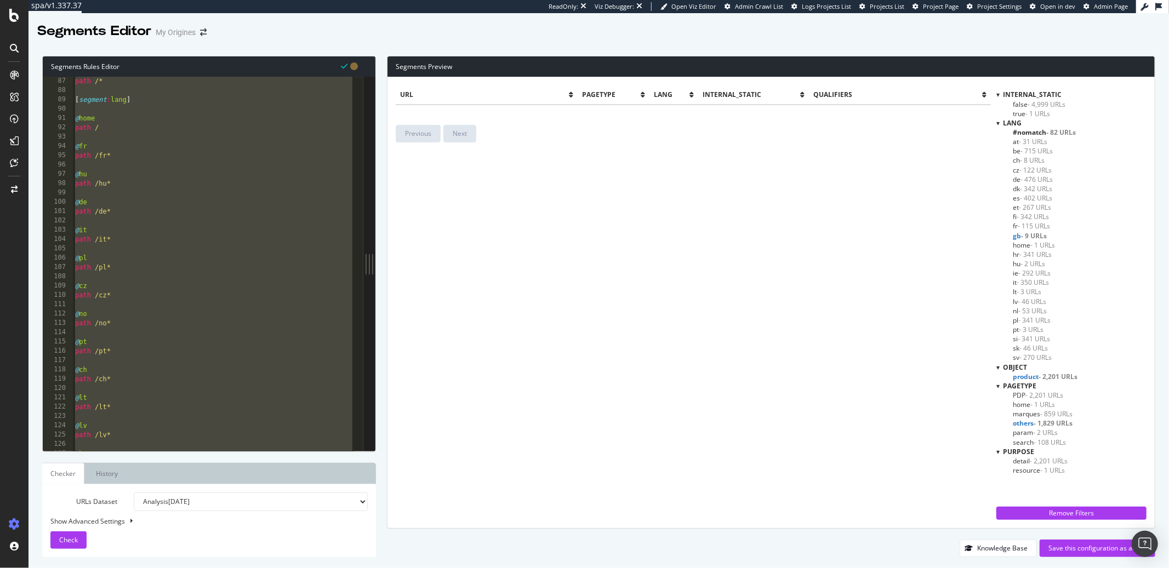
click at [1021, 244] on span "home - 1 URLs" at bounding box center [1034, 245] width 42 height 9
click at [151, 176] on div "path /* [ segment : lang ] @ home path / @ fr path /fr* @ hu path /hu* @ de pat…" at bounding box center [214, 274] width 282 height 394
type textarea "@hu"
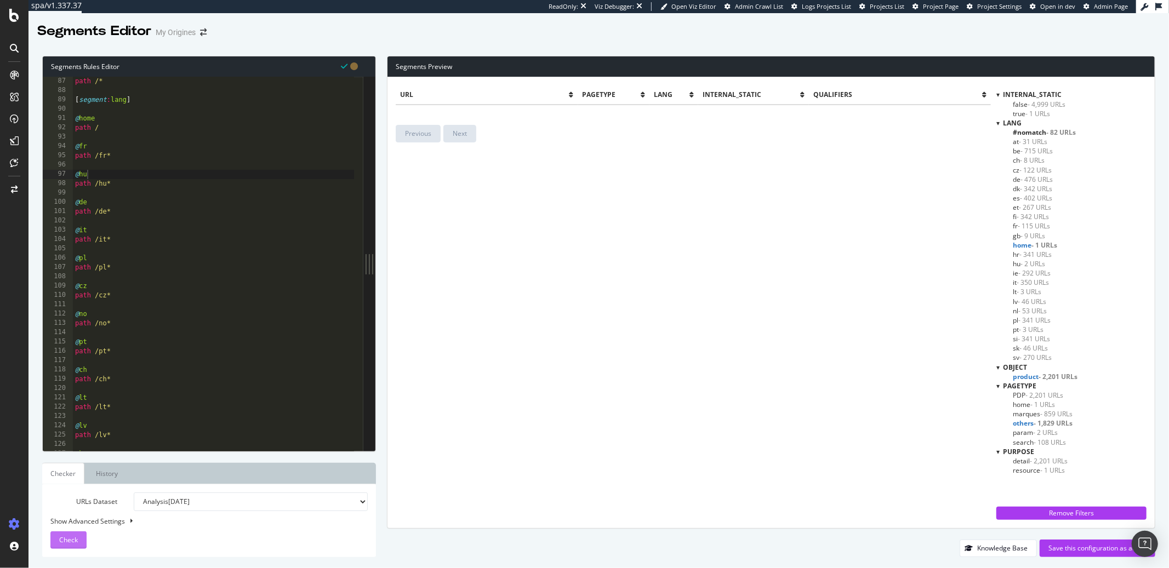
click at [71, 545] on span "Check" at bounding box center [68, 539] width 19 height 9
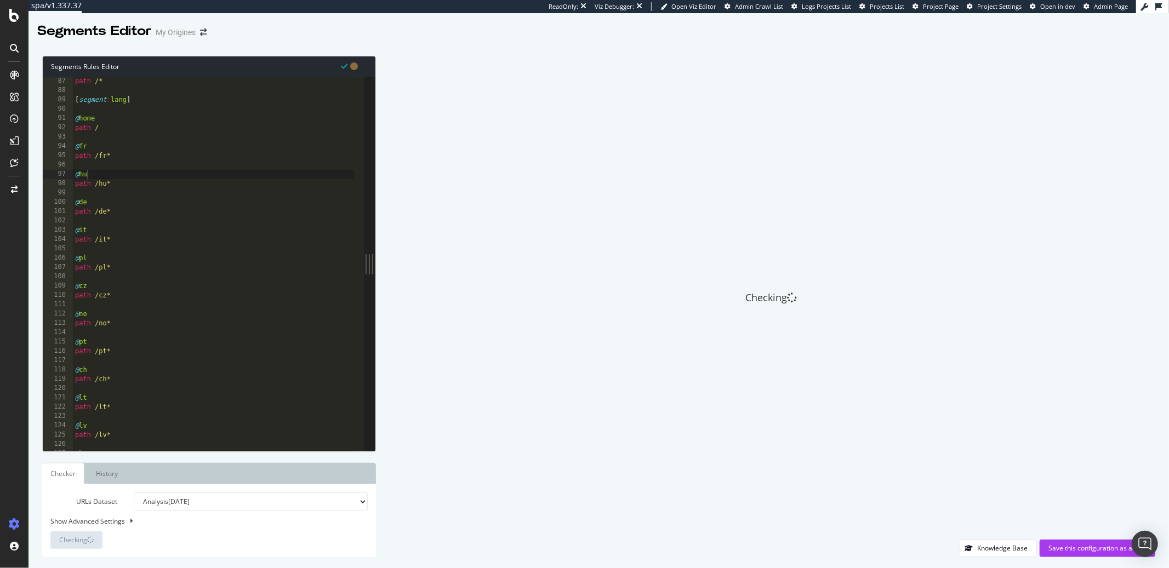
scroll to position [669, 0]
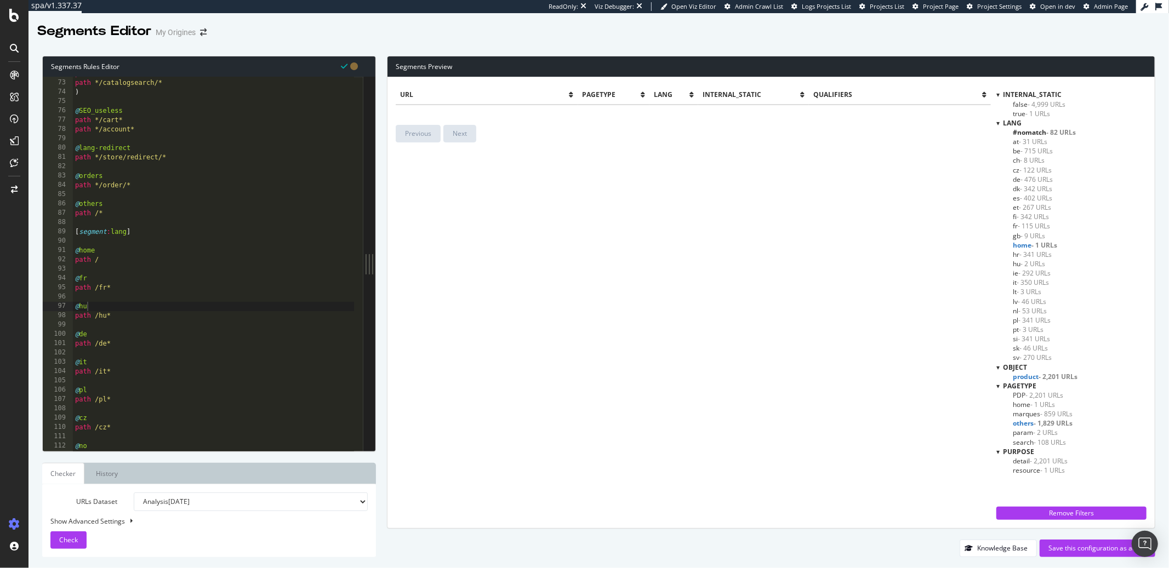
click at [1018, 414] on span "marques - 859 URLs" at bounding box center [1043, 413] width 60 height 9
click at [983, 92] on icon at bounding box center [984, 95] width 4 height 7
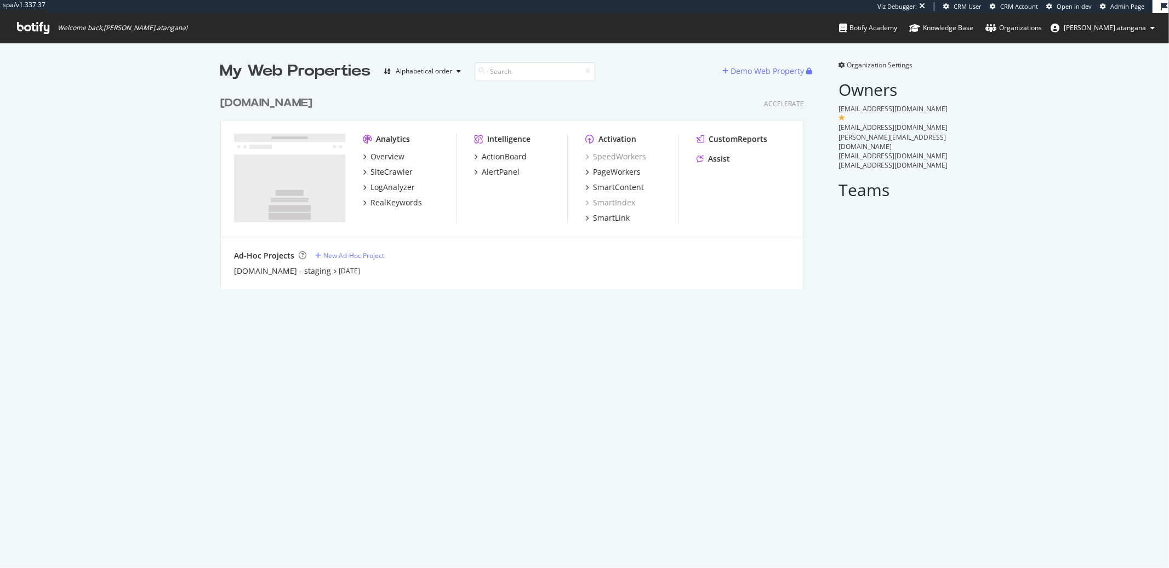
scroll to position [198, 583]
click at [383, 170] on div "SiteCrawler" at bounding box center [391, 172] width 42 height 11
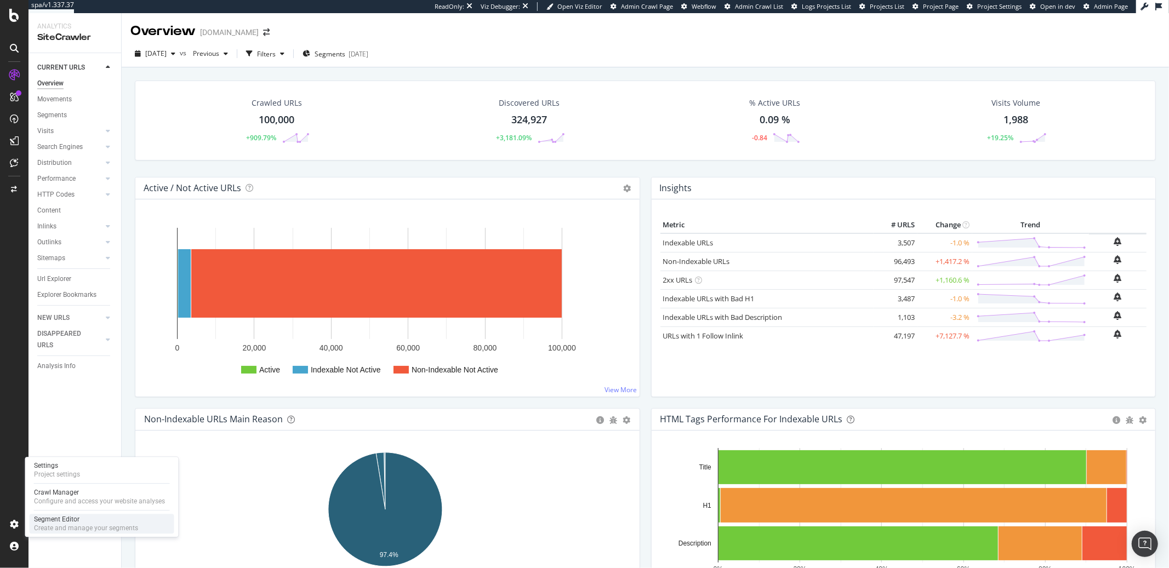
click at [43, 526] on div "Create and manage your segments" at bounding box center [86, 528] width 104 height 9
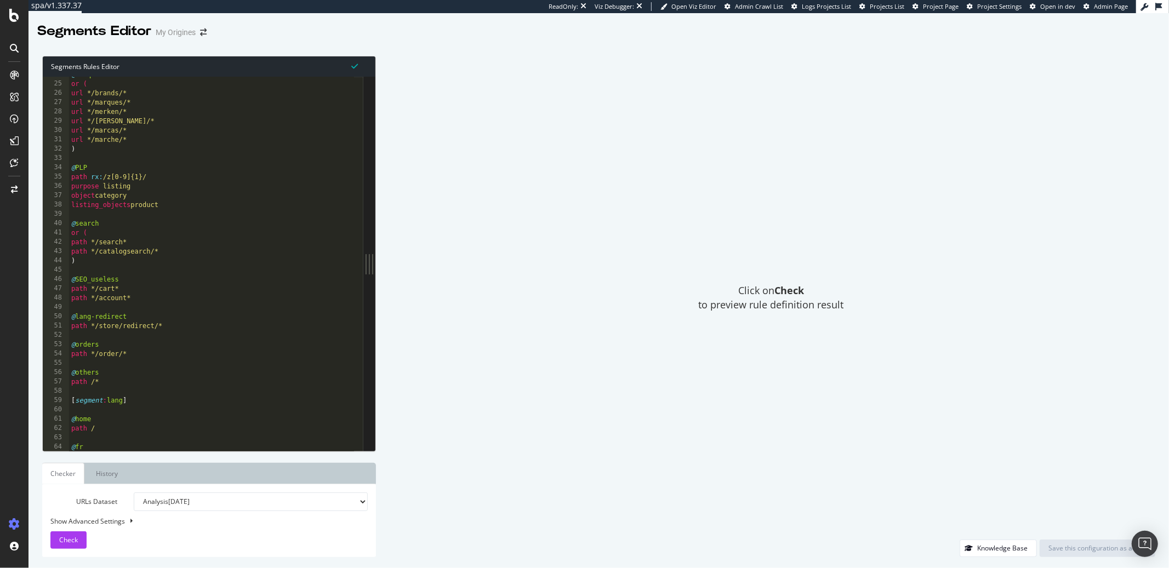
scroll to position [220, 0]
click at [70, 532] on div "Check" at bounding box center [68, 540] width 19 height 16
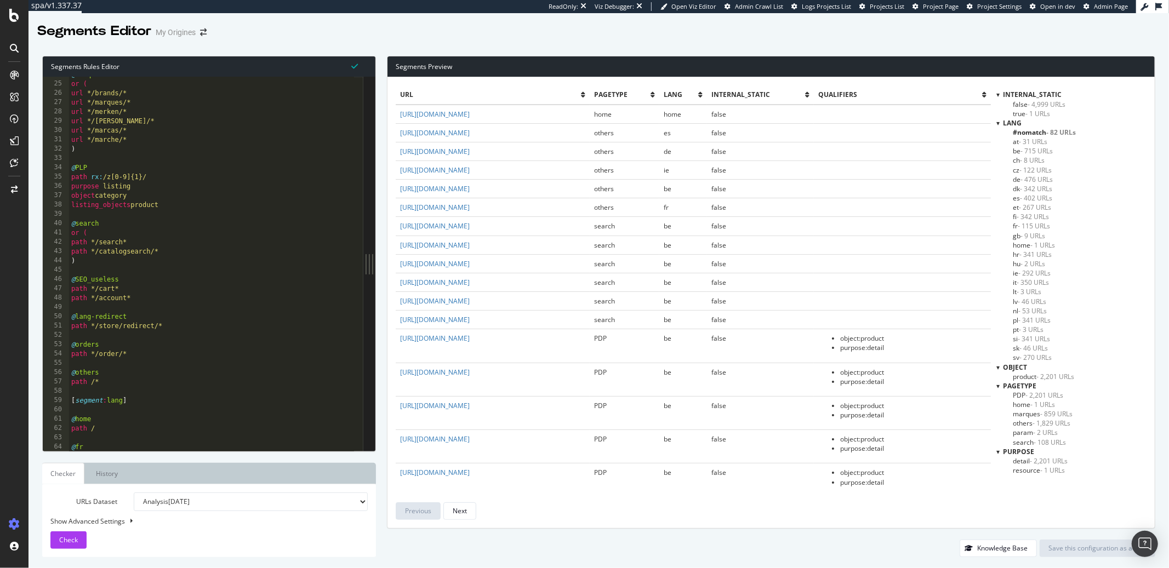
click at [1024, 415] on span "marques - 859 URLs" at bounding box center [1043, 413] width 60 height 9
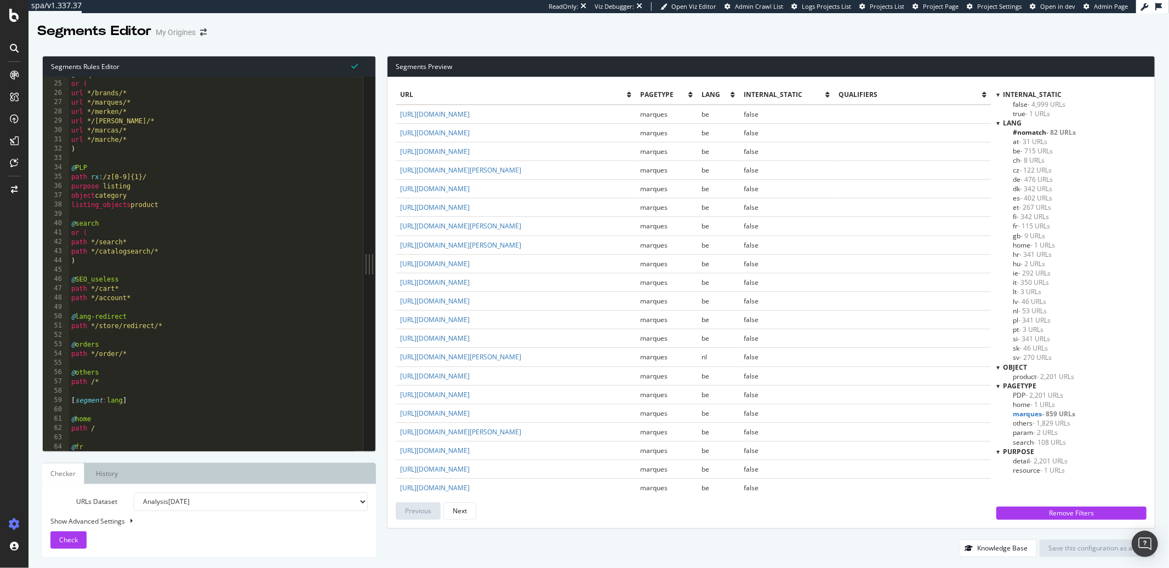
click at [1018, 228] on span "- 115 URLs" at bounding box center [1034, 225] width 32 height 9
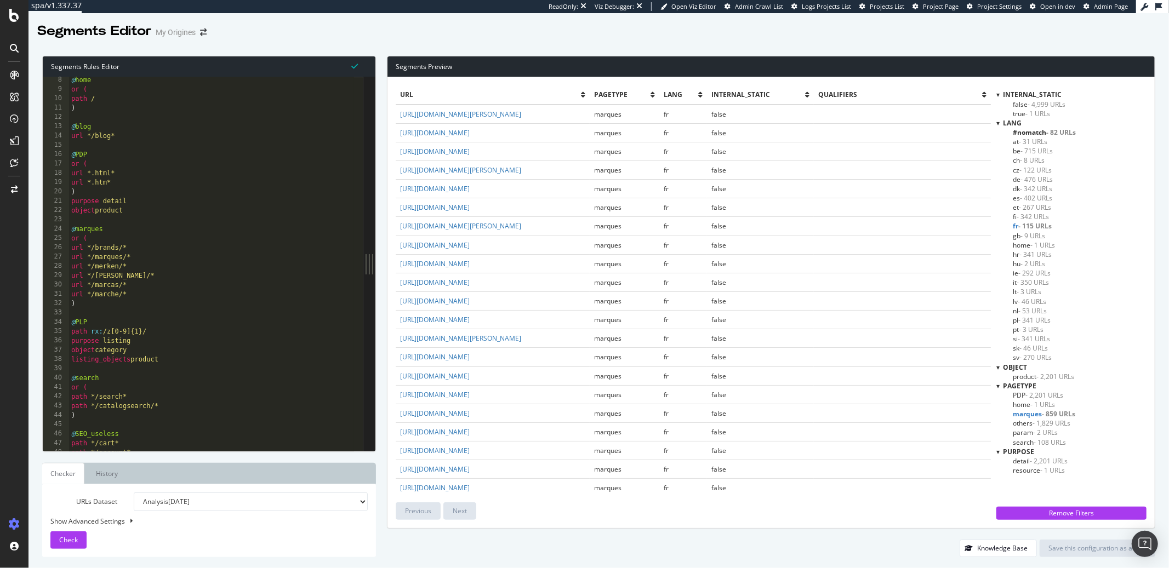
scroll to position [66, 0]
click at [168, 243] on div "@ home or ( path / ) @ blog url */blog* @ PDP or ( url *.html* url *.htm* ) pur…" at bounding box center [211, 273] width 285 height 394
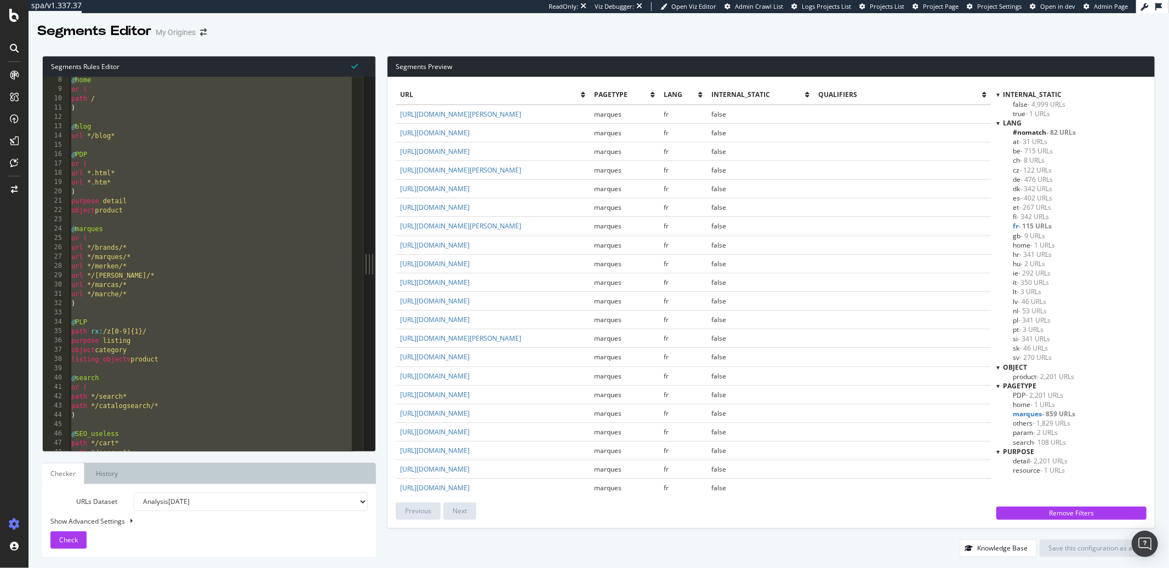
click at [109, 137] on div "@ home or ( path / ) @ blog url */blog* @ PDP or ( url *.html* url *.htm* ) pur…" at bounding box center [211, 273] width 285 height 394
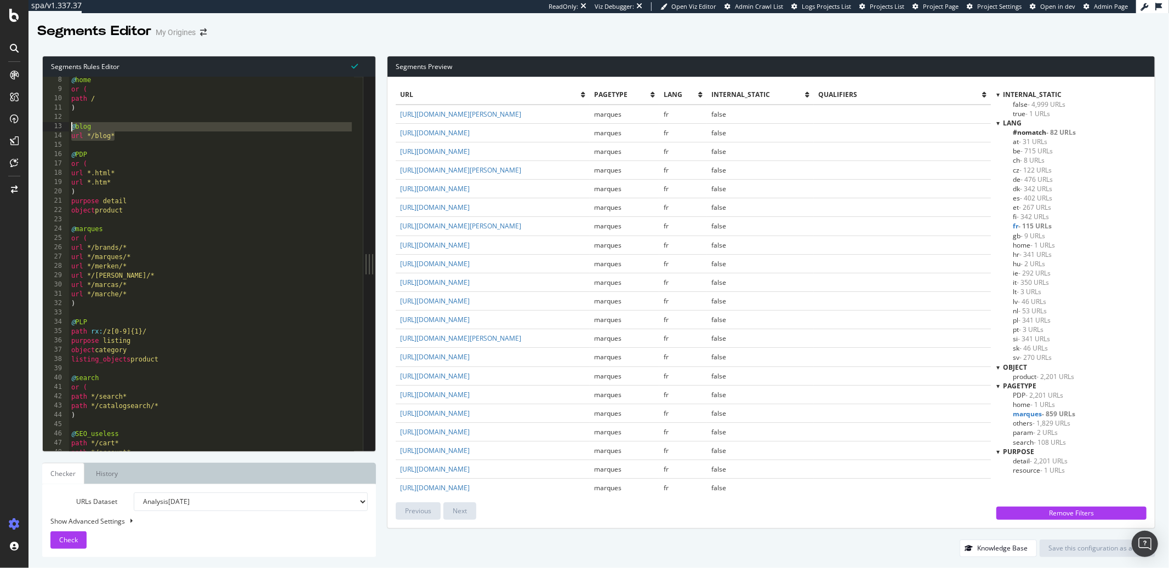
drag, startPoint x: 119, startPoint y: 136, endPoint x: 63, endPoint y: 126, distance: 57.4
click at [63, 126] on div "url */blog* 8 9 10 11 12 13 14 15 16 17 18 19 20 21 22 23 24 25 26 27 28 29 30 …" at bounding box center [203, 264] width 321 height 374
paste textarea ")"
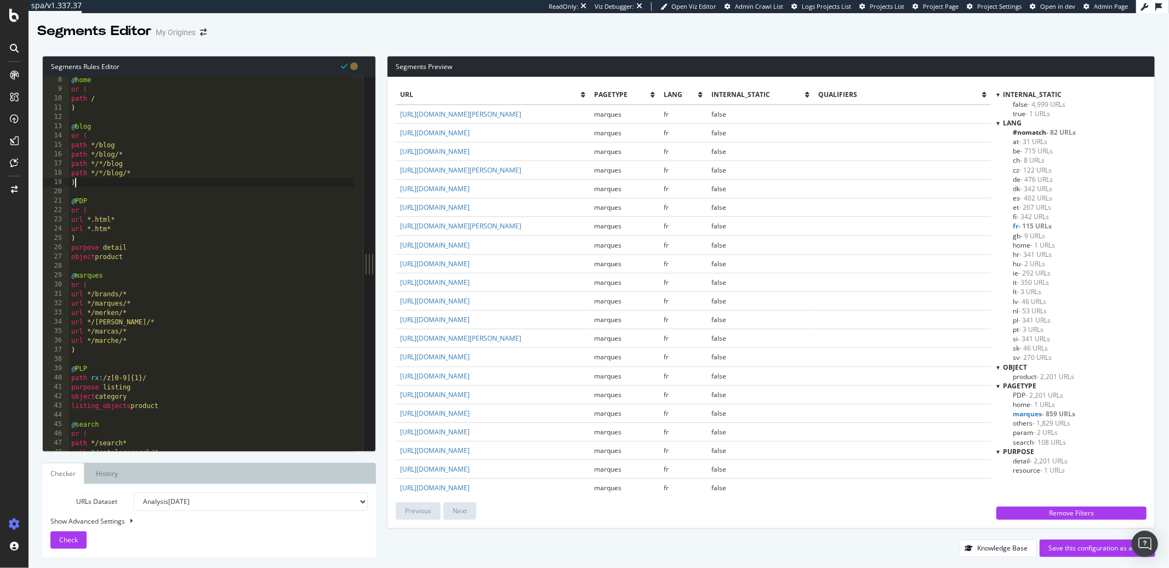
click at [77, 550] on div "URLs Dataset Analysis 2025 Sep. 18th Analysis 2025 Sep. 16th Analysis 2025 Sep.…" at bounding box center [209, 520] width 334 height 73
click at [77, 545] on div "Check" at bounding box center [68, 539] width 19 height 9
type textarea "path */*/blog"
click at [168, 166] on div "@ home or ( path / ) @ blog or ( path */blog path */blog/* path */*/blog path *…" at bounding box center [211, 273] width 285 height 394
click at [166, 190] on div "@ home or ( path / ) @ blog or ( path */blog path */blog/* path */*/blog path *…" at bounding box center [211, 273] width 285 height 394
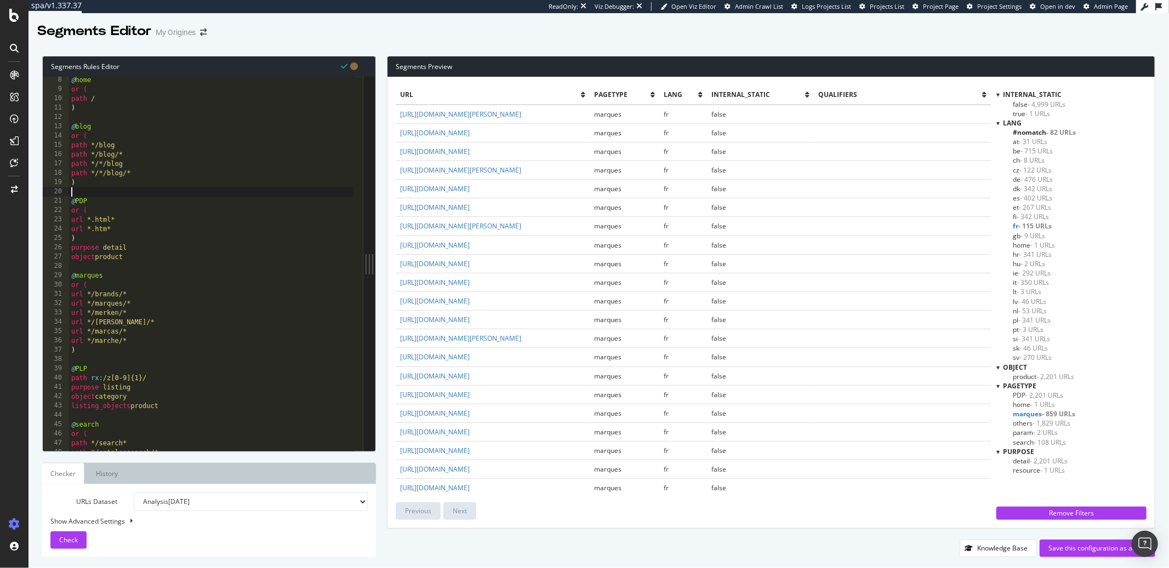
type textarea "path */tagpath/* )"
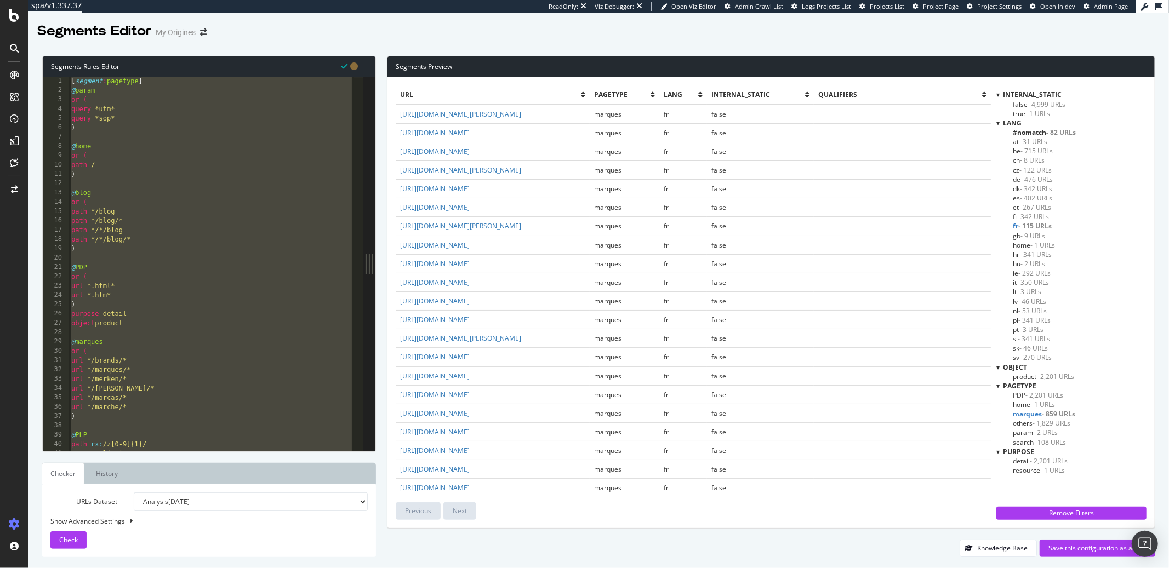
scroll to position [0, 0]
click at [179, 180] on div "[ segment : pagetype ] @ param or ( query *utm* query *sop* ) @ home or ( path …" at bounding box center [211, 274] width 285 height 394
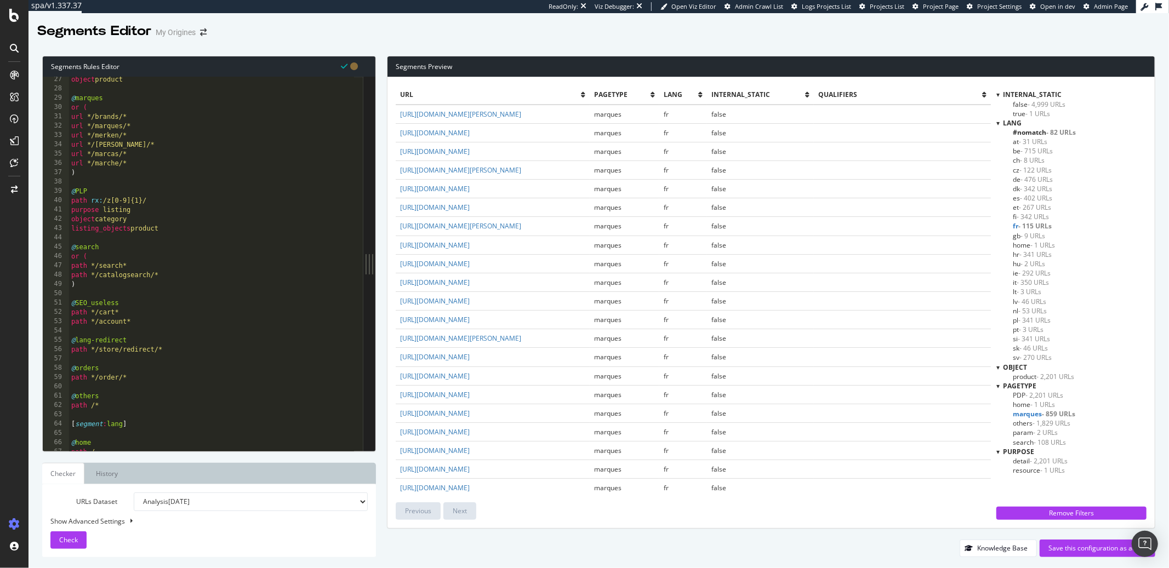
scroll to position [390, 0]
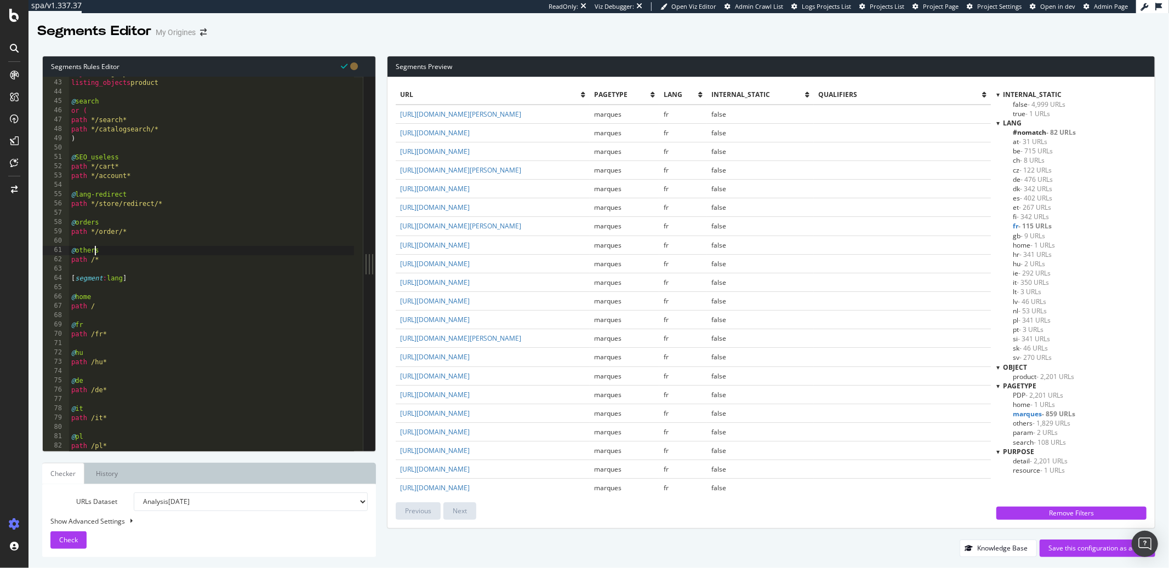
click at [95, 252] on div "object category listing_objects product @ search or ( path */search* path */cat…" at bounding box center [211, 266] width 285 height 394
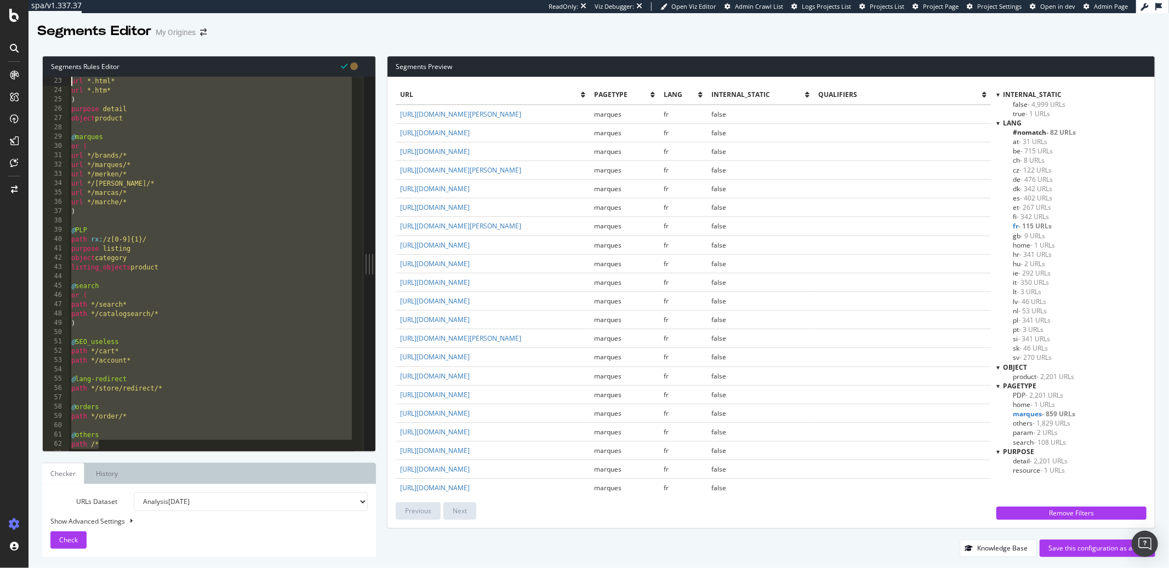
scroll to position [0, 0]
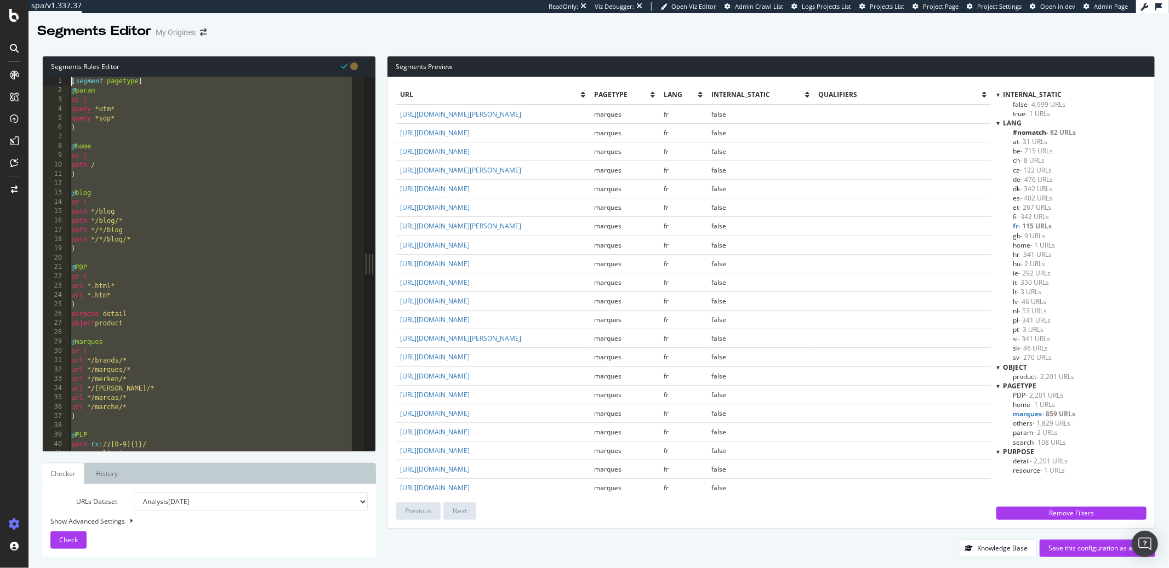
drag, startPoint x: 104, startPoint y: 259, endPoint x: 68, endPoint y: 77, distance: 185.5
click at [68, 77] on div "@others 1 2 3 4 5 6 7 8 9 10 11 12 13 14 15 16 17 18 19 20 21 22 23 24 25 26 27…" at bounding box center [203, 264] width 321 height 374
type textarea "[segment:pagetype] @param"
paste textarea "Cursor at row 1"
drag, startPoint x: 103, startPoint y: 259, endPoint x: 70, endPoint y: 79, distance: 182.8
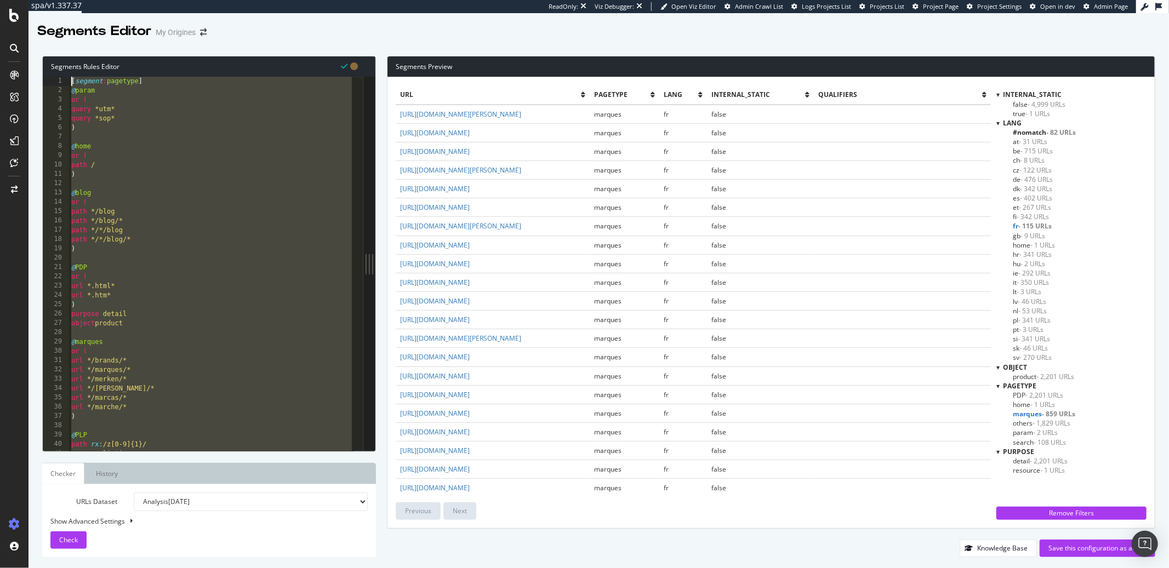
click at [70, 79] on div "[ segment : pagetype ] @ param or ( query *utm* query *sop* ) @ home or ( path …" at bounding box center [211, 274] width 285 height 394
type textarea "[segment:pagetype] @param"
paste textarea "Cursor at row 1"
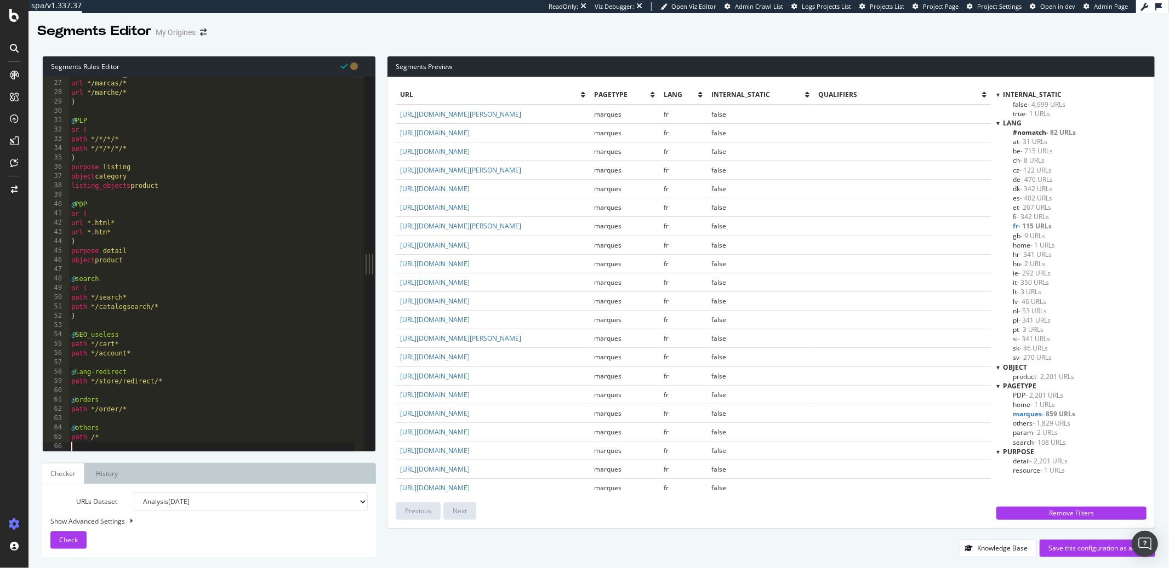
scroll to position [250, 0]
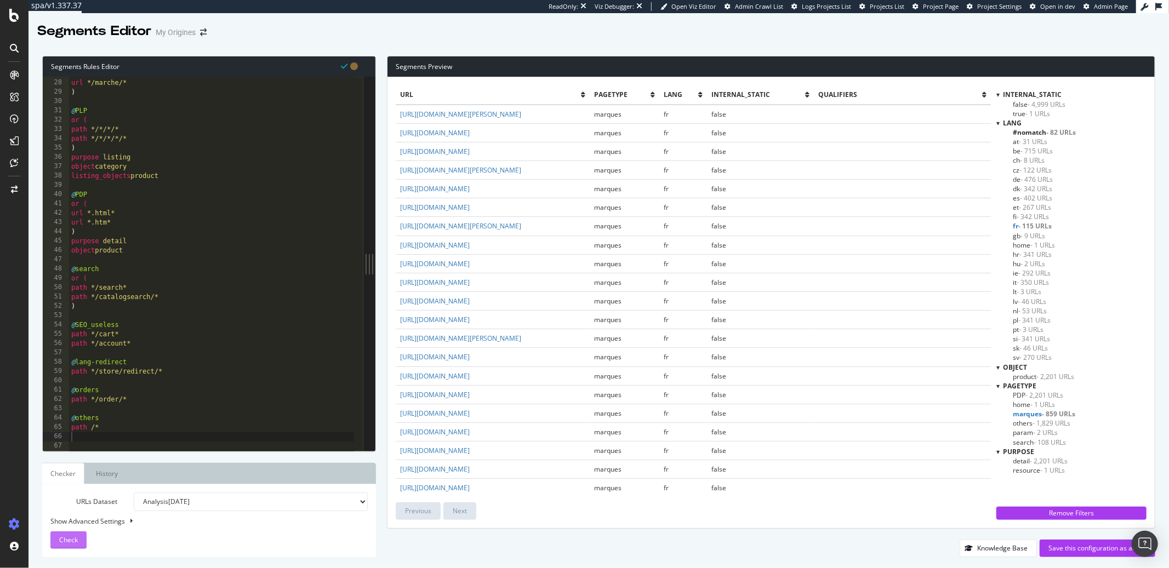
click at [71, 545] on div "Check" at bounding box center [68, 540] width 19 height 16
click at [164, 396] on div "url */marcas/* url */marche/* ) @ PLP or ( path */*/*/* path */*/*/*/* ) purpos…" at bounding box center [211, 266] width 285 height 394
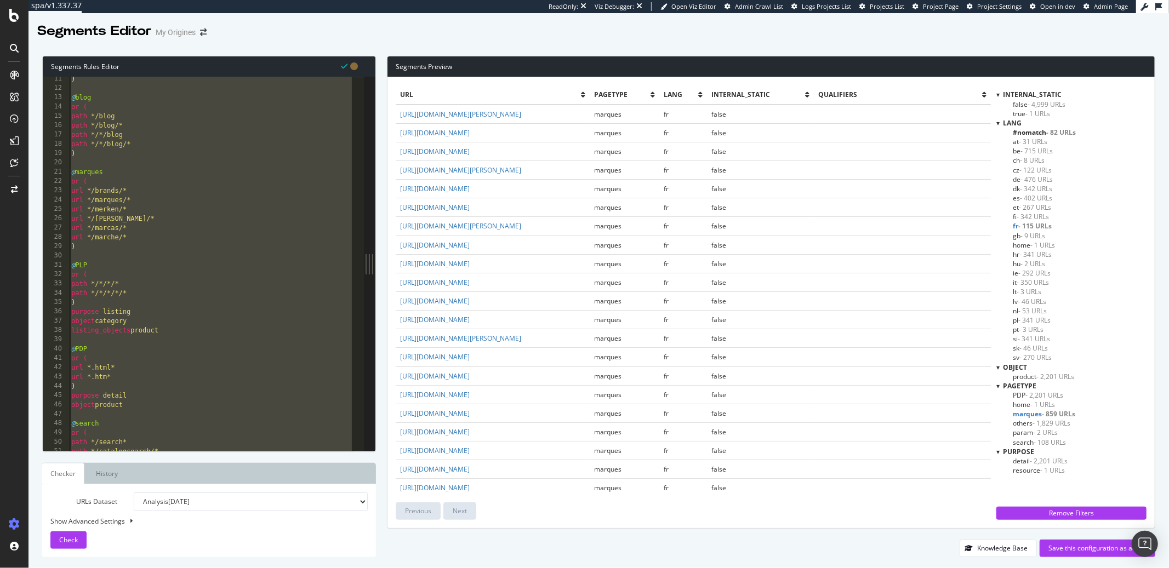
scroll to position [0, 0]
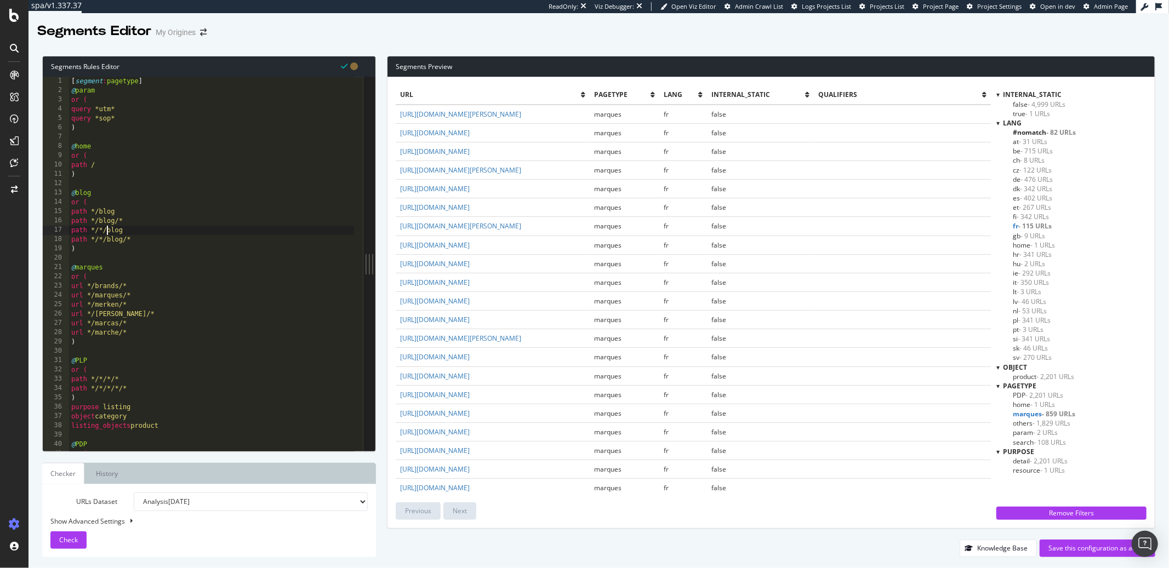
click at [106, 230] on div "[ segment : pagetype ] @ param or ( query *utm* query *sop* ) @ home or ( path …" at bounding box center [211, 274] width 285 height 394
click at [132, 238] on div "[ segment : pagetype ] @ param or ( query *utm* query *sop* ) @ home or ( path …" at bounding box center [211, 274] width 285 height 394
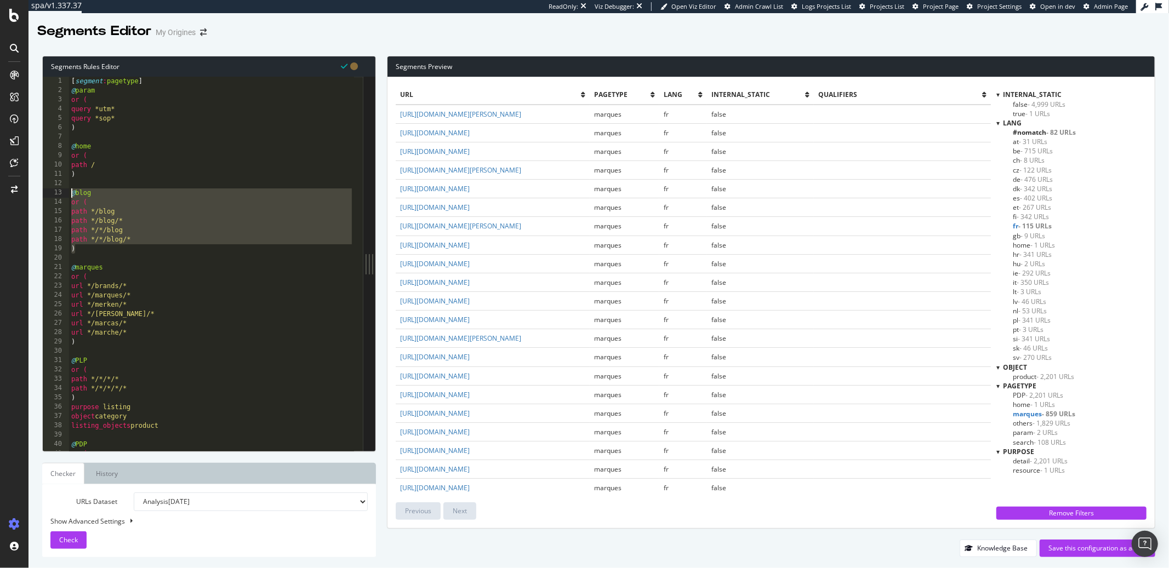
drag, startPoint x: 85, startPoint y: 252, endPoint x: 61, endPoint y: 193, distance: 63.4
click at [61, 193] on div "path */*/blog/* 1 2 3 4 5 6 7 8 9 10 11 12 13 14 15 16 17 18 19 20 21 22 23 24 …" at bounding box center [203, 264] width 321 height 374
paste textarea ")"
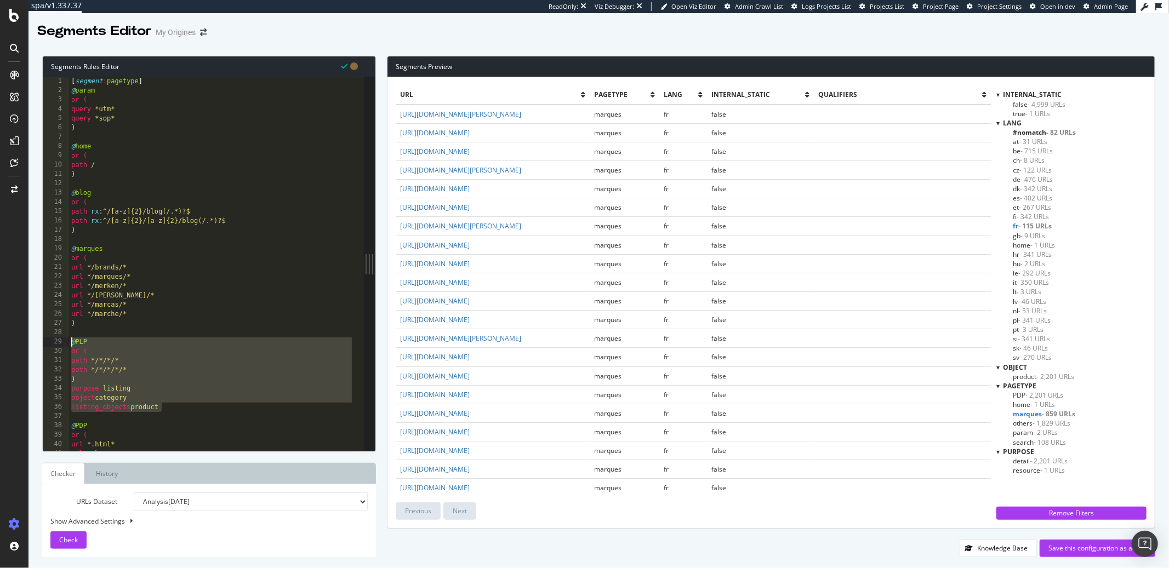
drag, startPoint x: 169, startPoint y: 406, endPoint x: 71, endPoint y: 341, distance: 116.7
click at [71, 341] on div "[ segment : pagetype ] @ param or ( query *utm* query *sop* ) @ home or ( path …" at bounding box center [211, 274] width 285 height 394
paste textarea "listing_objects product"
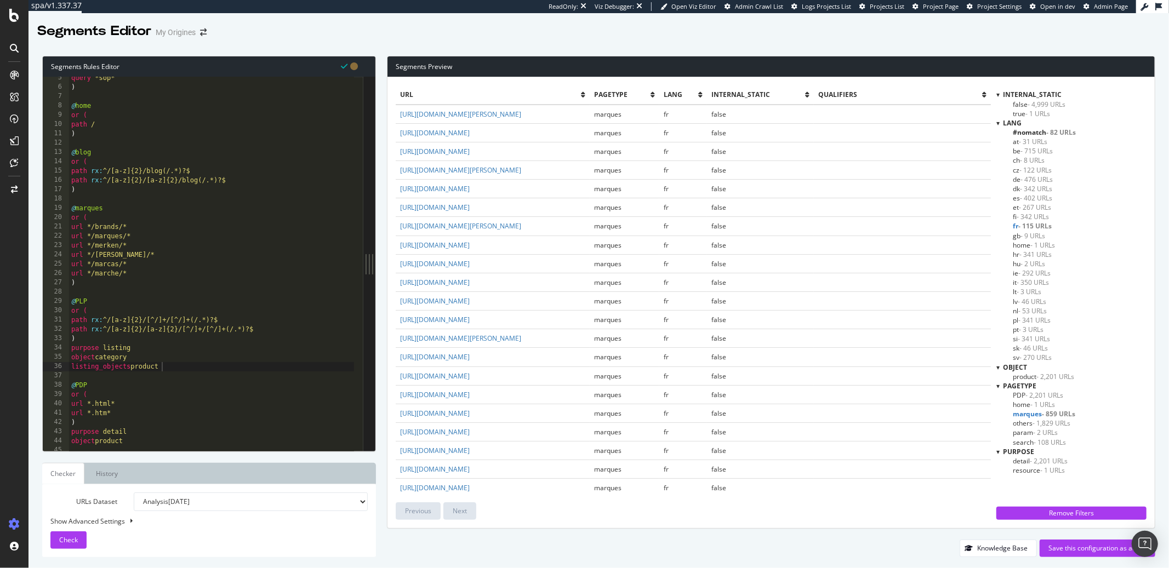
scroll to position [90, 0]
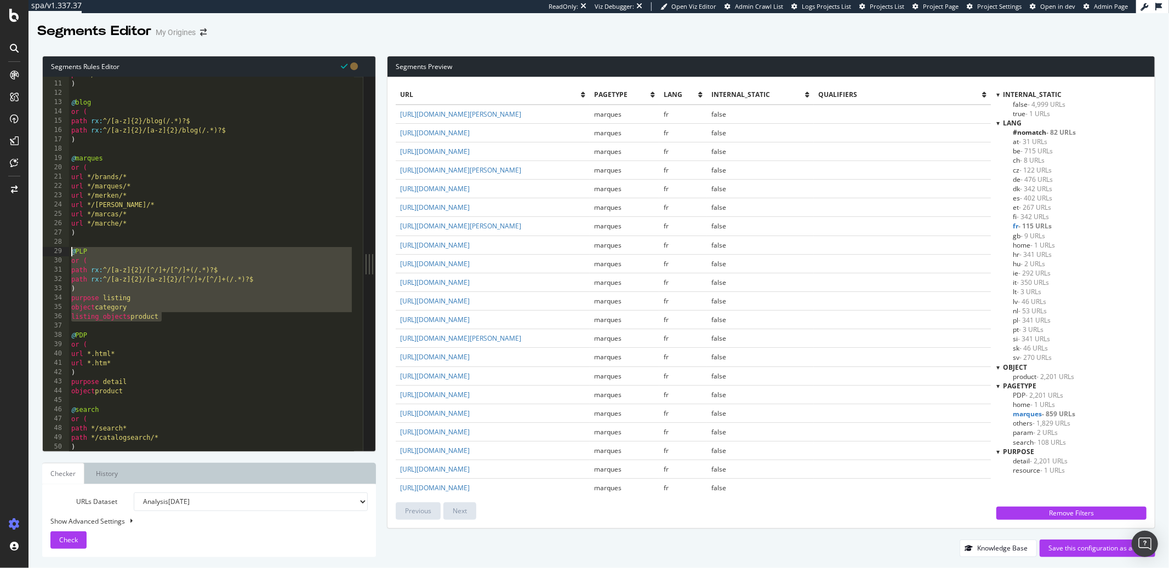
drag, startPoint x: 179, startPoint y: 316, endPoint x: 65, endPoint y: 254, distance: 129.3
click at [65, 254] on div "listing_objects product 10 11 12 13 14 15 16 17 18 19 20 21 22 23 24 25 26 27 2…" at bounding box center [203, 264] width 321 height 374
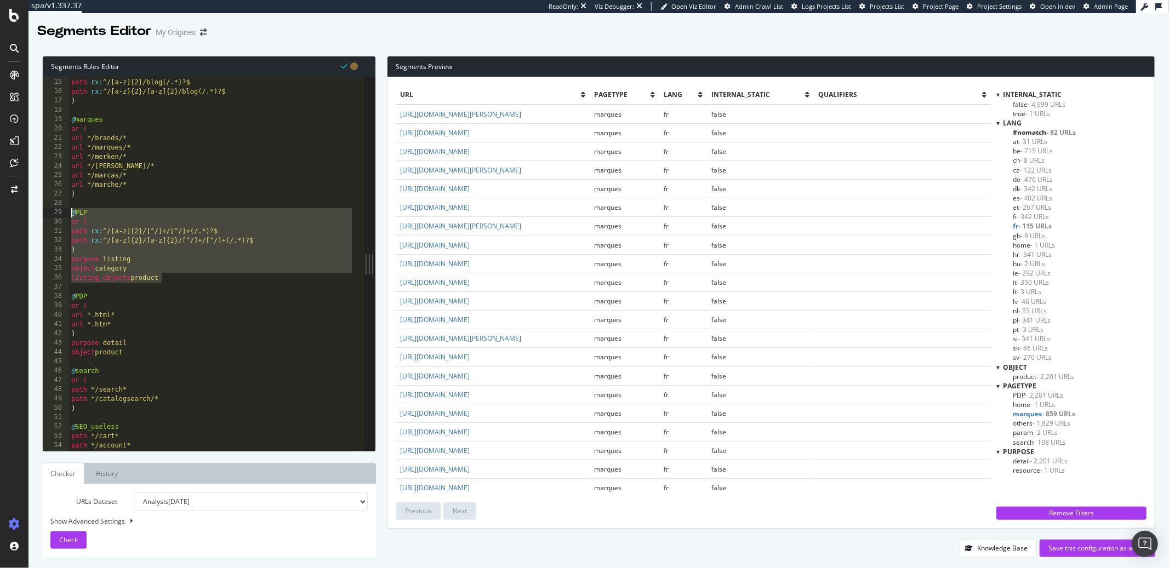
scroll to position [129, 0]
paste textarea "listing_objects product"
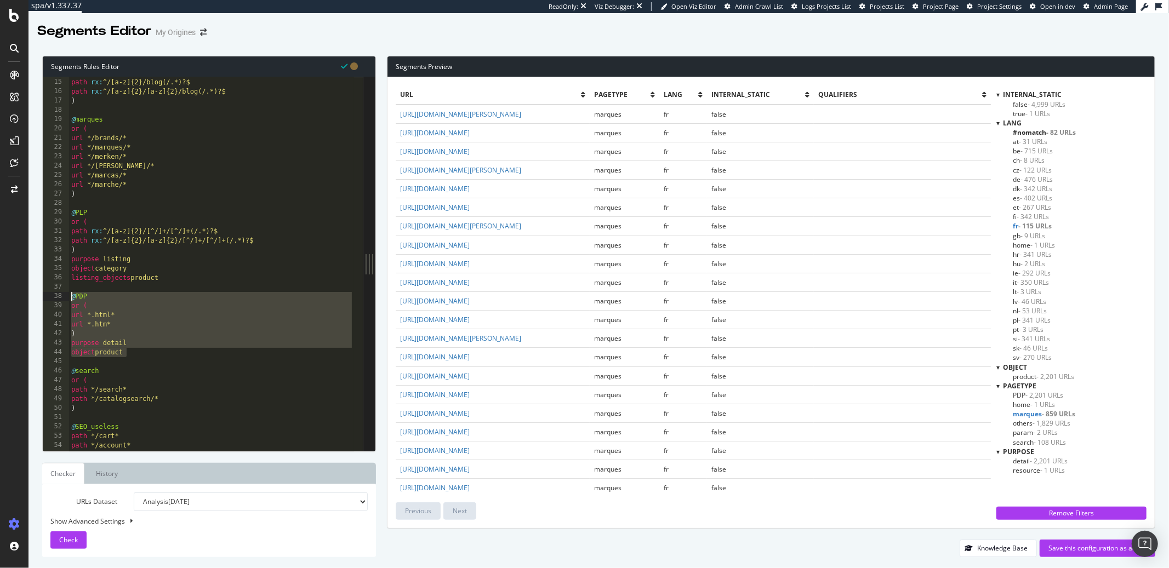
drag, startPoint x: 132, startPoint y: 355, endPoint x: 70, endPoint y: 299, distance: 83.4
click at [70, 299] on div "or ( path rx : ^/[a-z]{2}/blog(/.*)?$ path rx : ^/[a-z]{2}/[a-z]{2}/blog(/.*)?$…" at bounding box center [211, 266] width 285 height 394
paste textarea "object product"
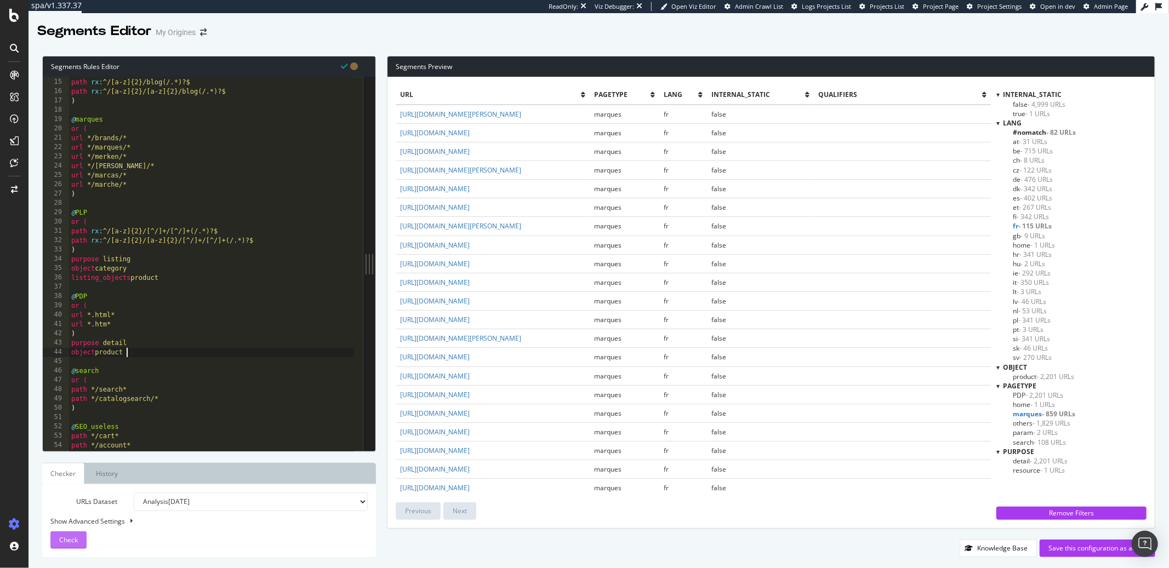
click at [70, 546] on div "Check" at bounding box center [68, 540] width 19 height 16
click at [1032, 410] on span "- 1,881 URLs" at bounding box center [1044, 412] width 38 height 9
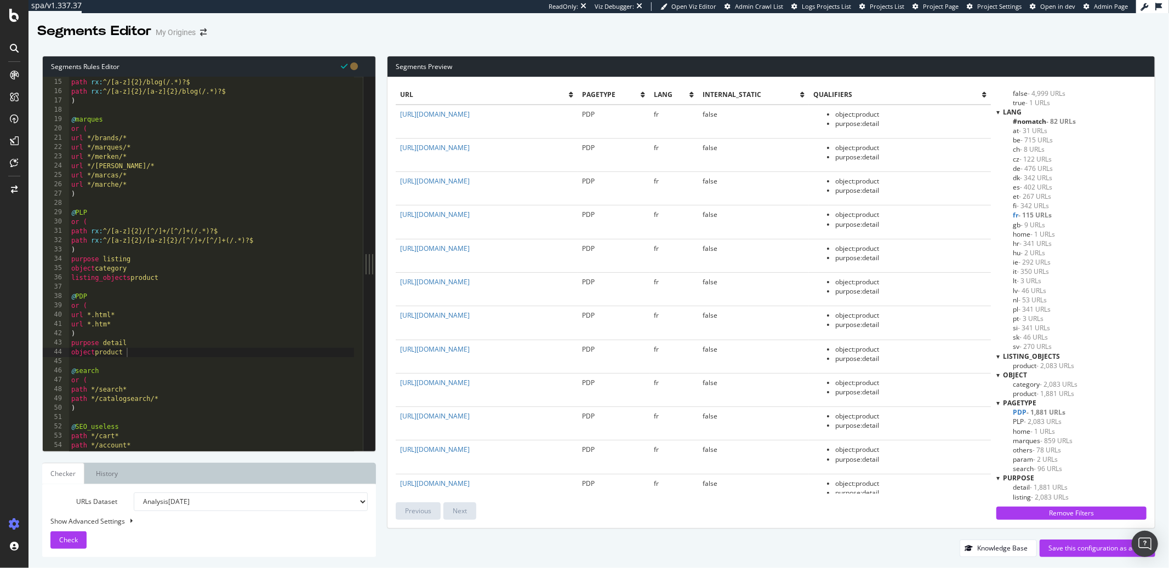
click at [1030, 420] on span "- 2,083 URLs" at bounding box center [1043, 421] width 38 height 9
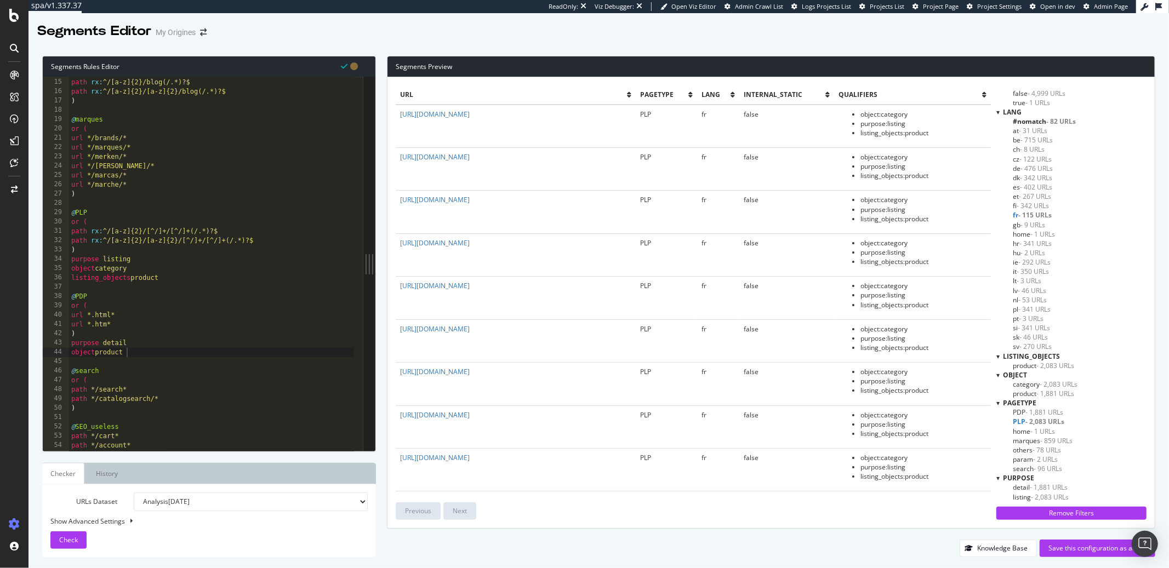
scroll to position [0, 0]
click at [219, 260] on div "or ( path rx : ^/[a-z]{2}/blog(/.*)?$ path rx : ^/[a-z]{2}/[a-z]{2}/blog(/.*)?$…" at bounding box center [211, 266] width 285 height 394
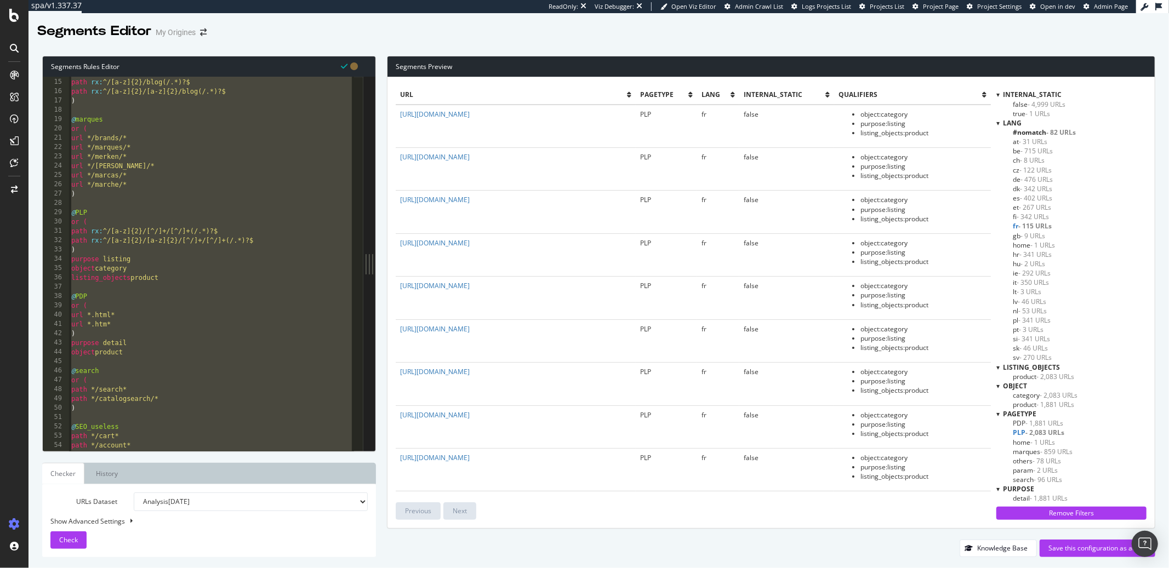
click at [176, 324] on div "or ( path rx : ^/[a-z]{2}/blog(/.*)?$ path rx : ^/[a-z]{2}/[a-z]{2}/blog(/.*)?$…" at bounding box center [211, 266] width 285 height 394
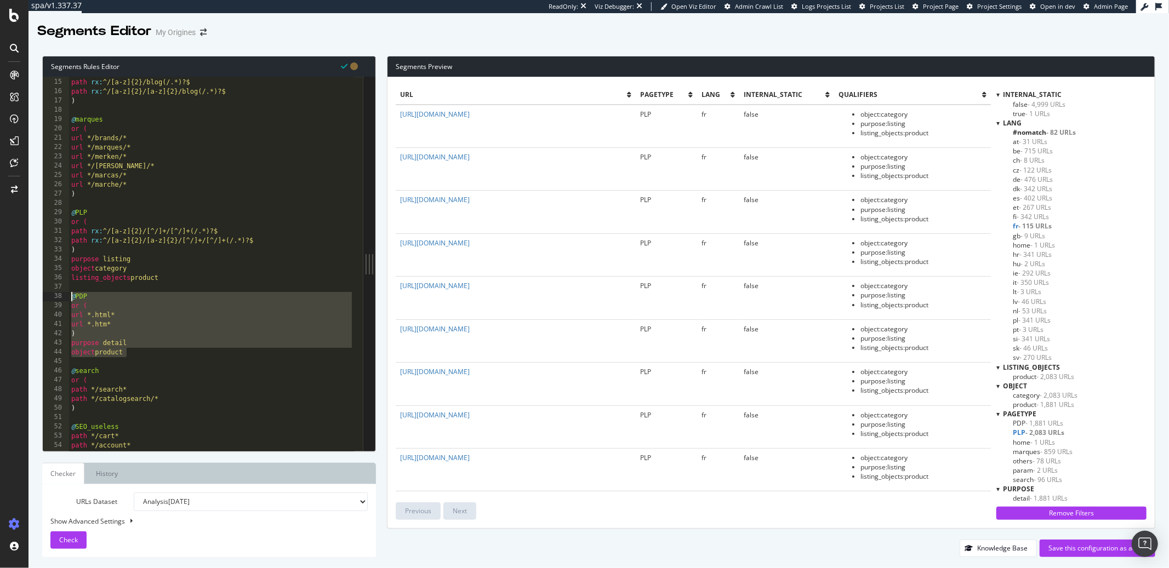
drag, startPoint x: 138, startPoint y: 352, endPoint x: 70, endPoint y: 296, distance: 88.3
click at [70, 296] on div "or ( path rx : ^/[a-z]{2}/blog(/.*)?$ path rx : ^/[a-z]{2}/[a-z]{2}/blog(/.*)?$…" at bounding box center [211, 266] width 285 height 394
paste textarea "object product"
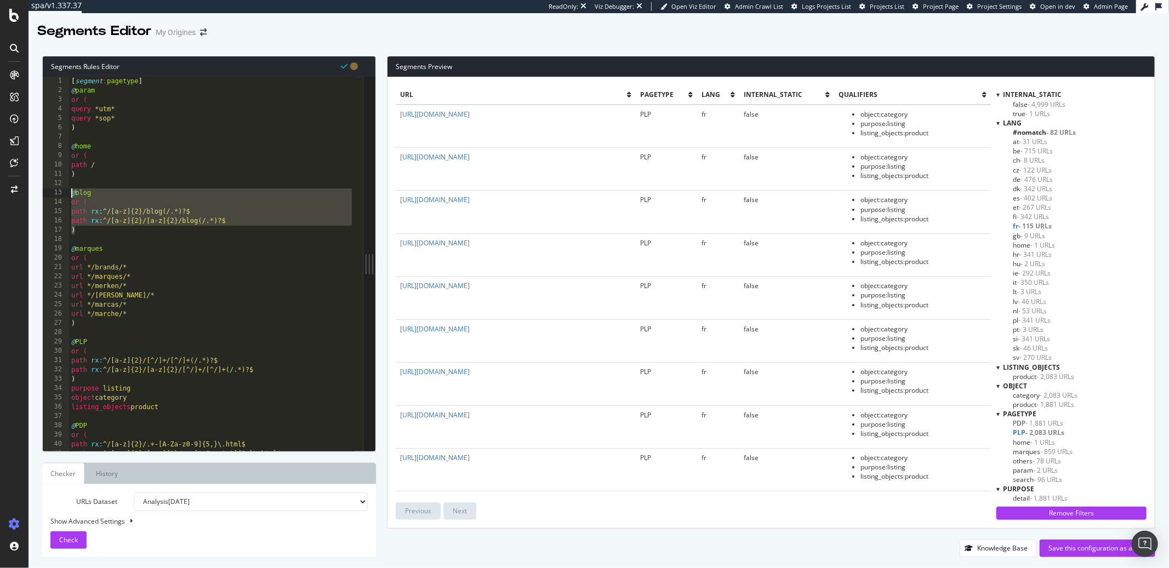
drag, startPoint x: 77, startPoint y: 232, endPoint x: 64, endPoint y: 193, distance: 41.1
click at [64, 193] on div "object product 1 2 3 4 5 6 7 8 9 10 11 12 13 14 15 16 17 18 19 20 21 22 23 24 2…" at bounding box center [203, 264] width 321 height 374
paste textarea ")"
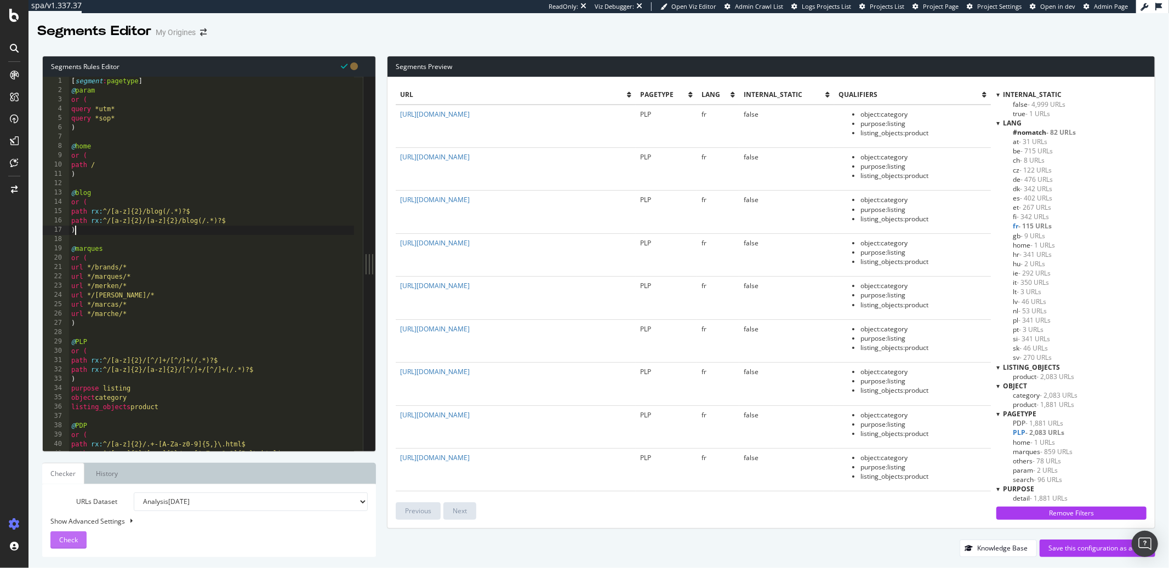
click at [60, 540] on span "Check" at bounding box center [68, 539] width 19 height 9
click at [1030, 414] on span "- 1,796 URLs" at bounding box center [1044, 412] width 38 height 9
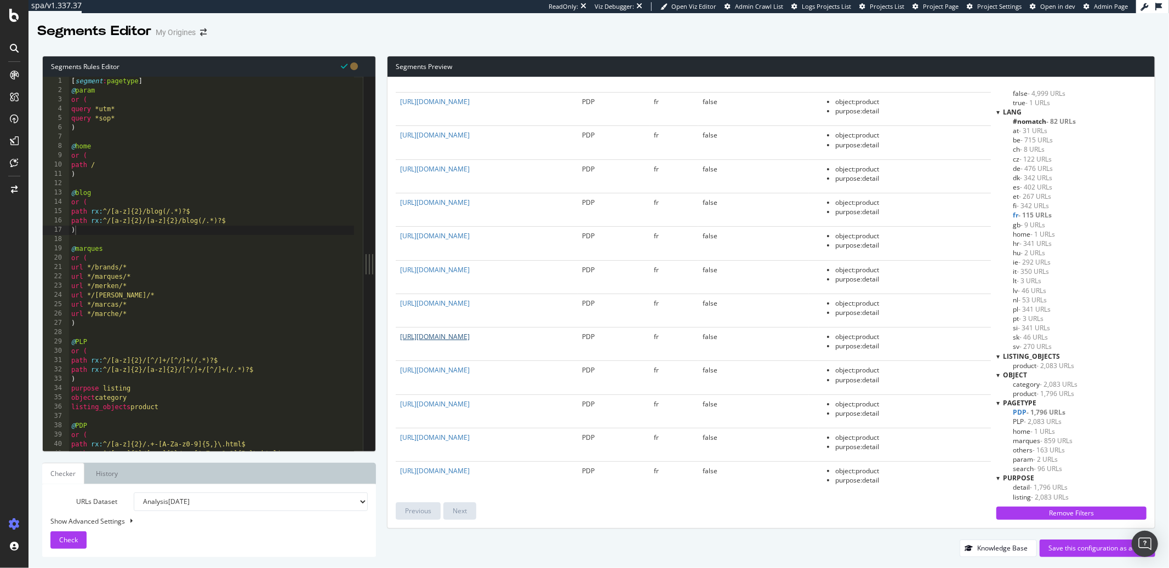
scroll to position [0, 0]
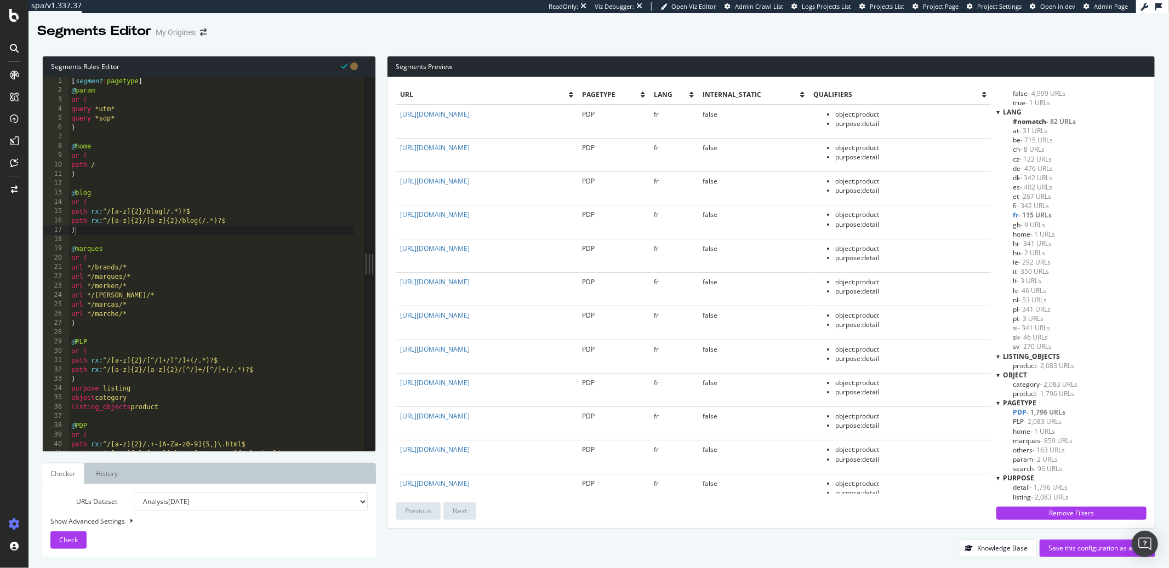
click at [1019, 423] on span "PLP - 2,083 URLs" at bounding box center [1037, 421] width 49 height 9
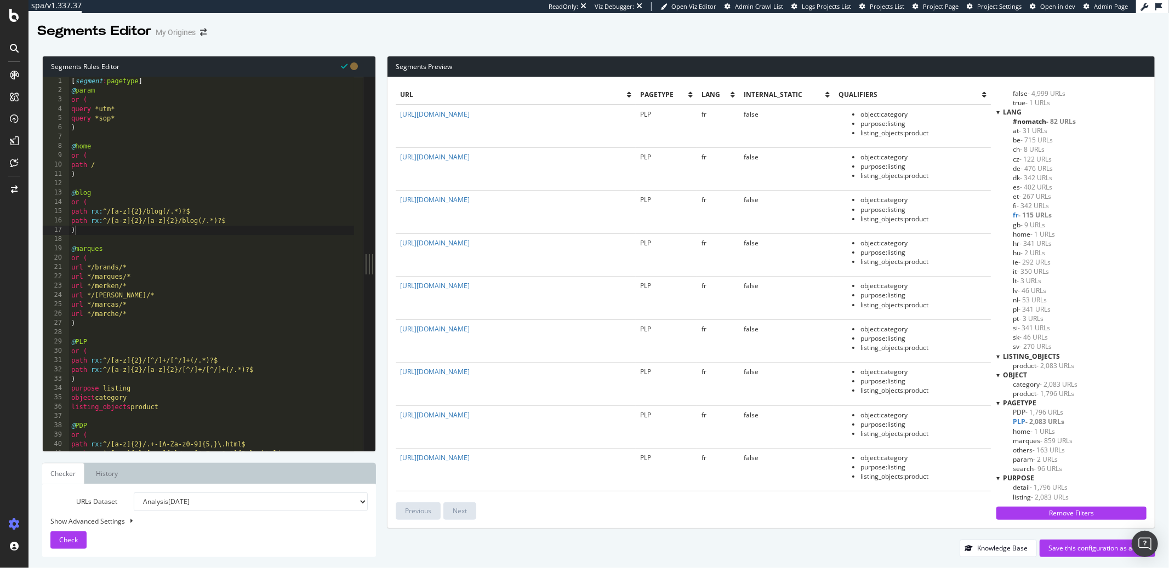
click at [1023, 413] on span "PDP - 1,796 URLs" at bounding box center [1038, 412] width 50 height 9
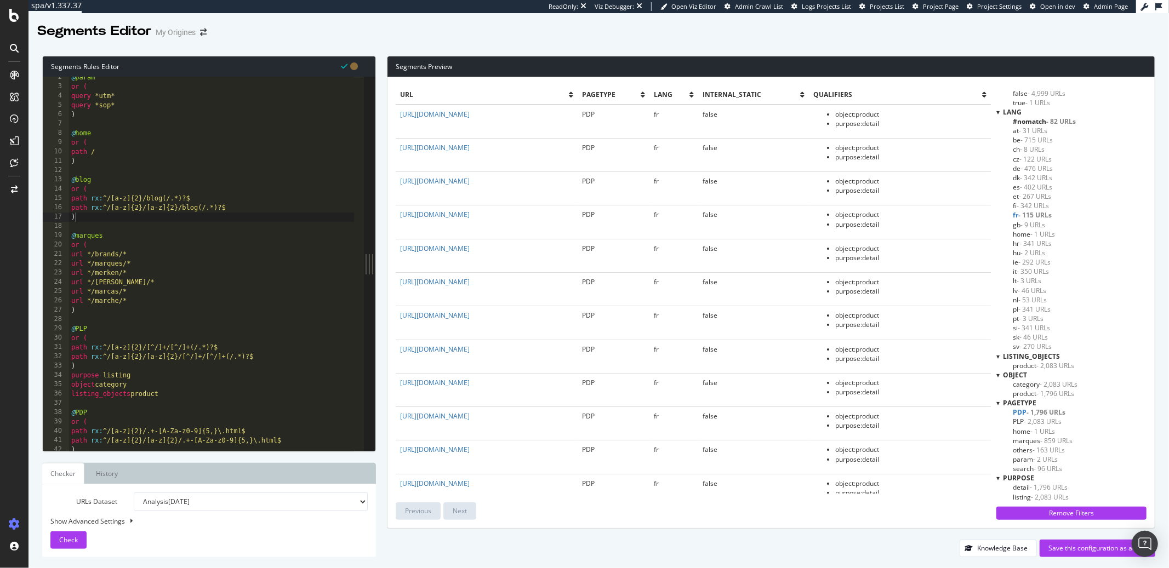
scroll to position [136, 0]
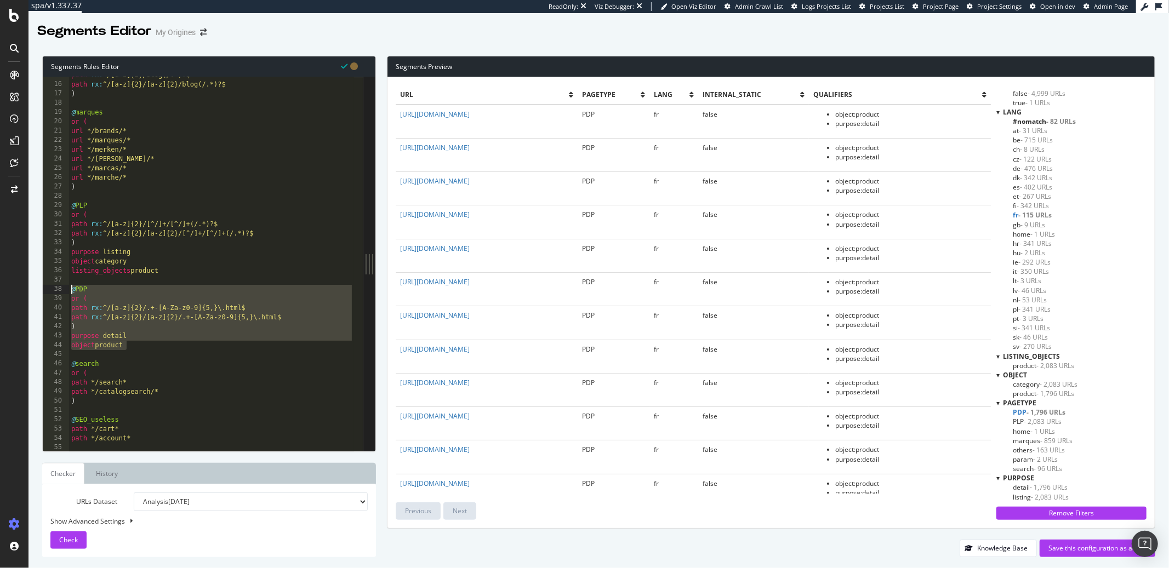
drag, startPoint x: 135, startPoint y: 345, endPoint x: 63, endPoint y: 290, distance: 90.3
click at [63, 290] on div "object product 15 16 17 18 19 20 21 22 23 24 25 26 27 28 29 30 31 32 33 34 35 3…" at bounding box center [203, 264] width 321 height 374
paste textarea "object product"
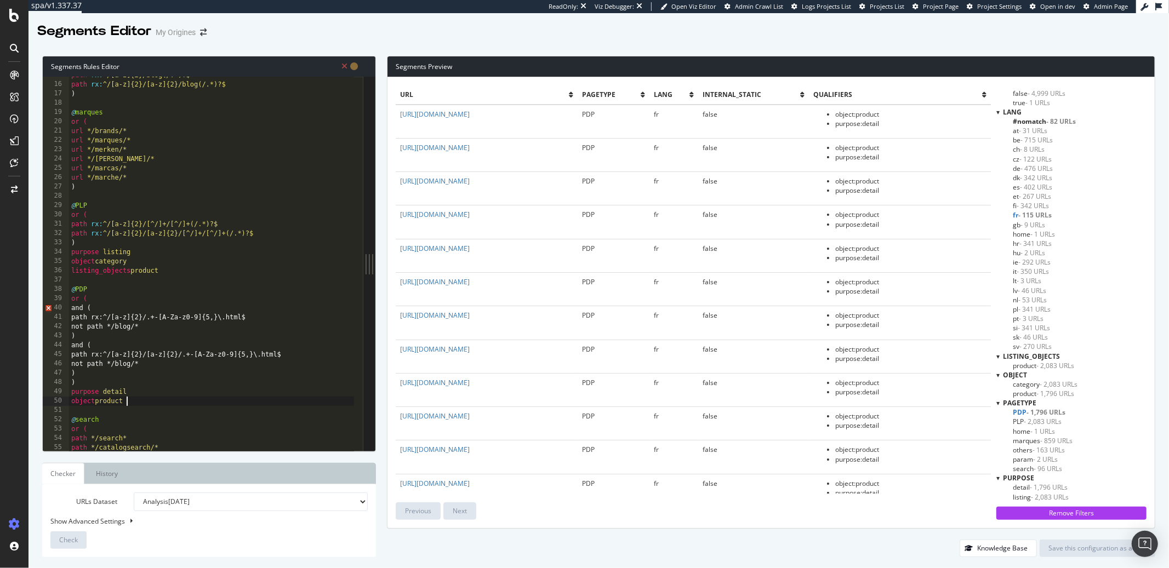
click at [78, 312] on div "path rx : ^/[a-z]{2}/blog(/.*)?$ path rx : ^/[a-z]{2}/[a-z]{2}/blog(/.*)?$ ) @ …" at bounding box center [211, 268] width 285 height 394
click at [86, 323] on div "path rx : ^/[a-z]{2}/blog(/.*)?$ path rx : ^/[a-z]{2}/[a-z]{2}/blog(/.*)?$ ) @ …" at bounding box center [211, 268] width 285 height 394
click at [86, 322] on div "path rx : ^/[a-z]{2}/blog(/.*)?$ path rx : ^/[a-z]{2}/[a-z]{2}/blog(/.*)?$ ) @ …" at bounding box center [211, 268] width 285 height 394
click at [86, 327] on div "path rx : ^/[a-z]{2}/blog(/.*)?$ path rx : ^/[a-z]{2}/[a-z]{2}/blog(/.*)?$ ) @ …" at bounding box center [211, 268] width 285 height 394
click at [76, 307] on div "path rx : ^/[a-z]{2}/blog(/.*)?$ path rx : ^/[a-z]{2}/[a-z]{2}/blog(/.*)?$ ) @ …" at bounding box center [211, 268] width 285 height 394
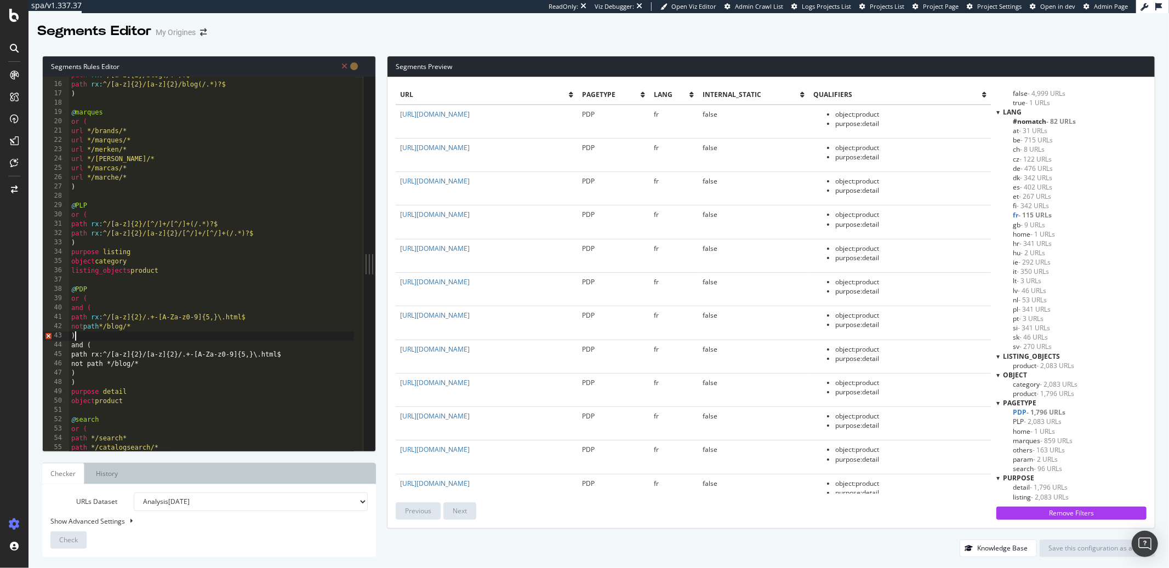
click at [77, 335] on div "path rx : ^/[a-z]{2}/blog(/.*)?$ path rx : ^/[a-z]{2}/[a-z]{2}/blog(/.*)?$ ) @ …" at bounding box center [211, 268] width 285 height 394
click at [77, 338] on div "path rx : ^/[a-z]{2}/blog(/.*)?$ path rx : ^/[a-z]{2}/[a-z]{2}/blog(/.*)?$ ) @ …" at bounding box center [211, 268] width 285 height 394
click at [79, 347] on div "path rx : ^/[a-z]{2}/blog(/.*)?$ path rx : ^/[a-z]{2}/[a-z]{2}/blog(/.*)?$ ) @ …" at bounding box center [211, 268] width 285 height 394
click at [86, 355] on div "path rx : ^/[a-z]{2}/blog(/.*)?$ path rx : ^/[a-z]{2}/[a-z]{2}/blog(/.*)?$ ) @ …" at bounding box center [211, 268] width 285 height 394
click at [85, 356] on div "path rx : ^/[a-z]{2}/blog(/.*)?$ path rx : ^/[a-z]{2}/[a-z]{2}/blog(/.*)?$ ) @ …" at bounding box center [211, 268] width 285 height 394
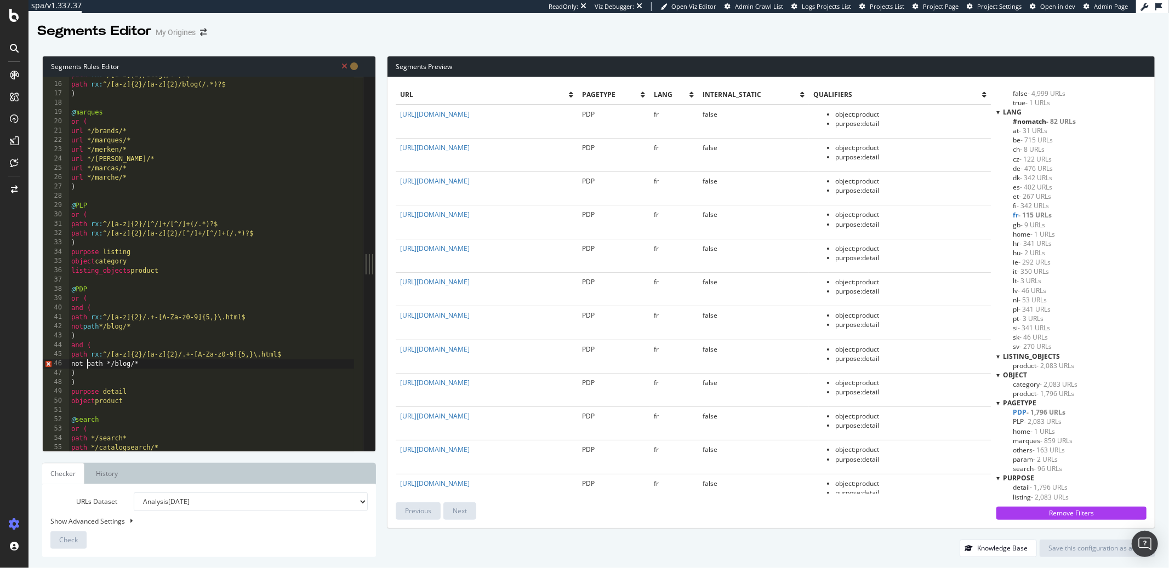
click at [88, 366] on div "path rx : ^/[a-z]{2}/blog(/.*)?$ path rx : ^/[a-z]{2}/[a-z]{2}/blog(/.*)?$ ) @ …" at bounding box center [211, 268] width 285 height 394
click at [81, 372] on div "path rx : ^/[a-z]{2}/blog(/.*)?$ path rx : ^/[a-z]{2}/[a-z]{2}/blog(/.*)?$ ) @ …" at bounding box center [211, 268] width 285 height 394
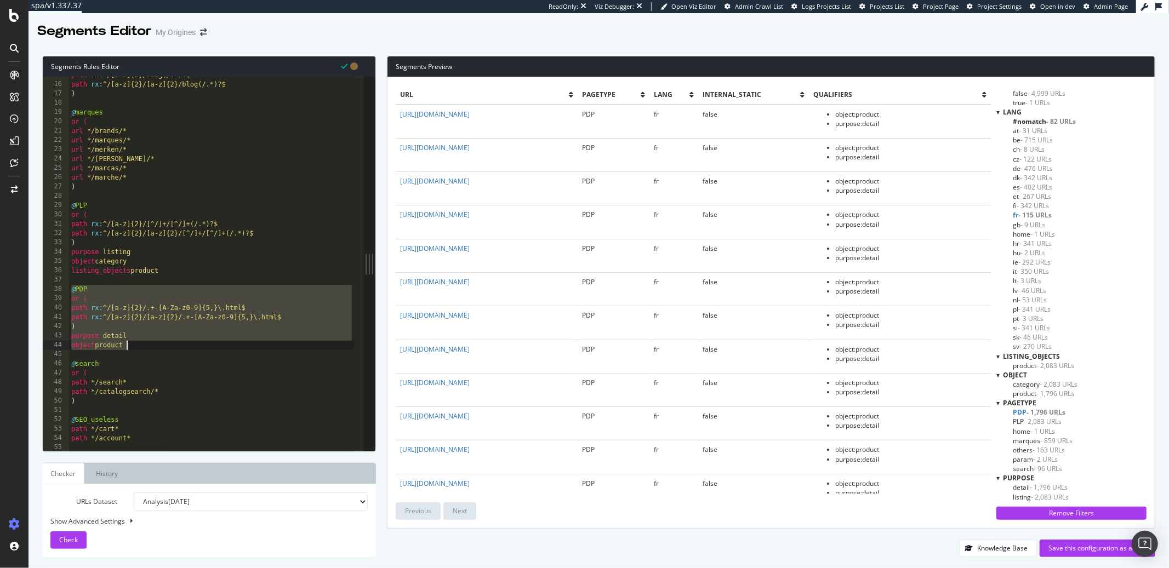
click at [218, 275] on div "path rx : ^/[a-z]{2}/blog(/.*)?$ path rx : ^/[a-z]{2}/[a-z]{2}/blog(/.*)?$ ) @ …" at bounding box center [211, 268] width 285 height 394
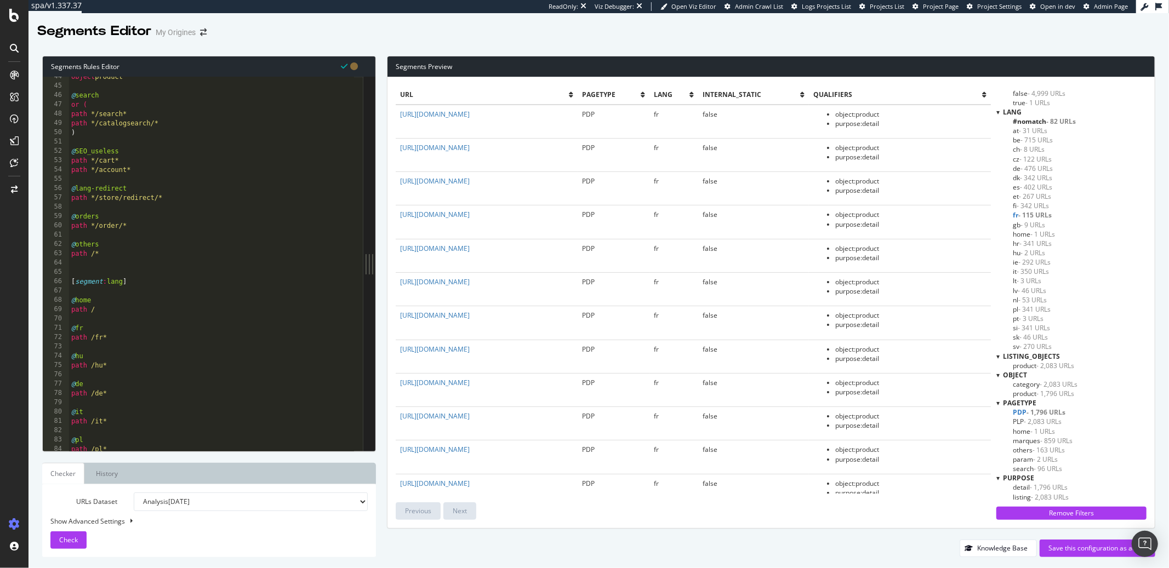
scroll to position [404, 0]
click at [107, 256] on div "object product @ search or ( path */search* path */catalogsearch/* ) @ SEO_usel…" at bounding box center [211, 269] width 285 height 394
type textarea "path /*"
click at [75, 271] on div "object product @ search or ( path */search* path */catalogsearch/* ) @ SEO_usel…" at bounding box center [211, 269] width 285 height 394
click at [99, 257] on div "object product @ search or ( path */search* path */catalogsearch/* ) @ SEO_usel…" at bounding box center [211, 269] width 285 height 394
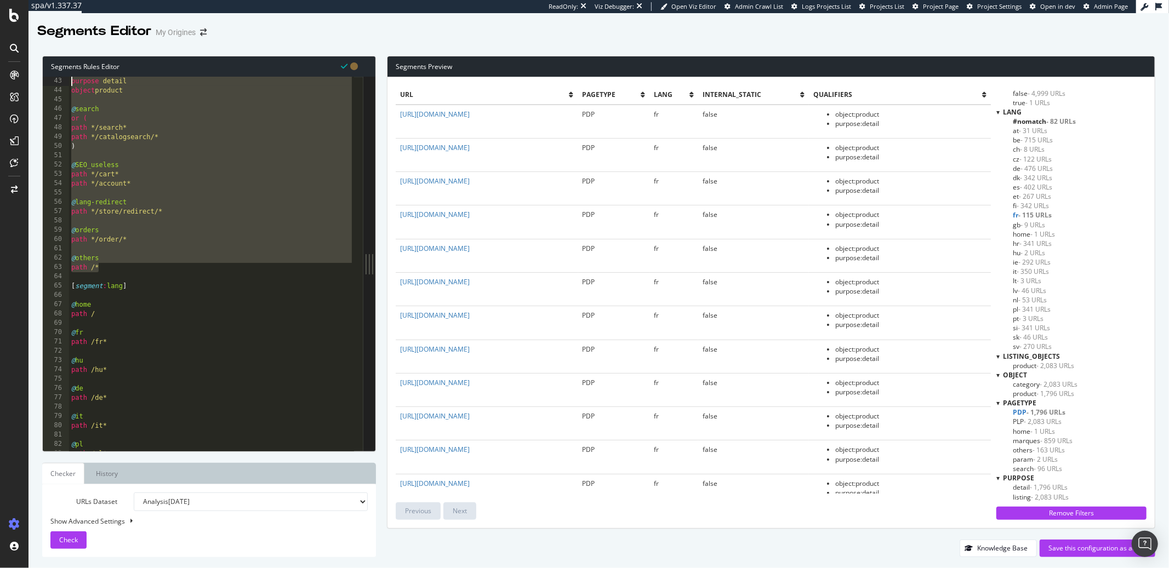
scroll to position [0, 0]
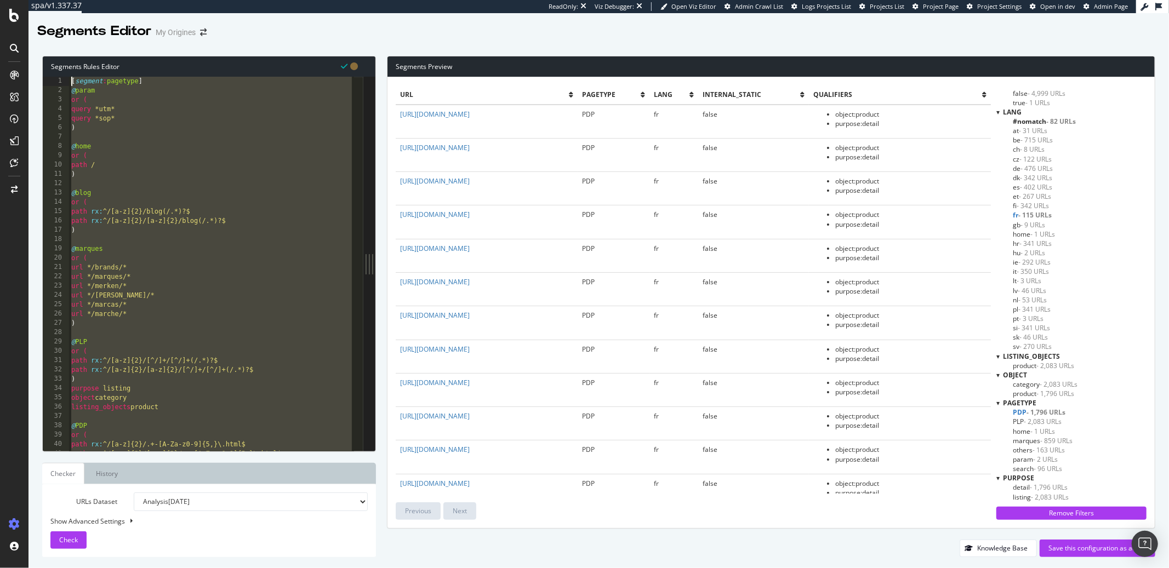
drag, startPoint x: 99, startPoint y: 255, endPoint x: 70, endPoint y: 83, distance: 174.4
click at [70, 83] on div "[ segment : pagetype ] @ param or ( query *utm* query *sop* ) @ home or ( path …" at bounding box center [211, 274] width 285 height 394
paste textarea "path /*"
type textarea "path /*"
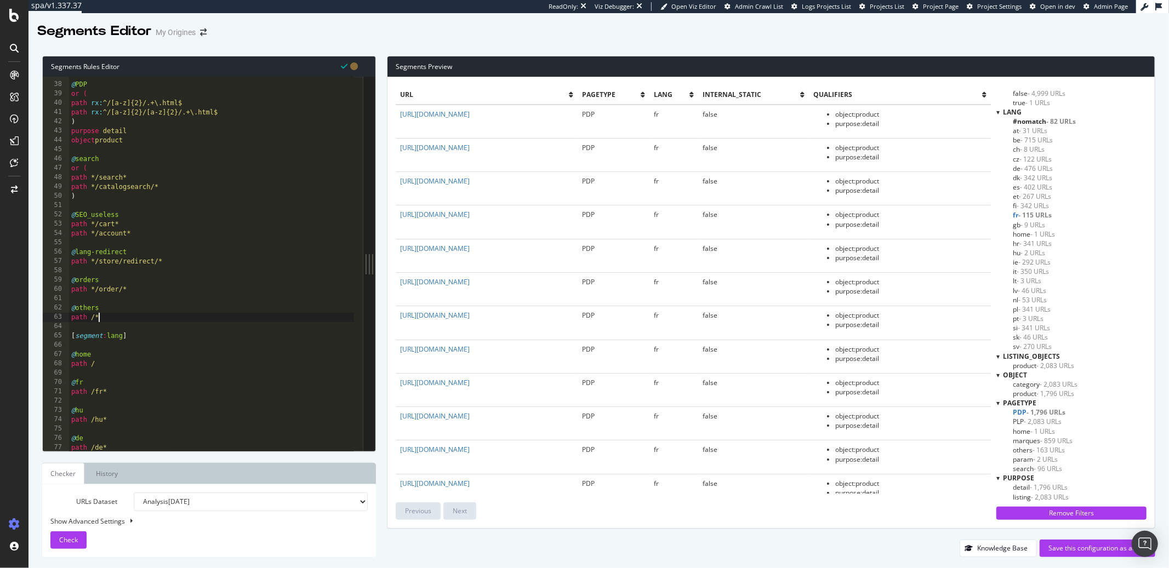
scroll to position [391, 0]
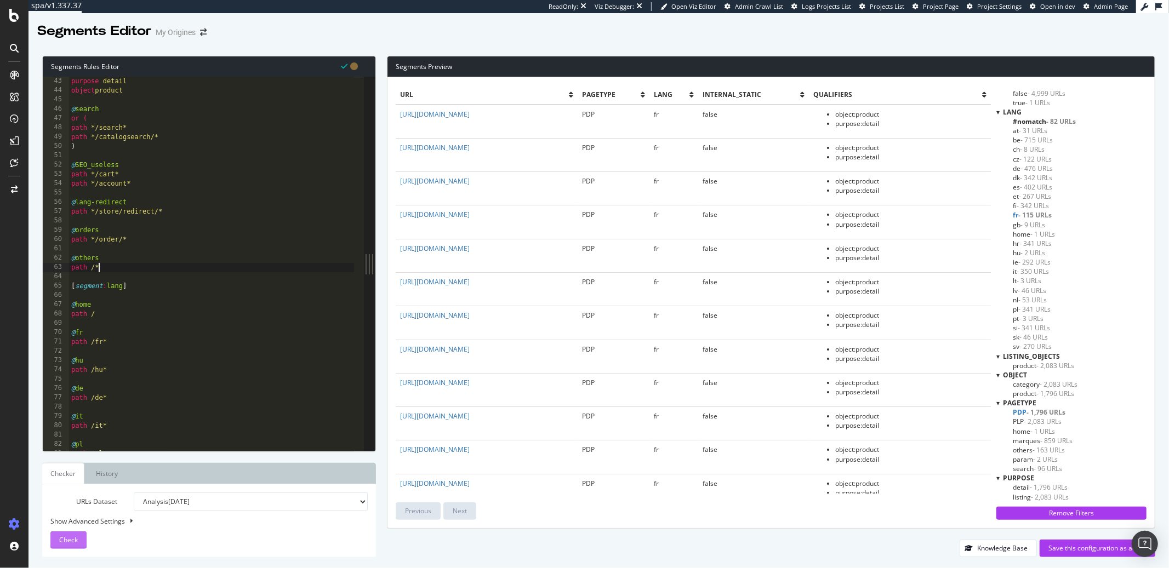
click at [64, 542] on span "Check" at bounding box center [68, 539] width 19 height 9
drag, startPoint x: 135, startPoint y: 278, endPoint x: 144, endPoint y: 279, distance: 8.8
click at [136, 279] on div ") purpose detail object product @ search or ( path */search* path */catalogsear…" at bounding box center [211, 264] width 285 height 394
type textarea "path */tagpath/* )"
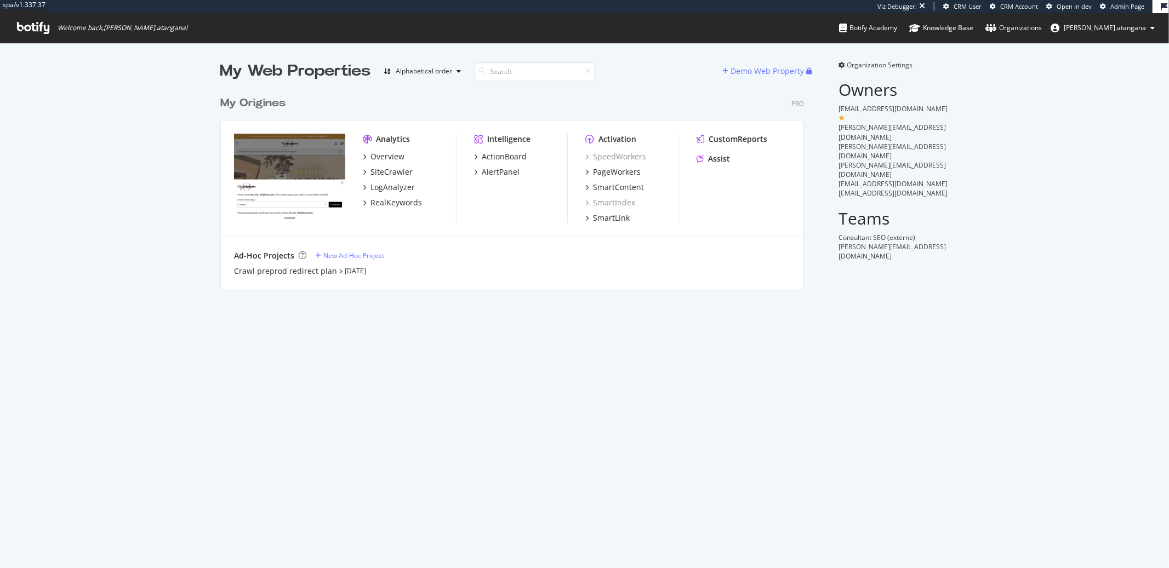
scroll to position [198, 583]
click at [379, 171] on div "SiteCrawler" at bounding box center [391, 172] width 42 height 11
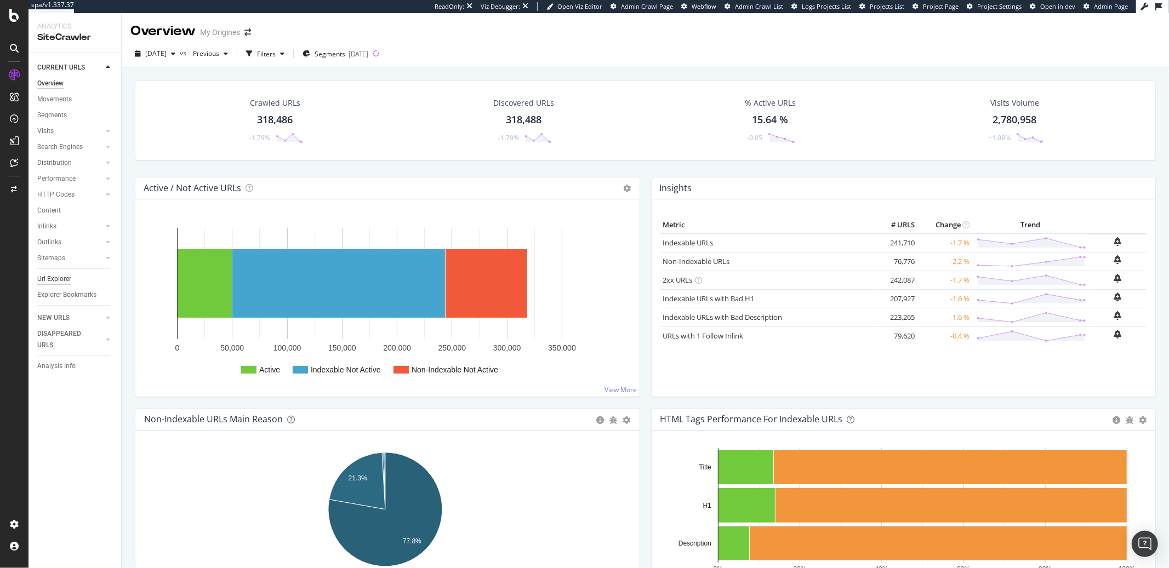
click at [45, 276] on div "Url Explorer" at bounding box center [54, 279] width 34 height 12
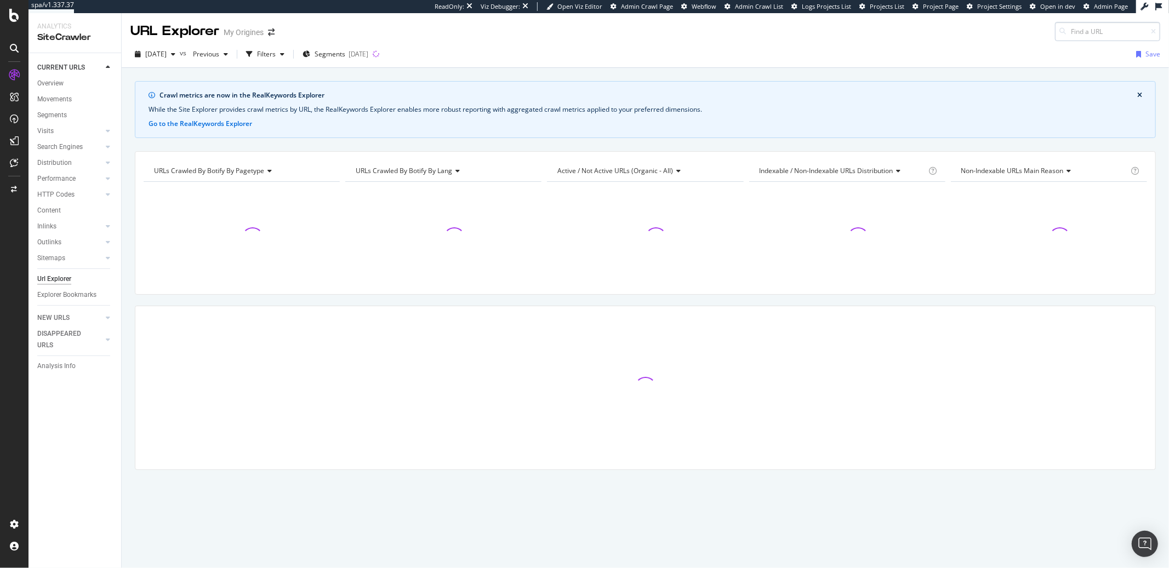
click at [1075, 31] on input at bounding box center [1107, 31] width 105 height 19
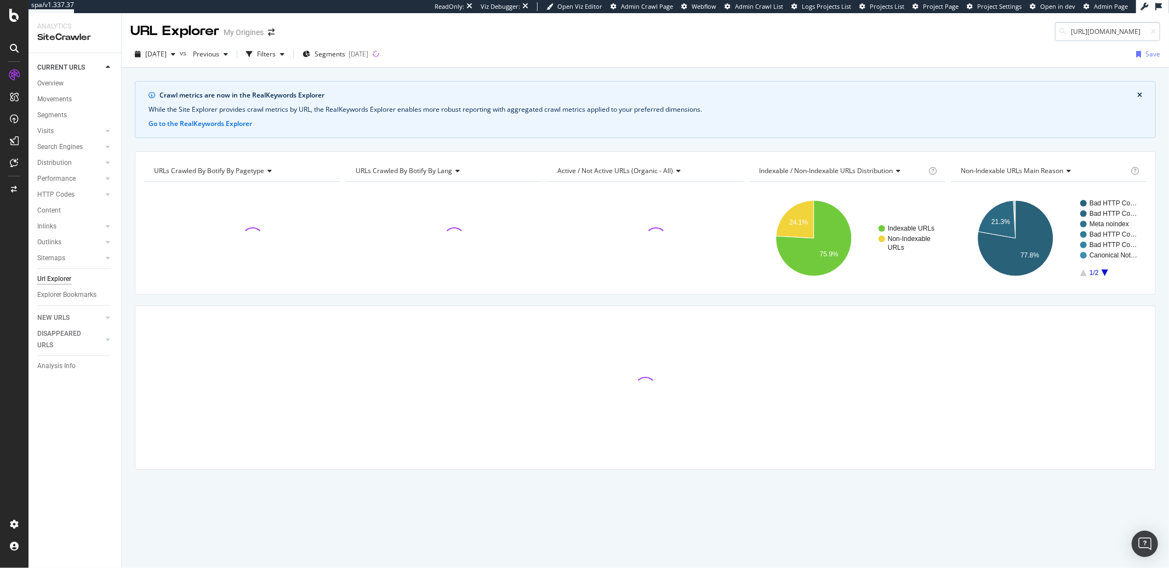
scroll to position [0, 84]
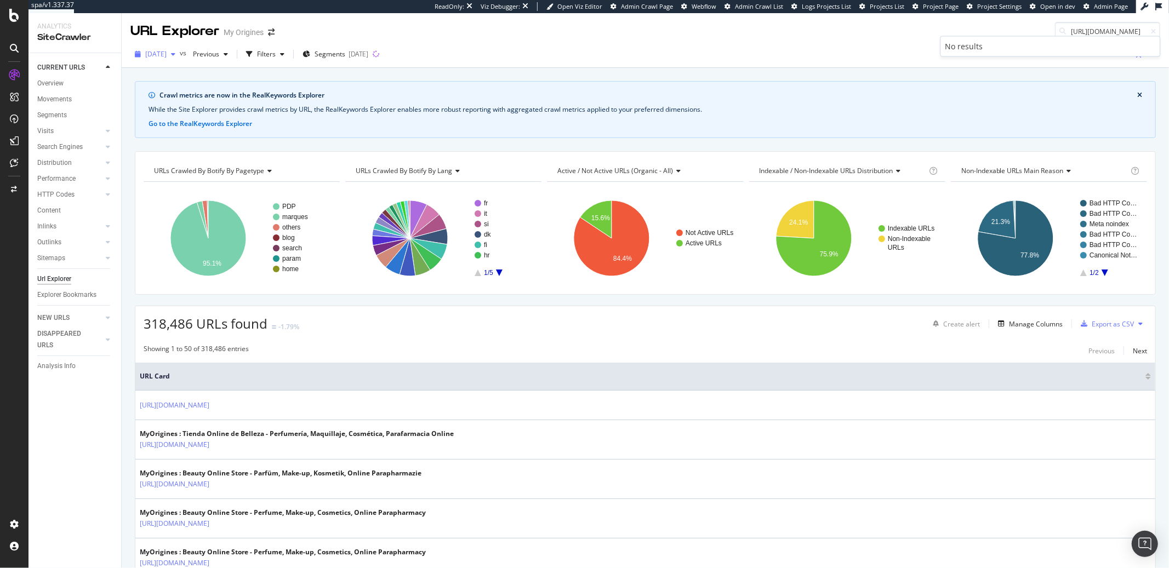
type input "[URL][DOMAIN_NAME]"
click at [175, 54] on icon "button" at bounding box center [173, 54] width 4 height 7
click at [174, 109] on div "[DATE]" at bounding box center [175, 114] width 59 height 10
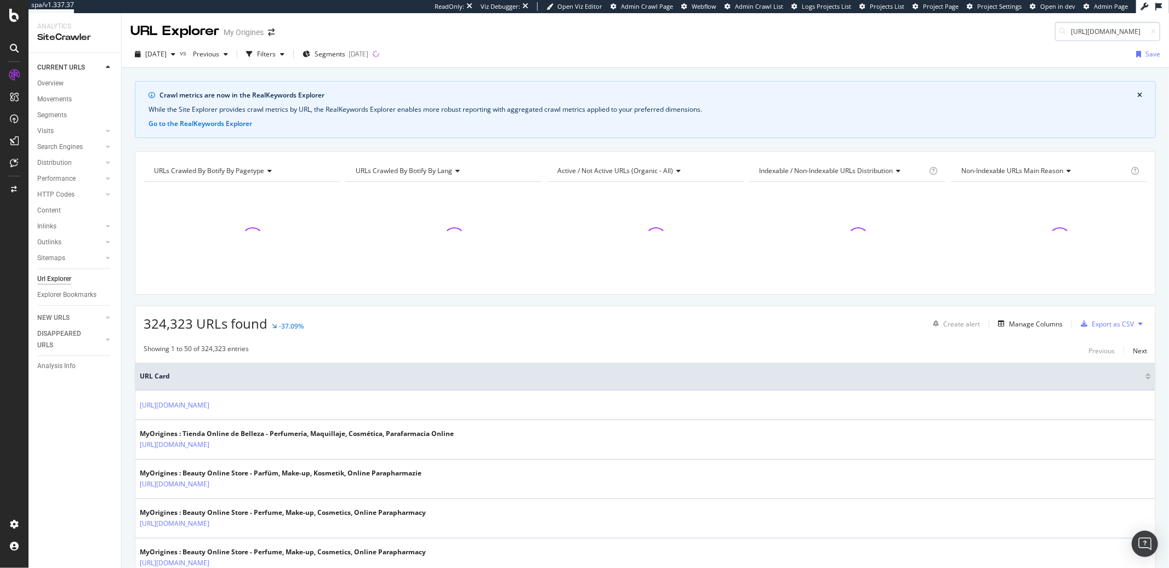
scroll to position [0, 84]
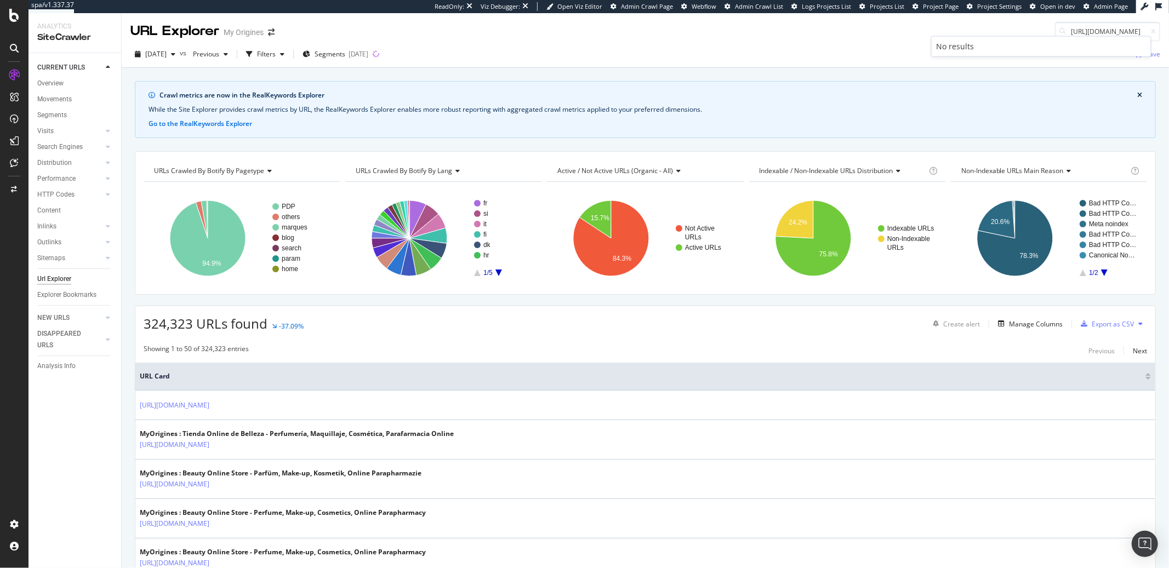
drag, startPoint x: 1101, startPoint y: 29, endPoint x: 1169, endPoint y: 32, distance: 68.6
click at [1168, 32] on div "URL Explorer My Origines [URL][DOMAIN_NAME] [DATE] vs Previous Filters Segments…" at bounding box center [645, 290] width 1047 height 555
click at [1110, 30] on input "[URL][DOMAIN_NAME]" at bounding box center [1107, 31] width 105 height 19
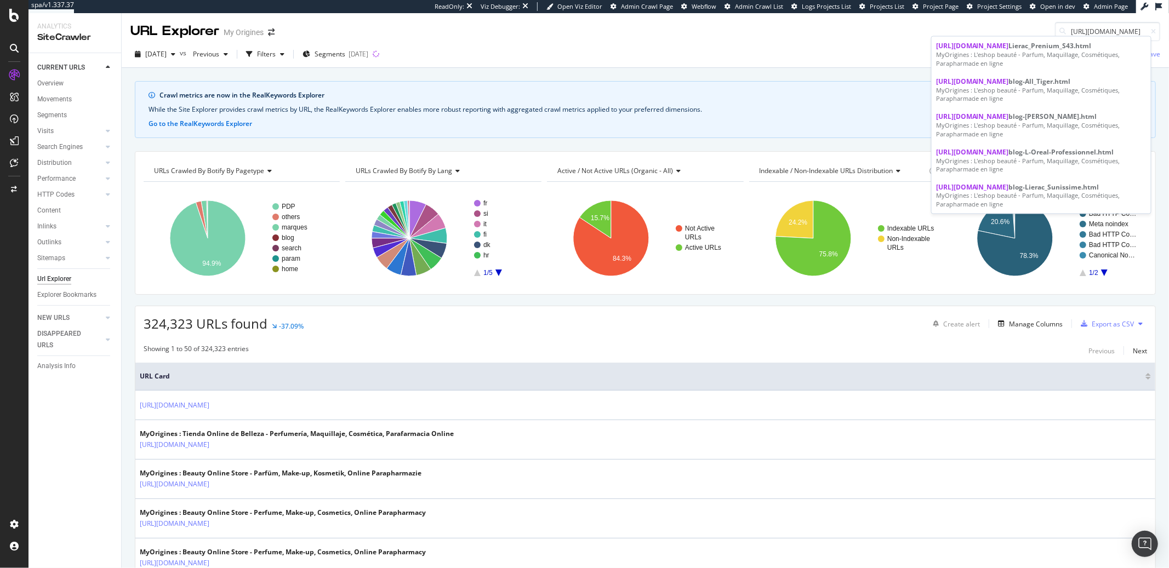
type input "[URL][DOMAIN_NAME]"
click at [1147, 30] on div at bounding box center [1151, 31] width 9 height 7
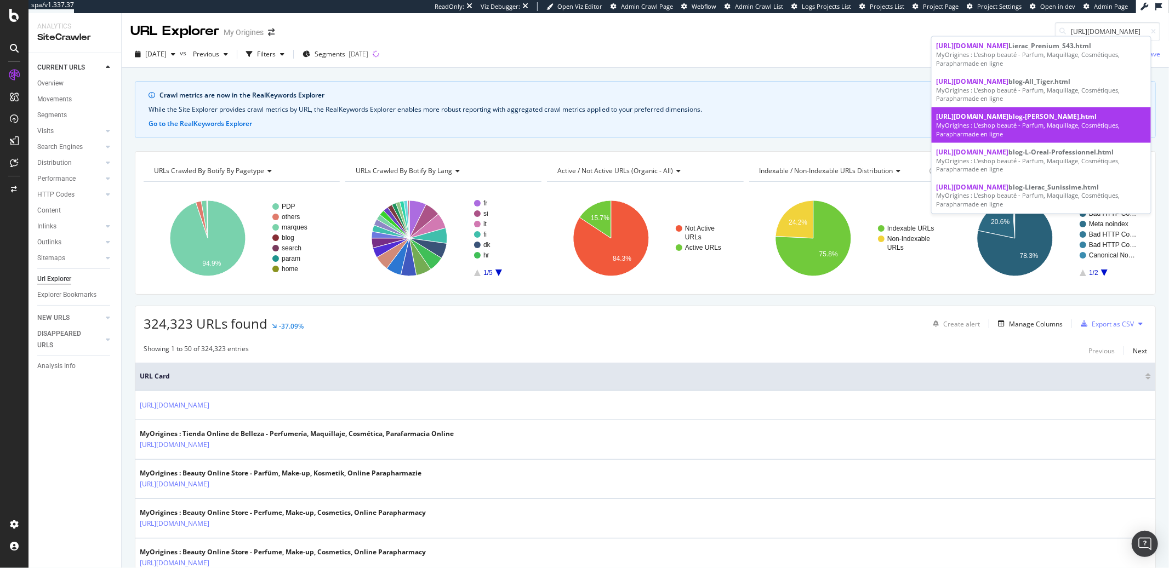
click at [1020, 124] on div "MyOrigines : L'eshop beauté - Parfum, Maquillage, Cosmétiques, Parapharmacie en…" at bounding box center [1041, 129] width 210 height 17
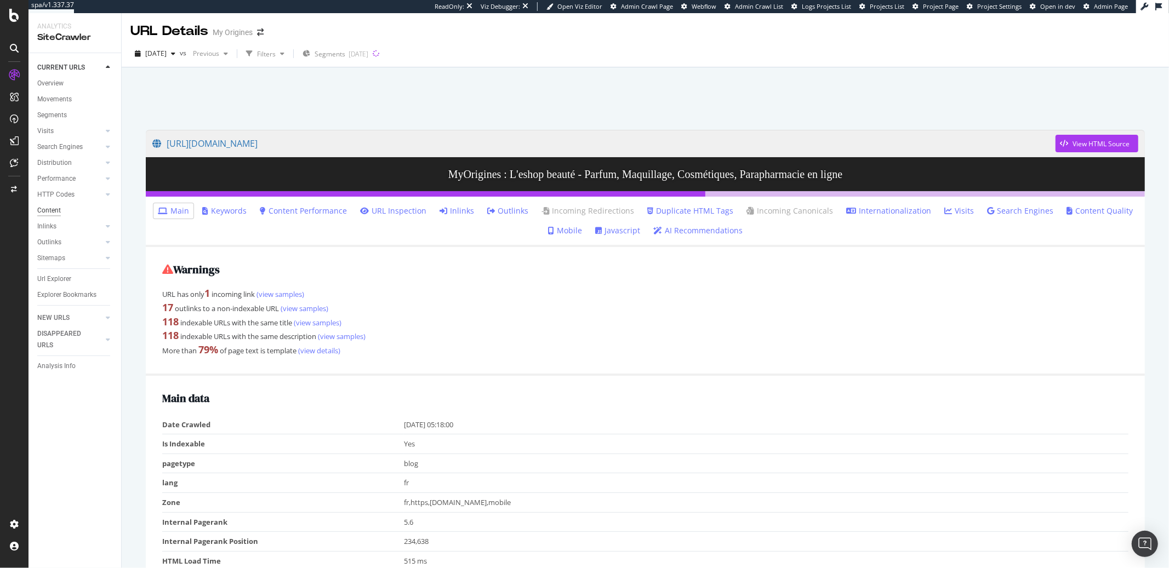
drag, startPoint x: 341, startPoint y: 141, endPoint x: 40, endPoint y: 209, distance: 308.6
click at [0, 0] on div "spa/v1.337.37 ReadOnly: Viz Debugger: Open Viz Editor Admin Crawl Page Webflow …" at bounding box center [584, 284] width 1169 height 568
